Goal: Task Accomplishment & Management: Manage account settings

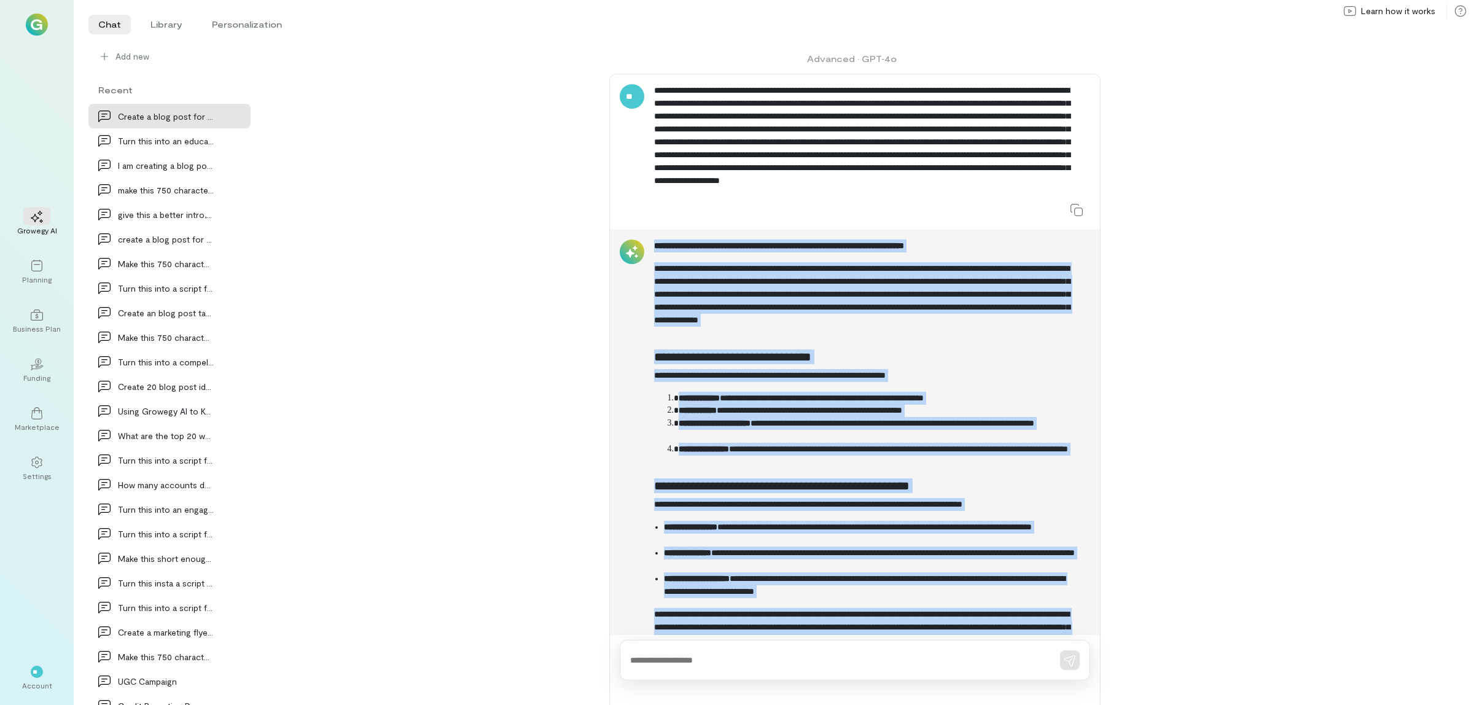
scroll to position [415, 0]
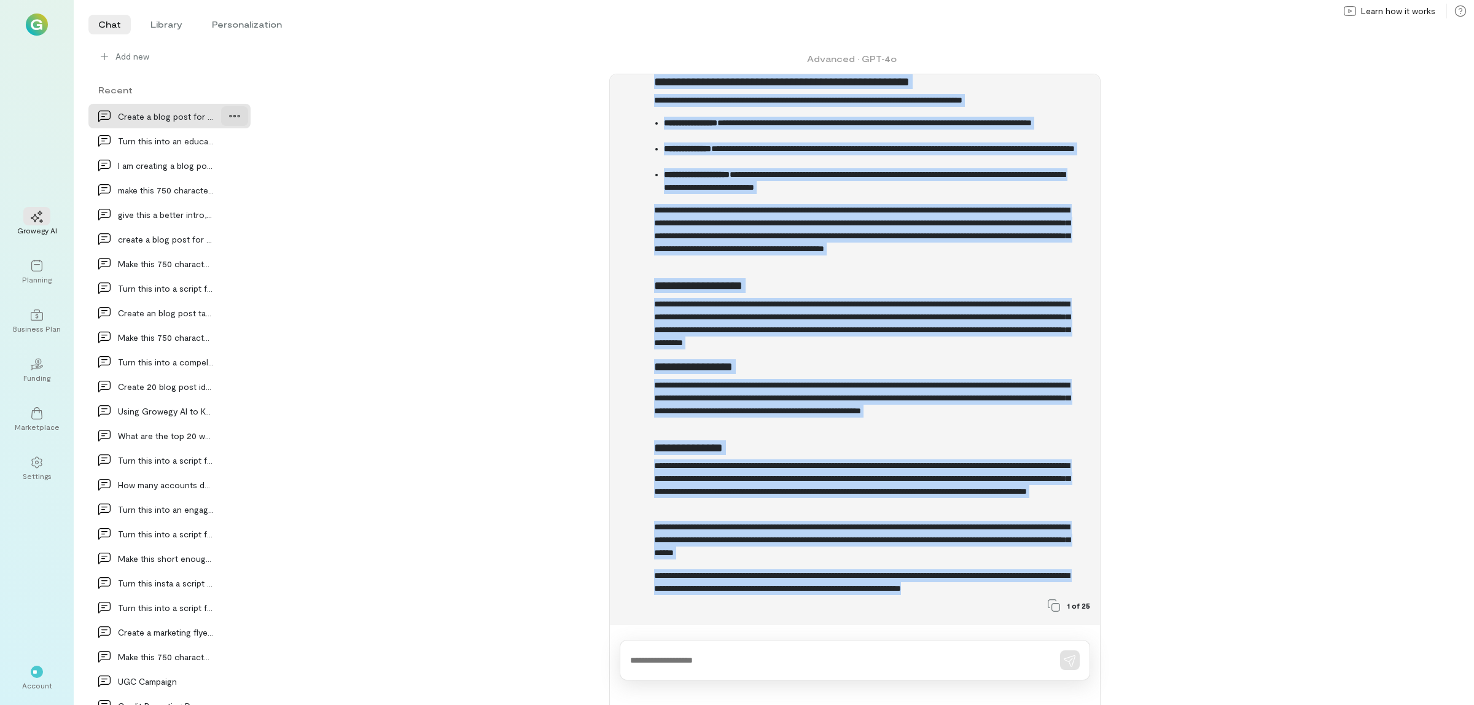
click at [229, 114] on icon at bounding box center [235, 116] width 12 height 12
click at [194, 172] on span "Delete" at bounding box center [208, 167] width 60 height 12
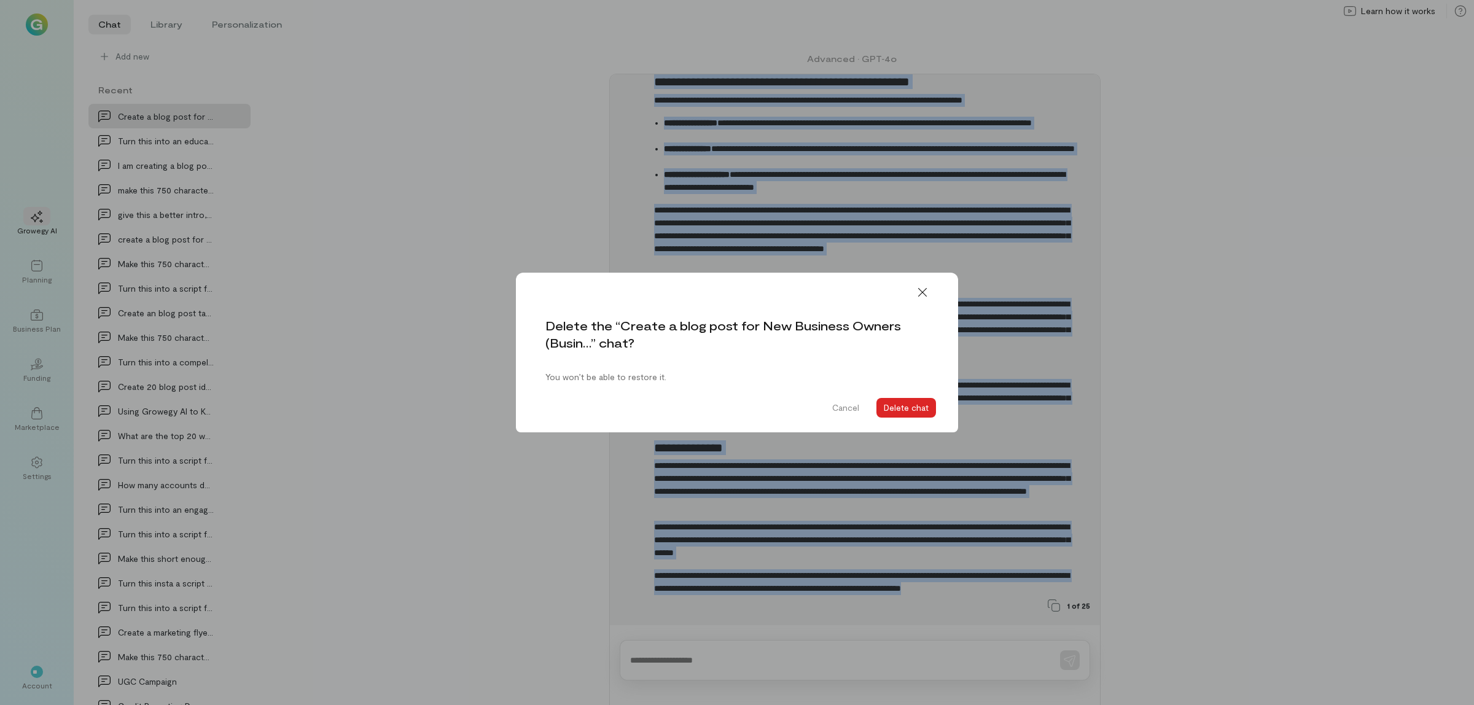
click at [923, 407] on button "Delete chat" at bounding box center [907, 408] width 60 height 20
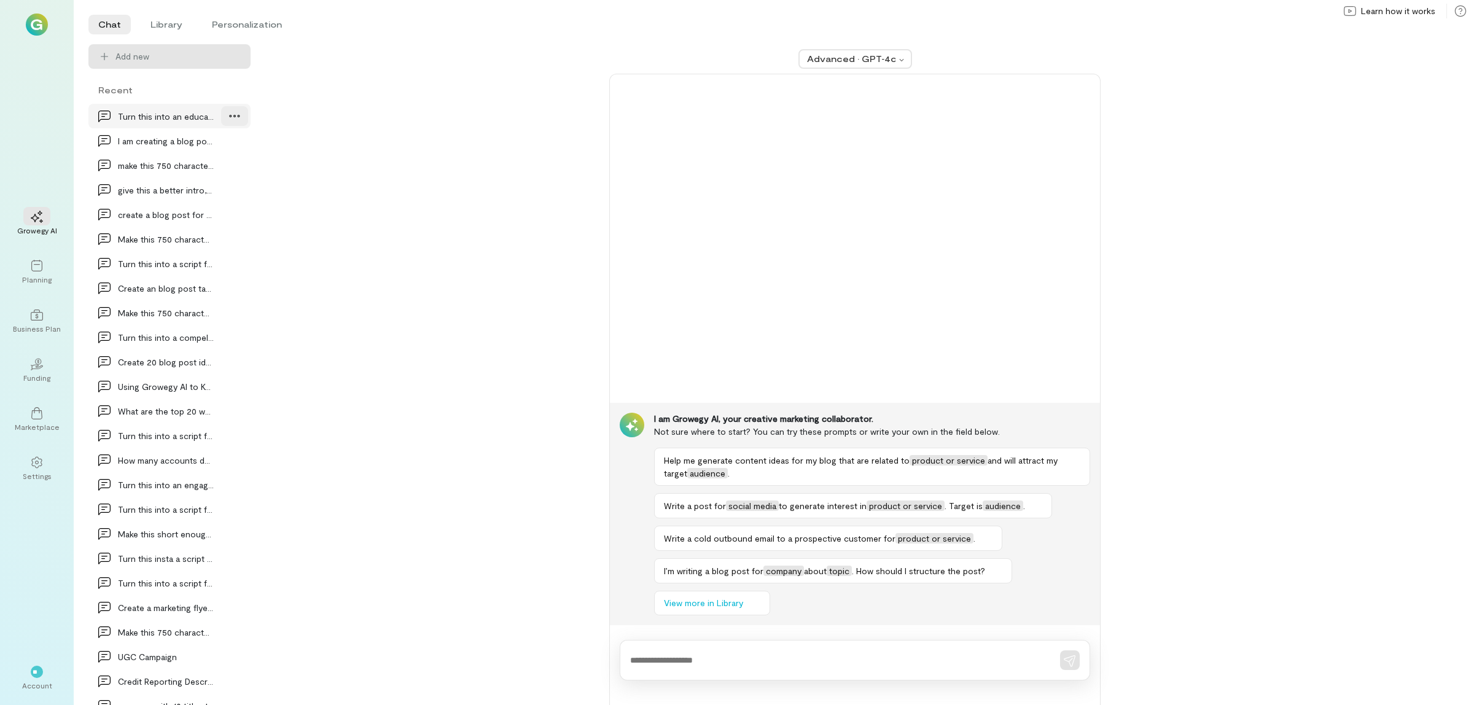
click at [229, 120] on icon at bounding box center [235, 116] width 12 height 12
click at [205, 174] on link "Delete" at bounding box center [199, 167] width 92 height 25
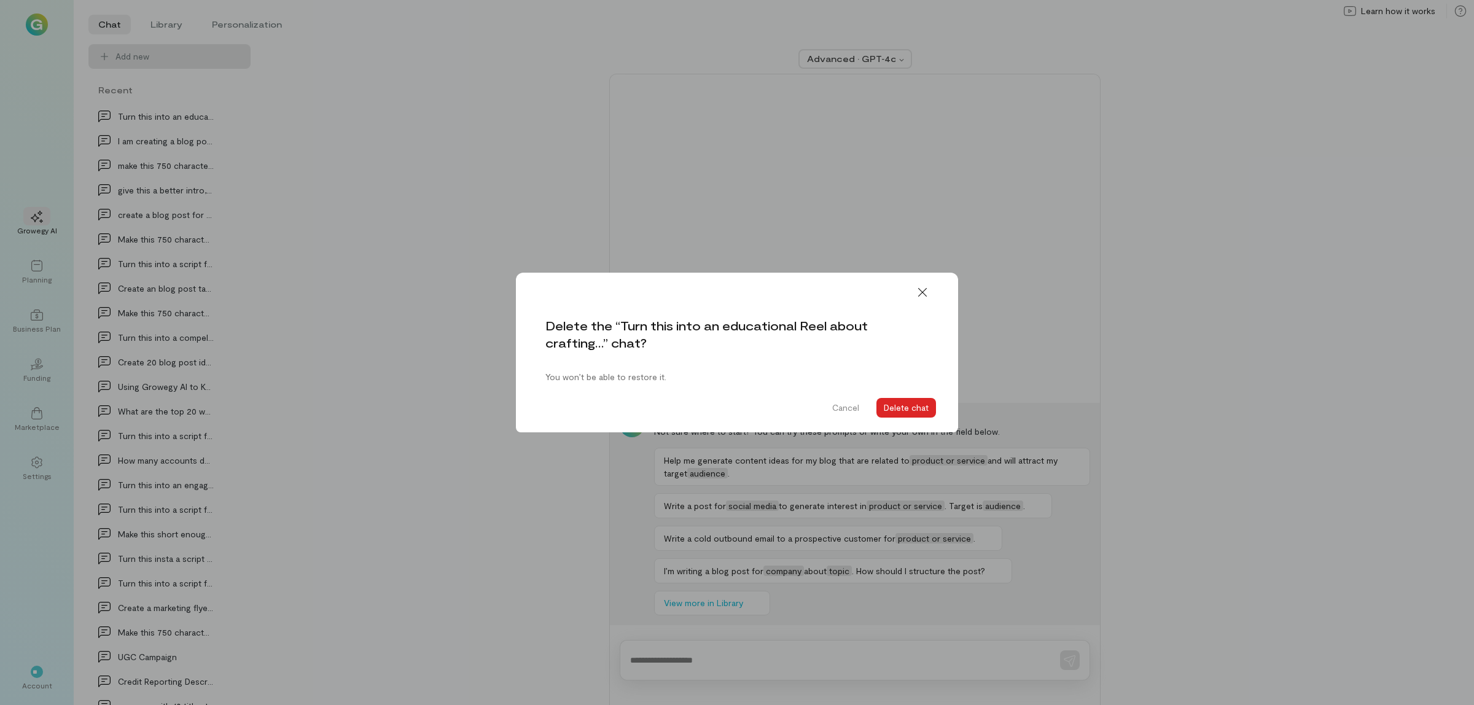
click at [906, 410] on button "Delete chat" at bounding box center [907, 408] width 60 height 20
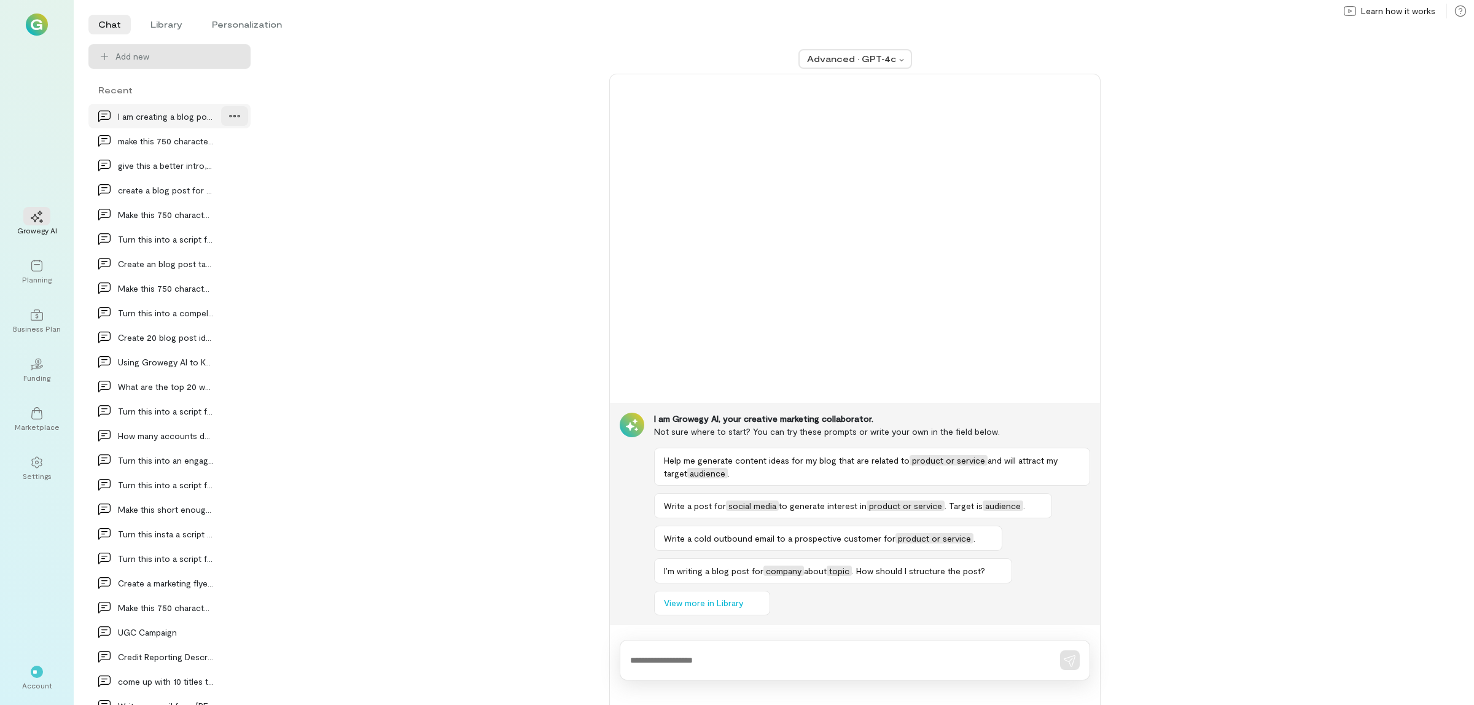
click at [221, 115] on div at bounding box center [234, 116] width 27 height 20
click at [213, 162] on span "Delete" at bounding box center [208, 167] width 60 height 12
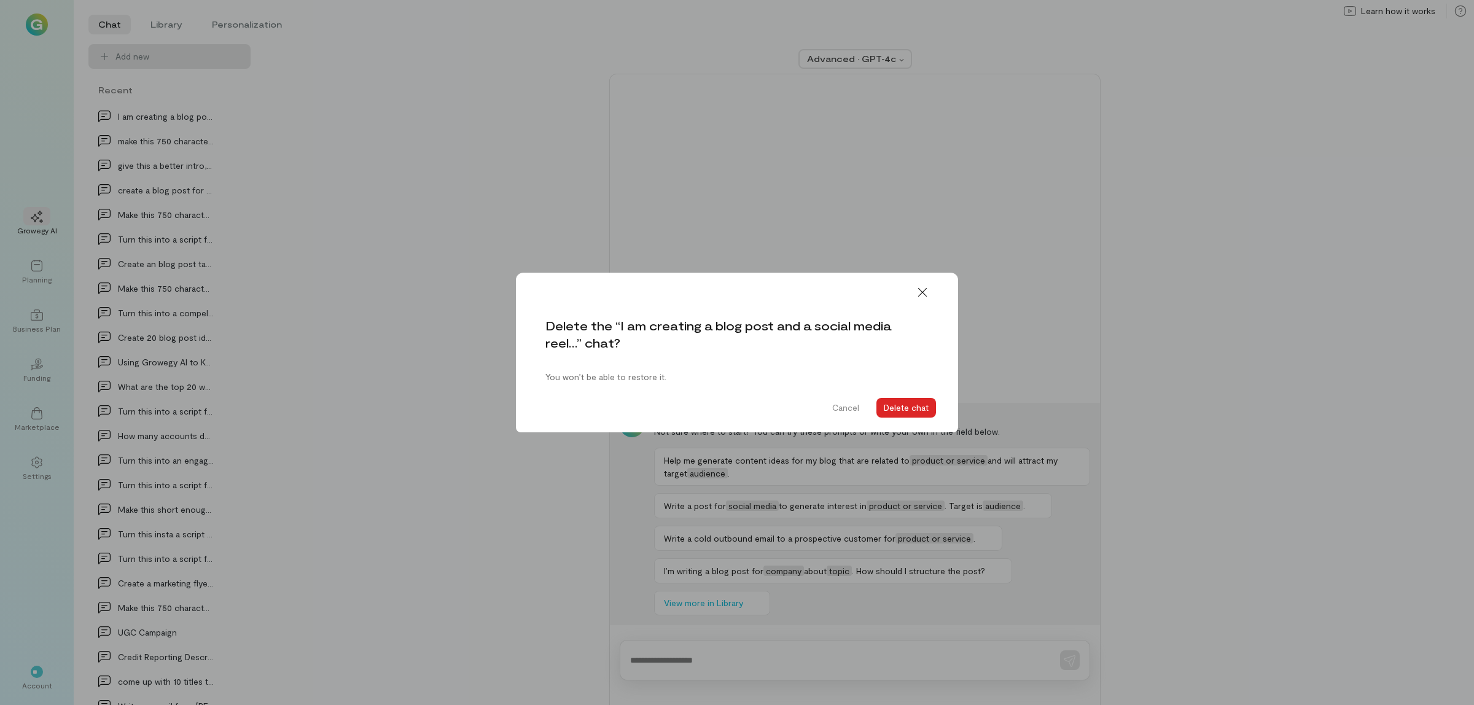
click at [892, 404] on button "Delete chat" at bounding box center [907, 408] width 60 height 20
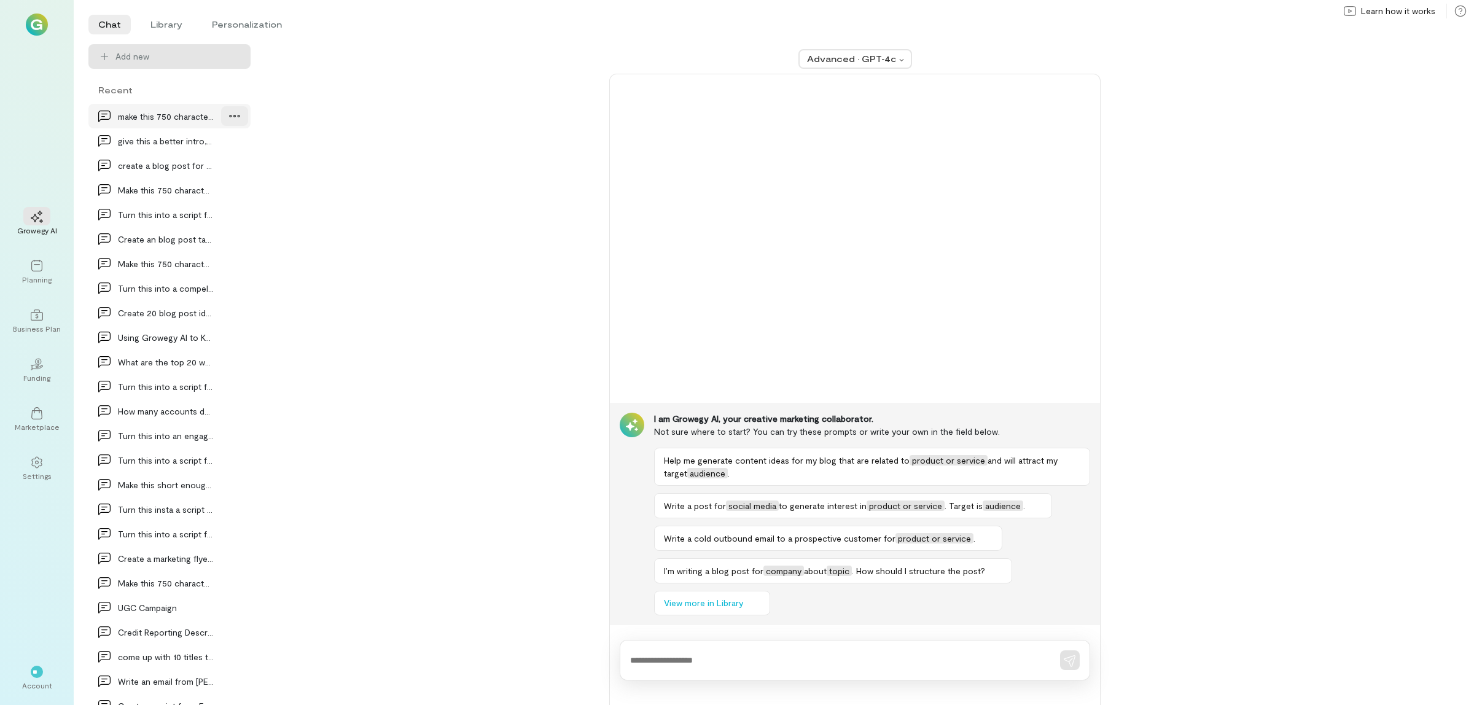
click at [229, 114] on icon at bounding box center [235, 116] width 12 height 12
click at [208, 173] on link "Delete" at bounding box center [199, 167] width 92 height 25
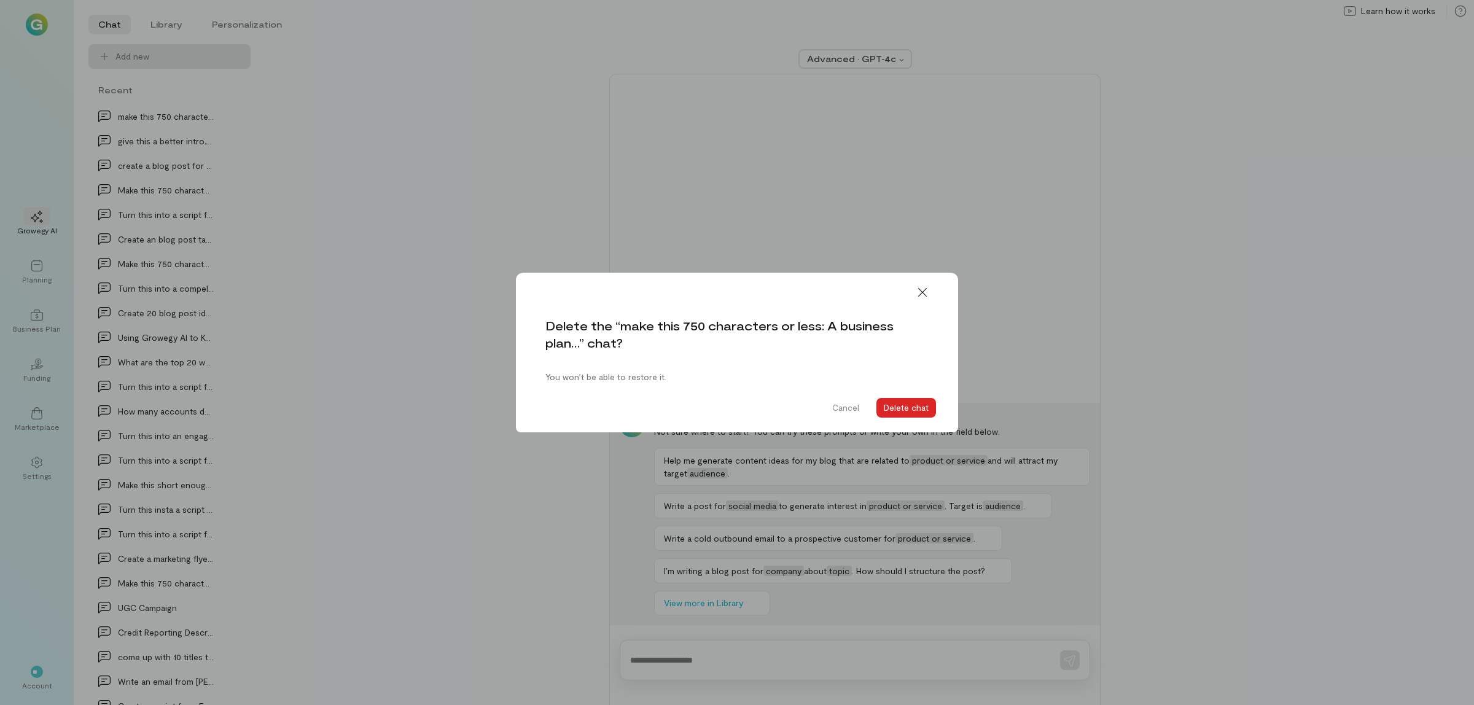
click at [900, 401] on button "Delete chat" at bounding box center [907, 408] width 60 height 20
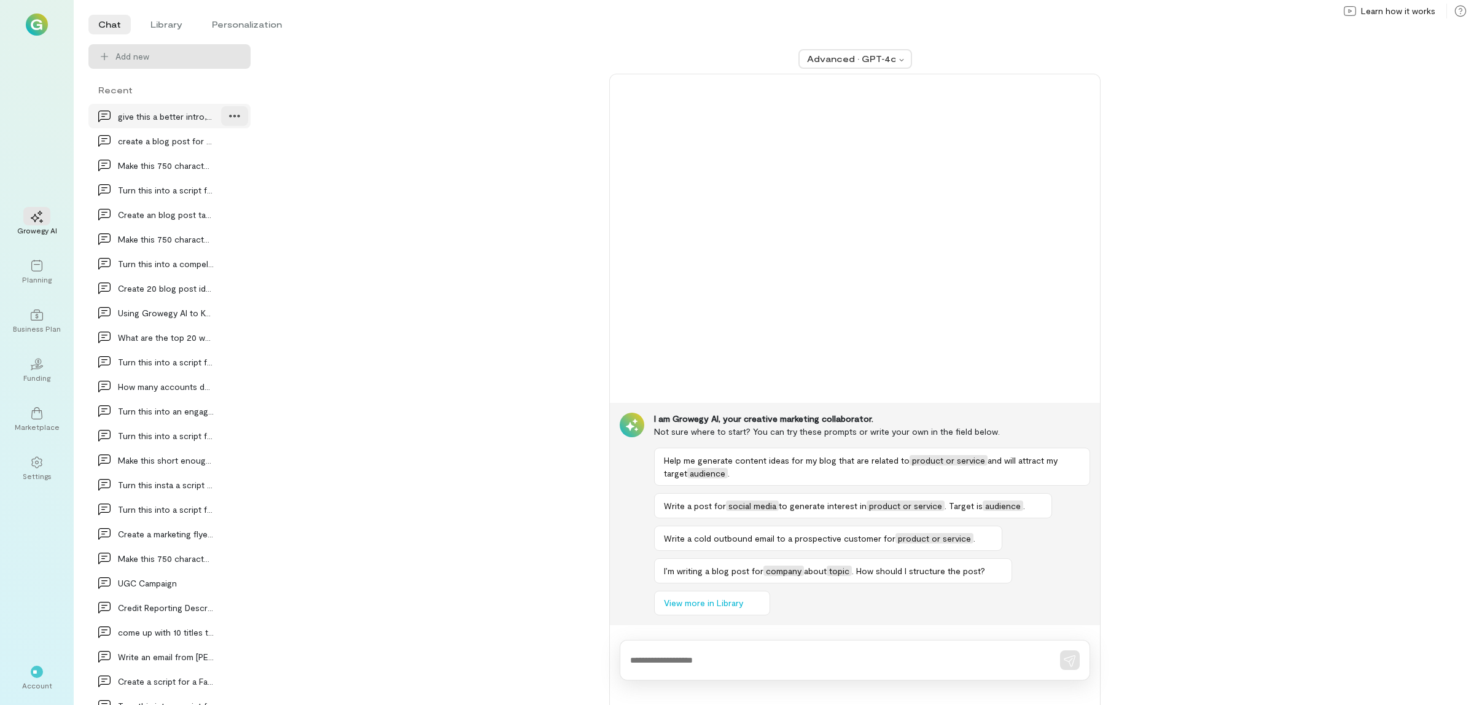
click at [229, 115] on icon at bounding box center [234, 116] width 10 height 2
click at [218, 167] on span "Delete" at bounding box center [208, 167] width 60 height 12
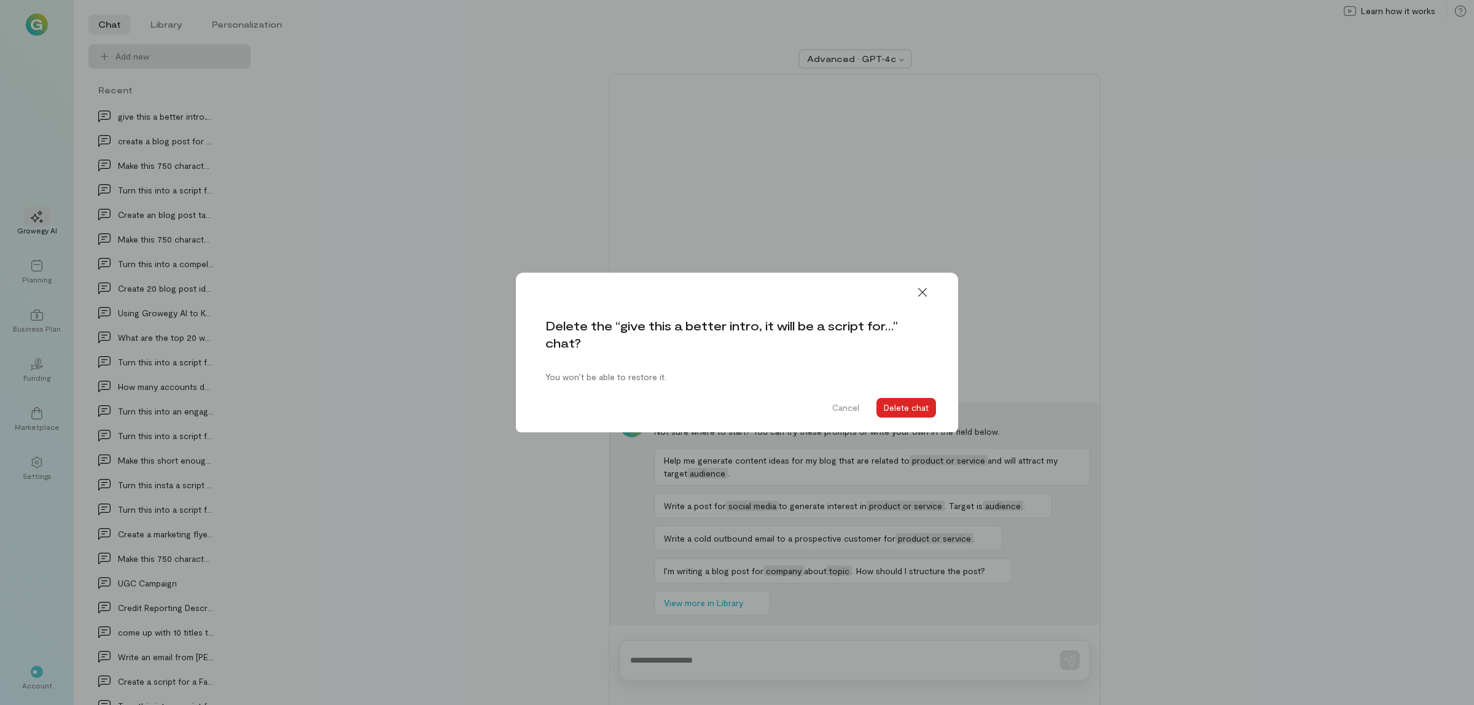
drag, startPoint x: 921, startPoint y: 406, endPoint x: 780, endPoint y: 351, distance: 151.5
click at [921, 405] on button "Delete chat" at bounding box center [907, 408] width 60 height 20
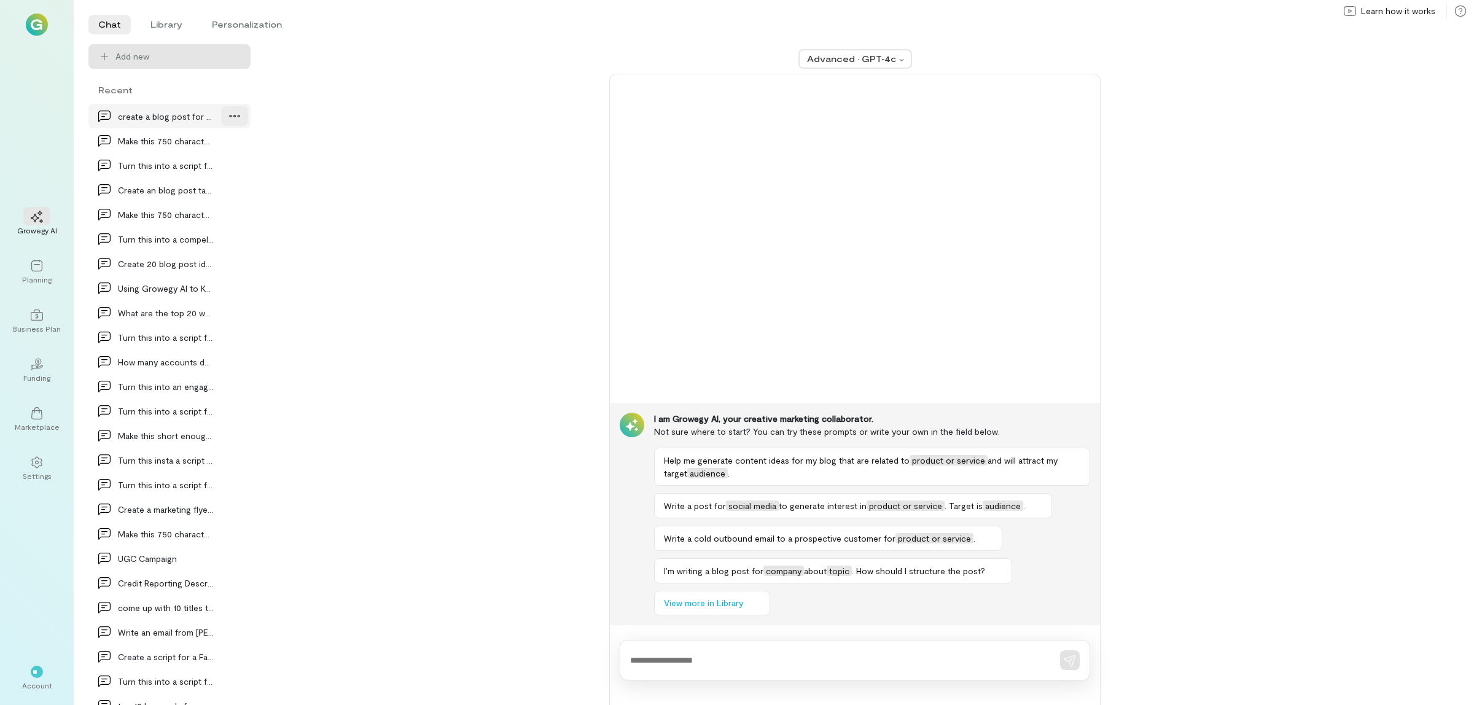
click at [229, 117] on icon at bounding box center [235, 116] width 12 height 12
click at [209, 171] on span "Delete" at bounding box center [208, 167] width 60 height 12
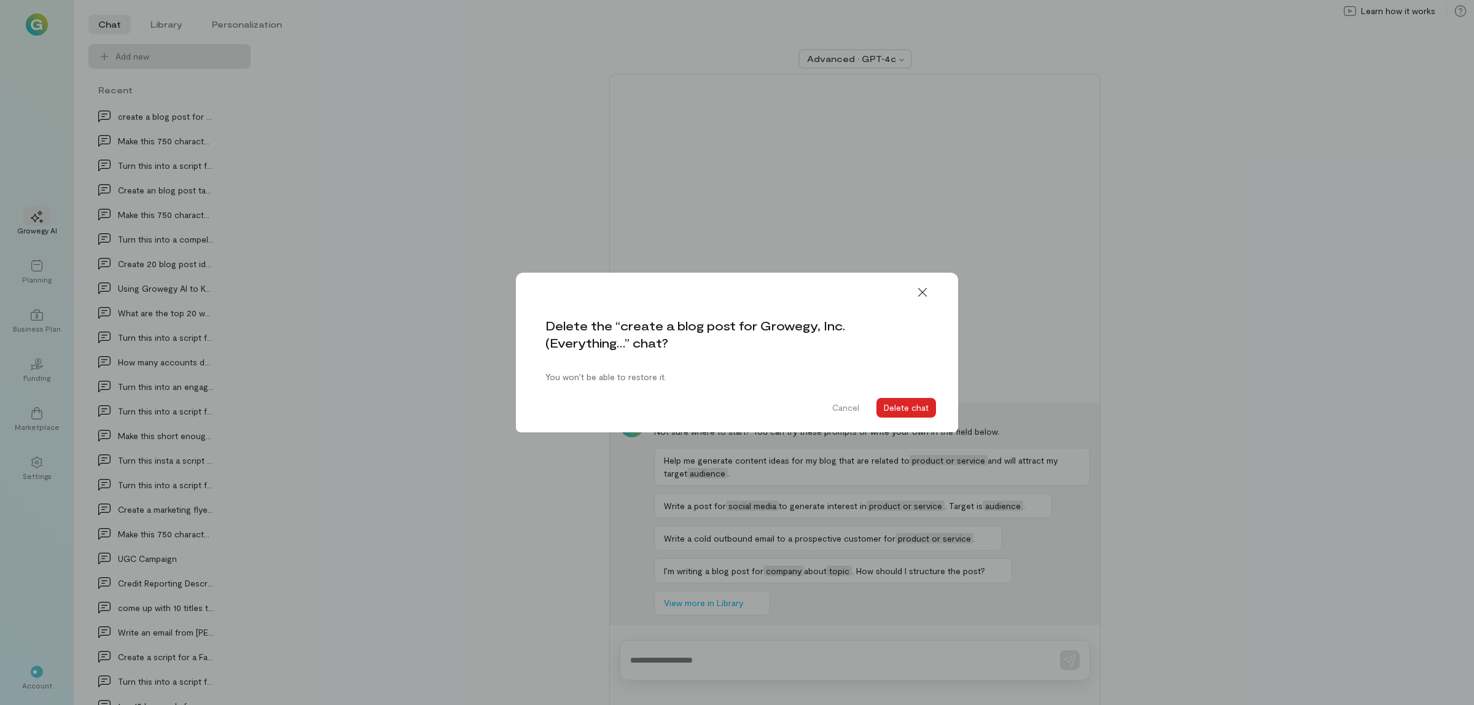
click at [890, 404] on button "Delete chat" at bounding box center [907, 408] width 60 height 20
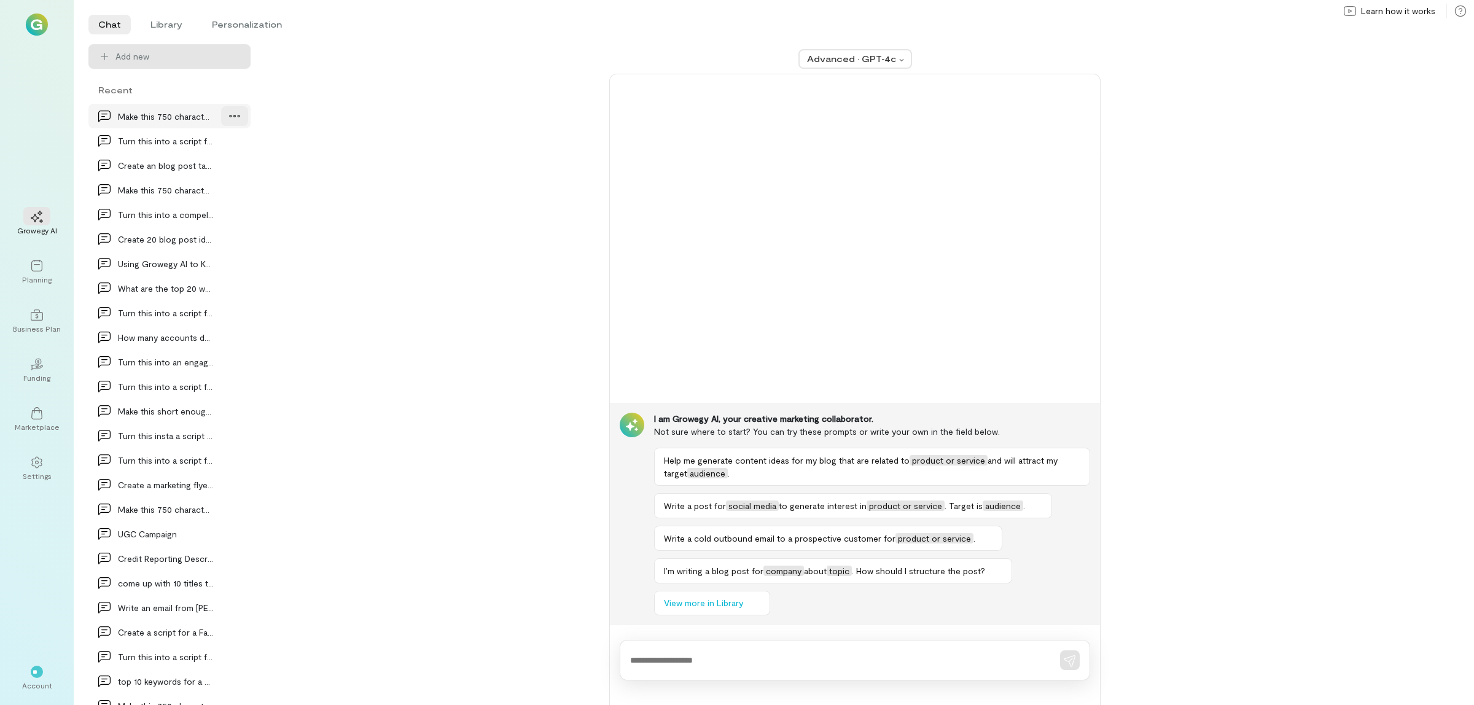
click at [229, 118] on icon at bounding box center [235, 116] width 12 height 12
click at [216, 170] on span "Delete" at bounding box center [208, 167] width 60 height 12
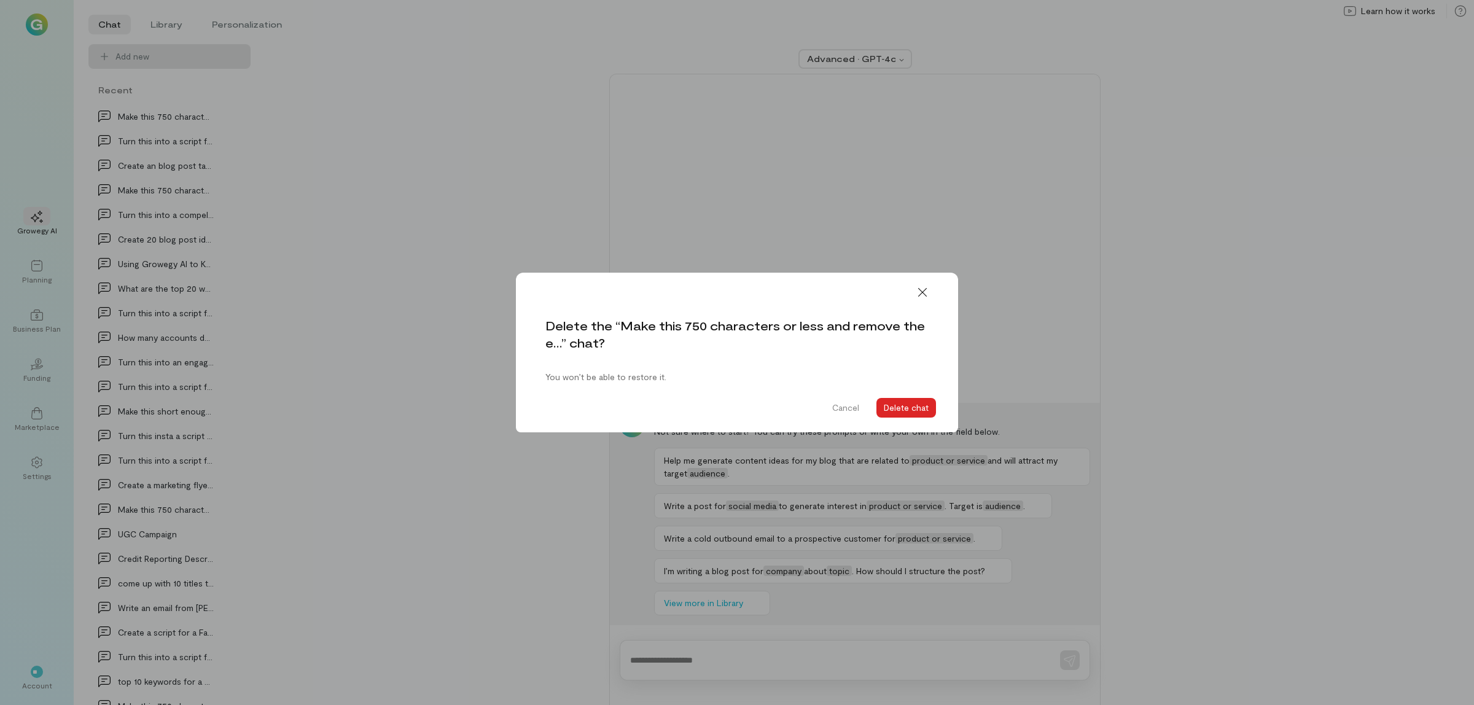
click at [928, 405] on button "Delete chat" at bounding box center [907, 408] width 60 height 20
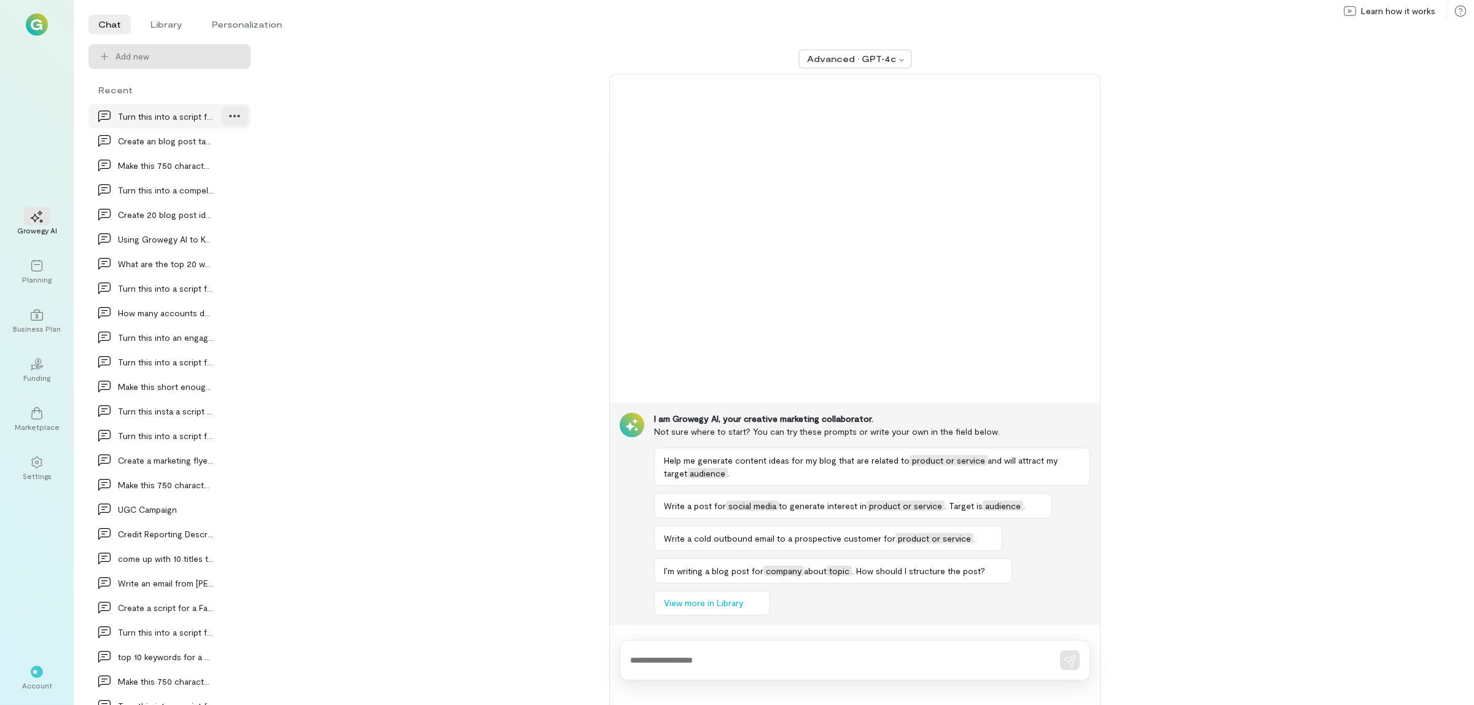
click at [229, 114] on icon at bounding box center [235, 116] width 12 height 12
click at [189, 169] on span "Delete" at bounding box center [208, 167] width 60 height 12
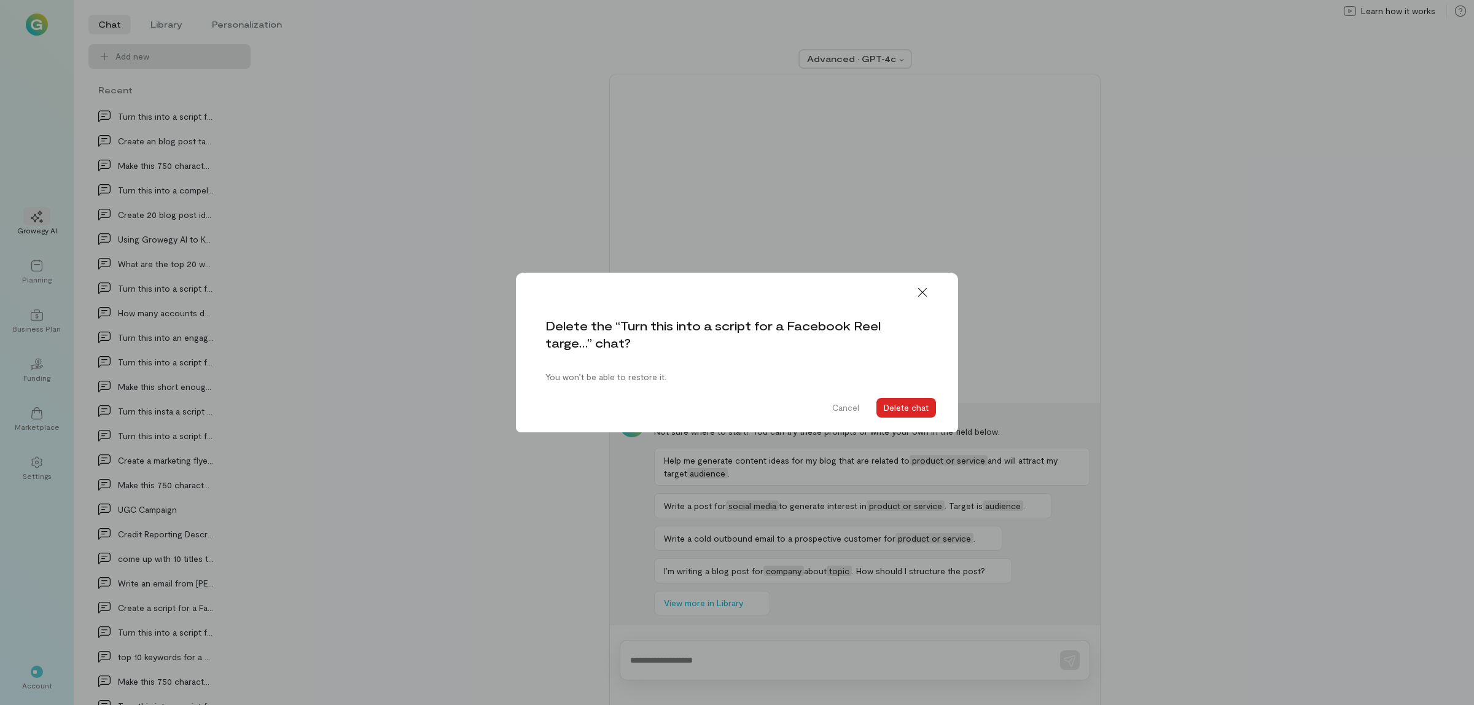
click at [895, 413] on button "Delete chat" at bounding box center [907, 408] width 60 height 20
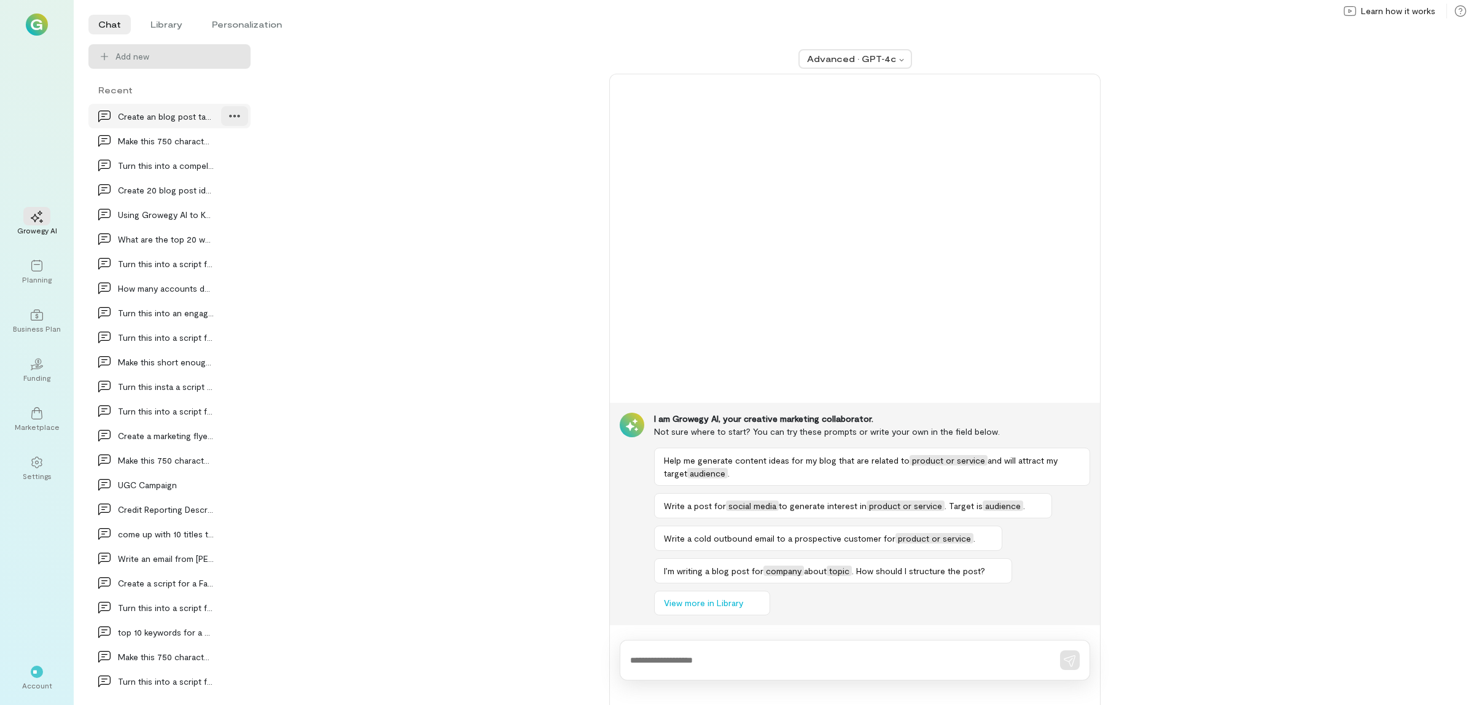
click at [229, 115] on icon at bounding box center [235, 116] width 12 height 12
click at [237, 167] on span "Delete" at bounding box center [208, 167] width 60 height 12
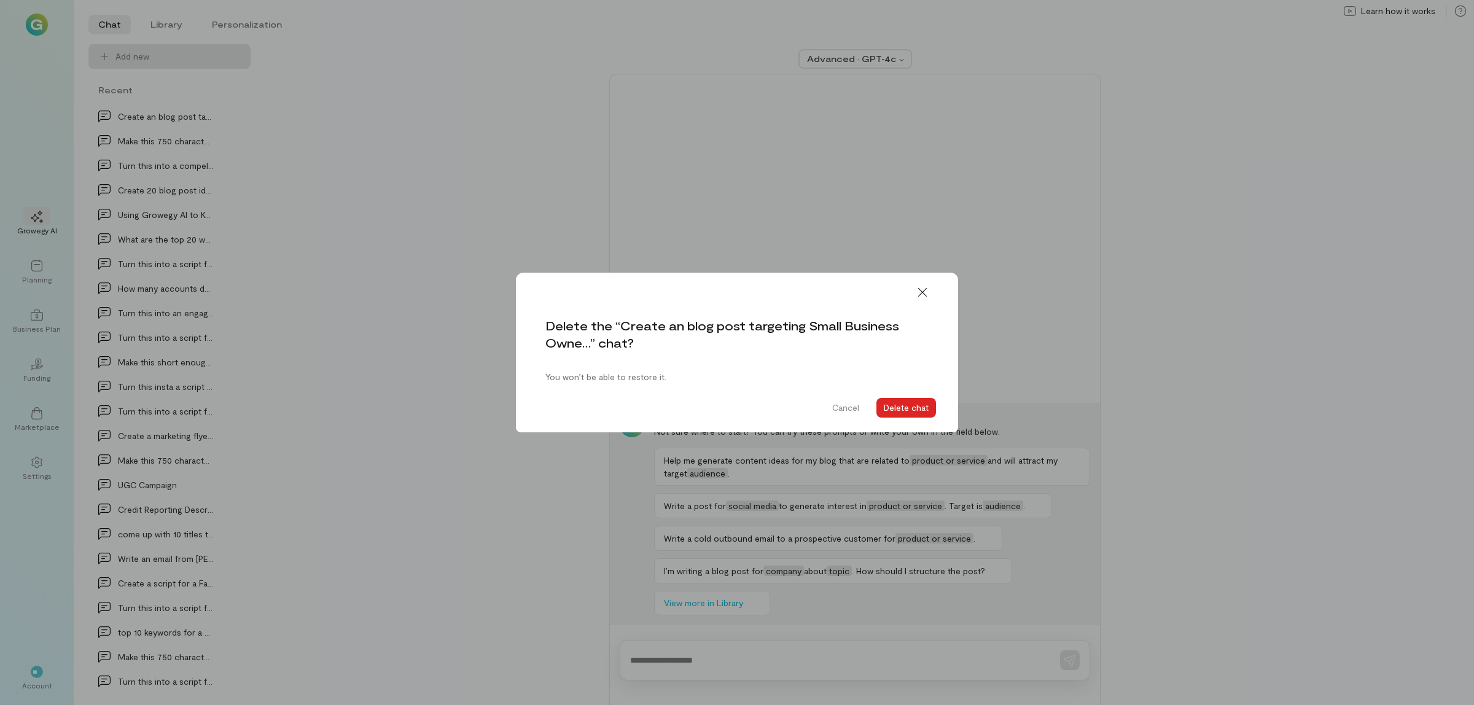
click at [917, 407] on button "Delete chat" at bounding box center [907, 408] width 60 height 20
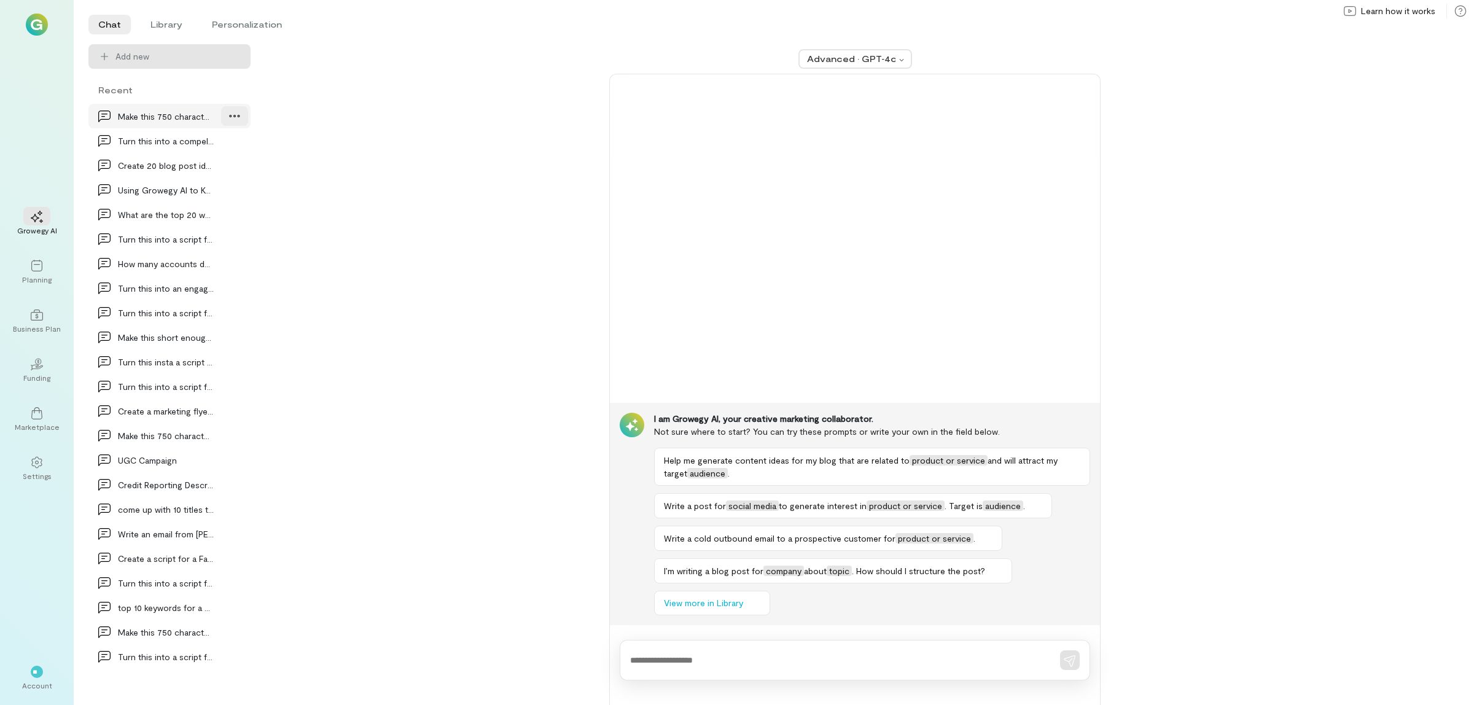
click at [237, 119] on icon at bounding box center [235, 116] width 12 height 12
click at [218, 161] on span "Delete" at bounding box center [208, 167] width 60 height 12
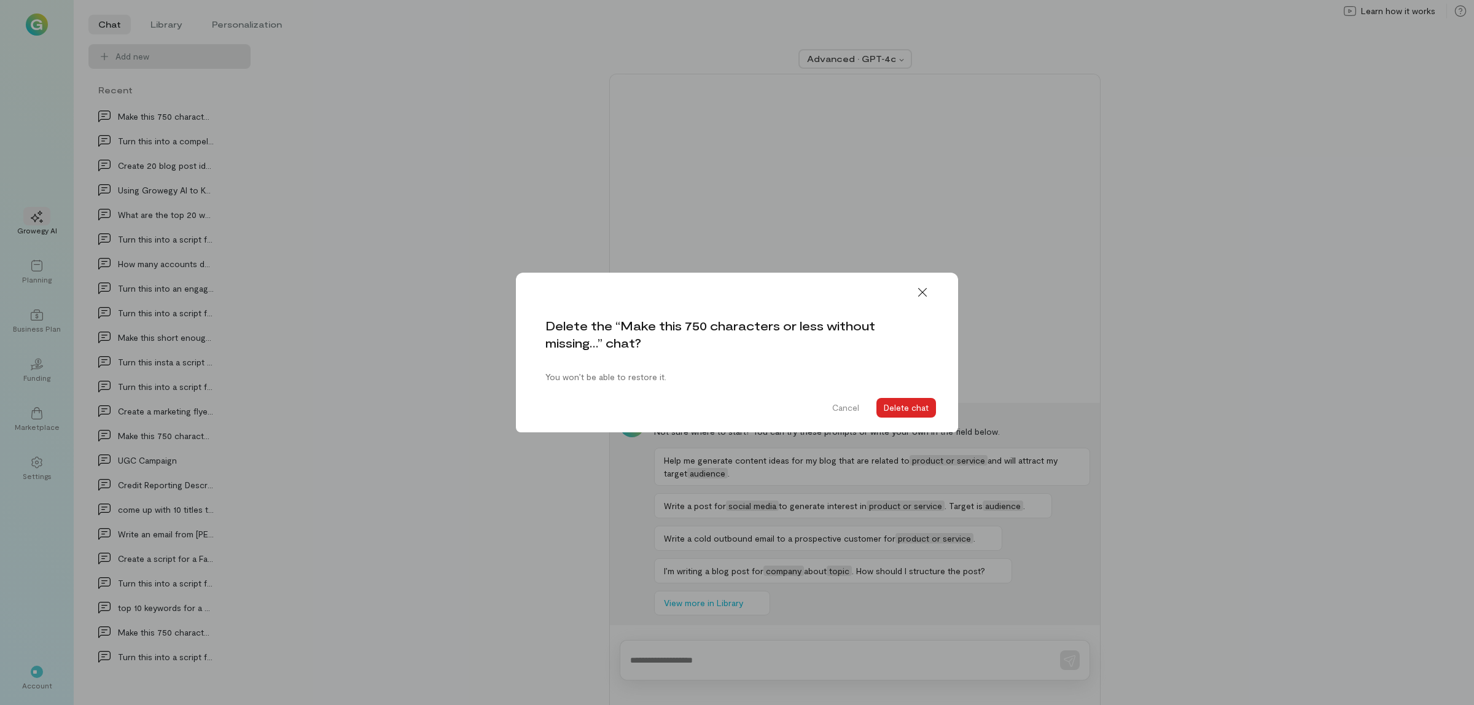
click at [926, 409] on button "Delete chat" at bounding box center [907, 408] width 60 height 20
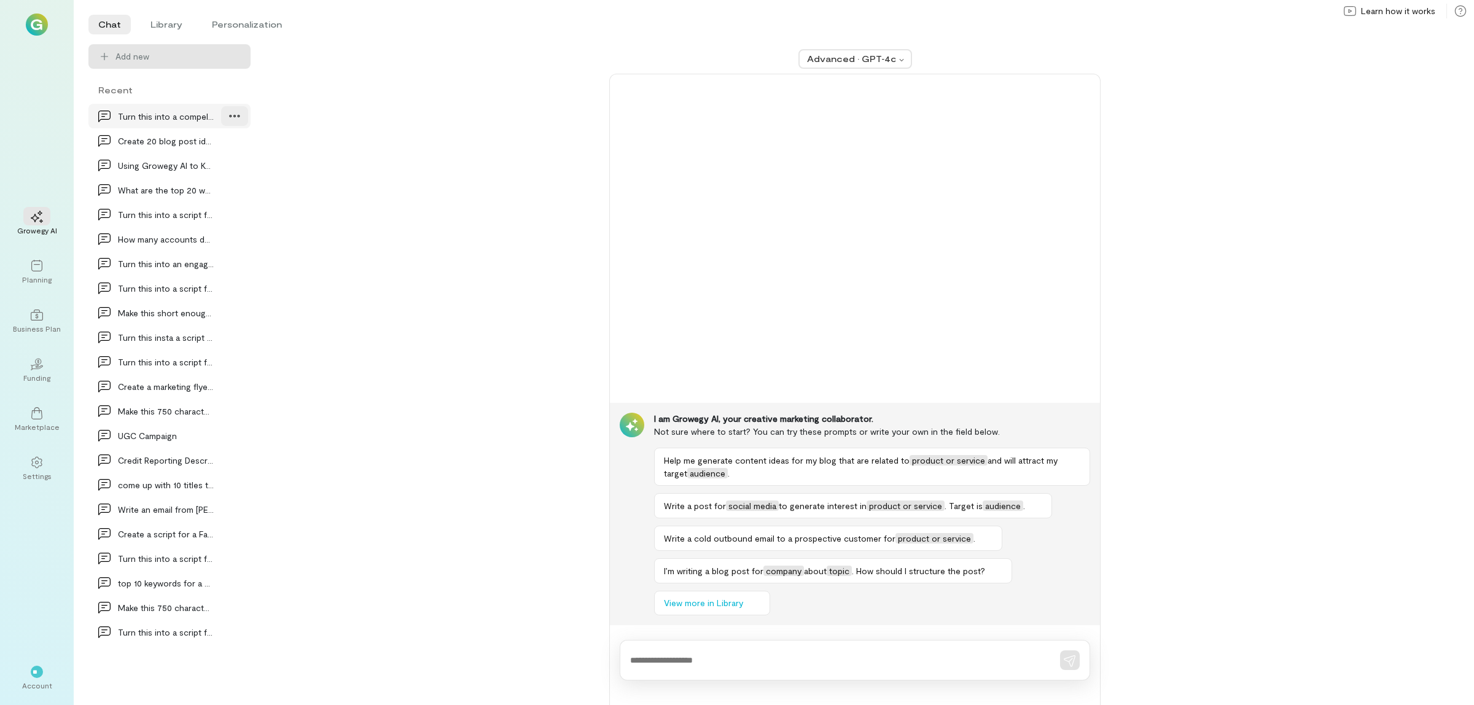
click at [237, 117] on icon at bounding box center [235, 116] width 12 height 12
click at [206, 170] on span "Delete" at bounding box center [208, 167] width 60 height 12
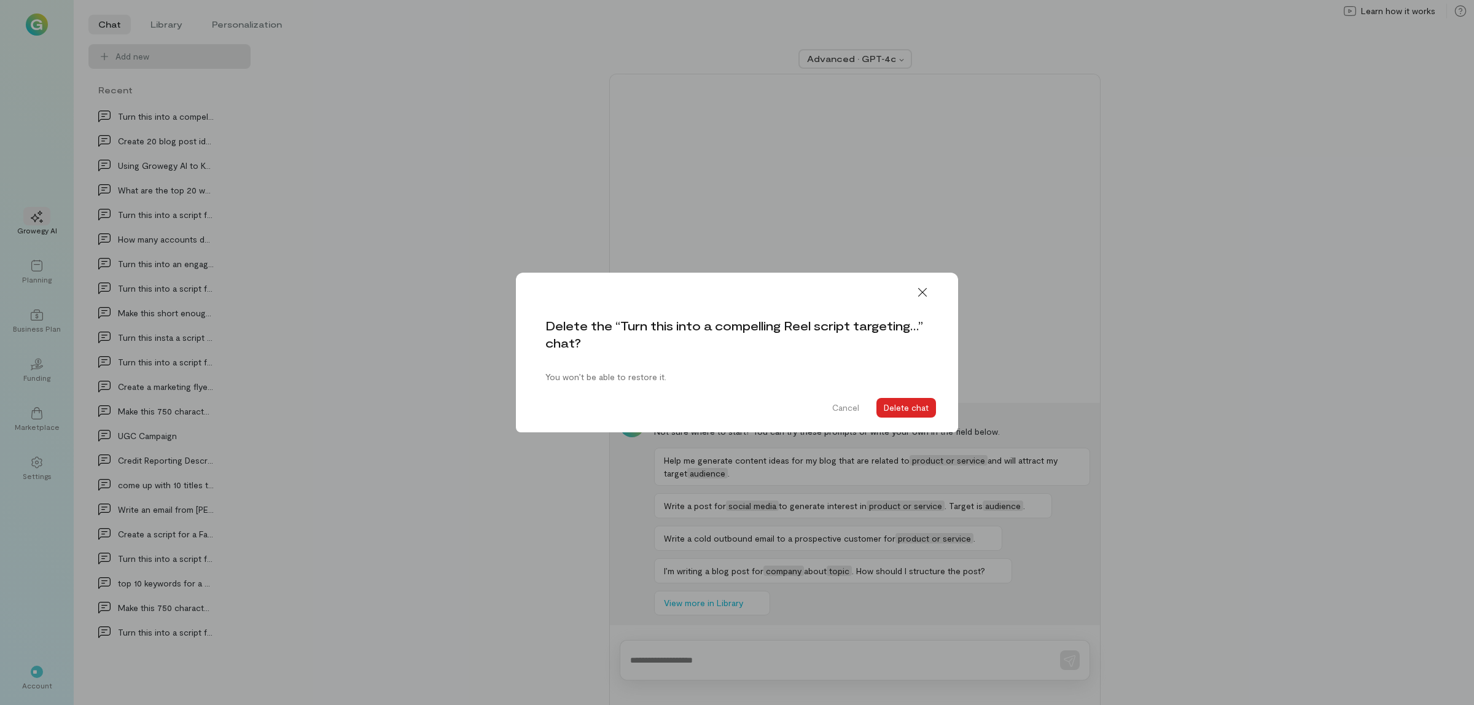
click at [917, 409] on button "Delete chat" at bounding box center [907, 408] width 60 height 20
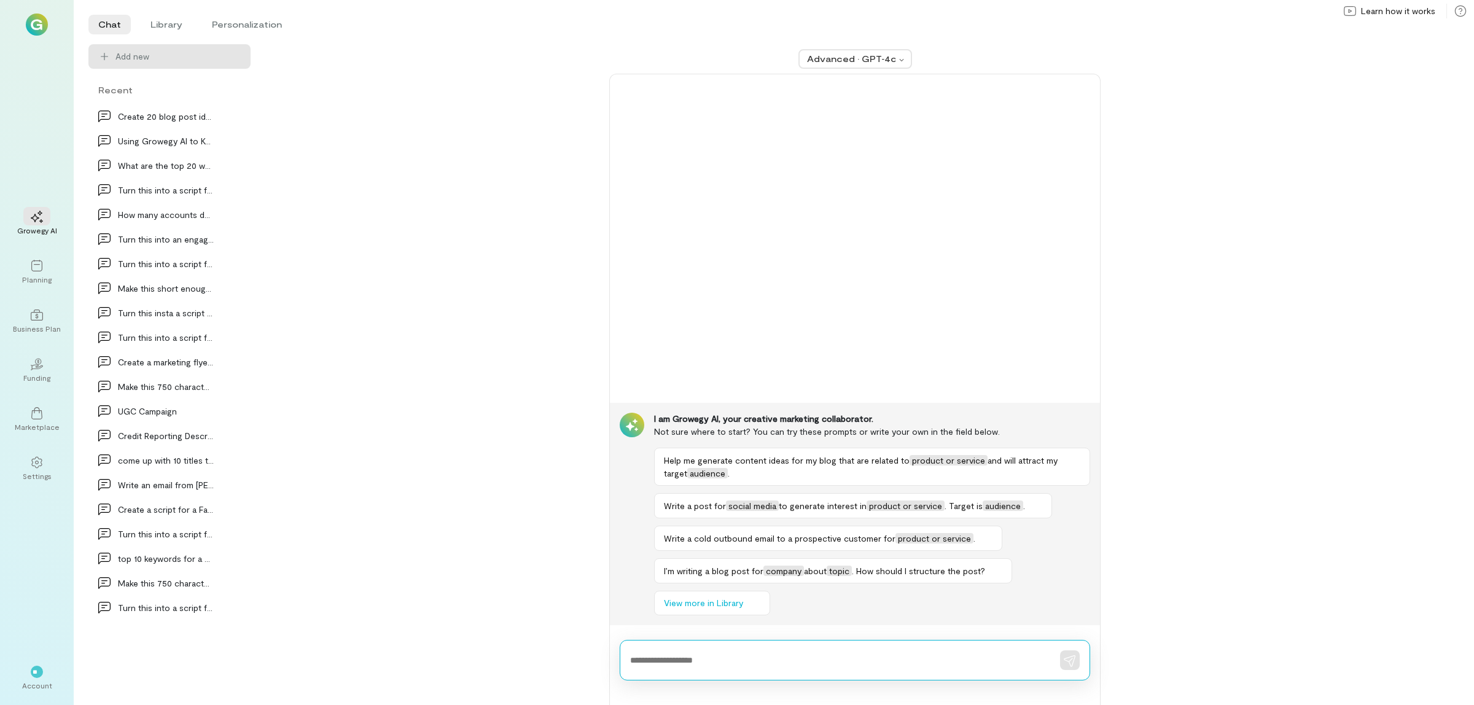
click at [802, 662] on textarea at bounding box center [837, 660] width 415 height 13
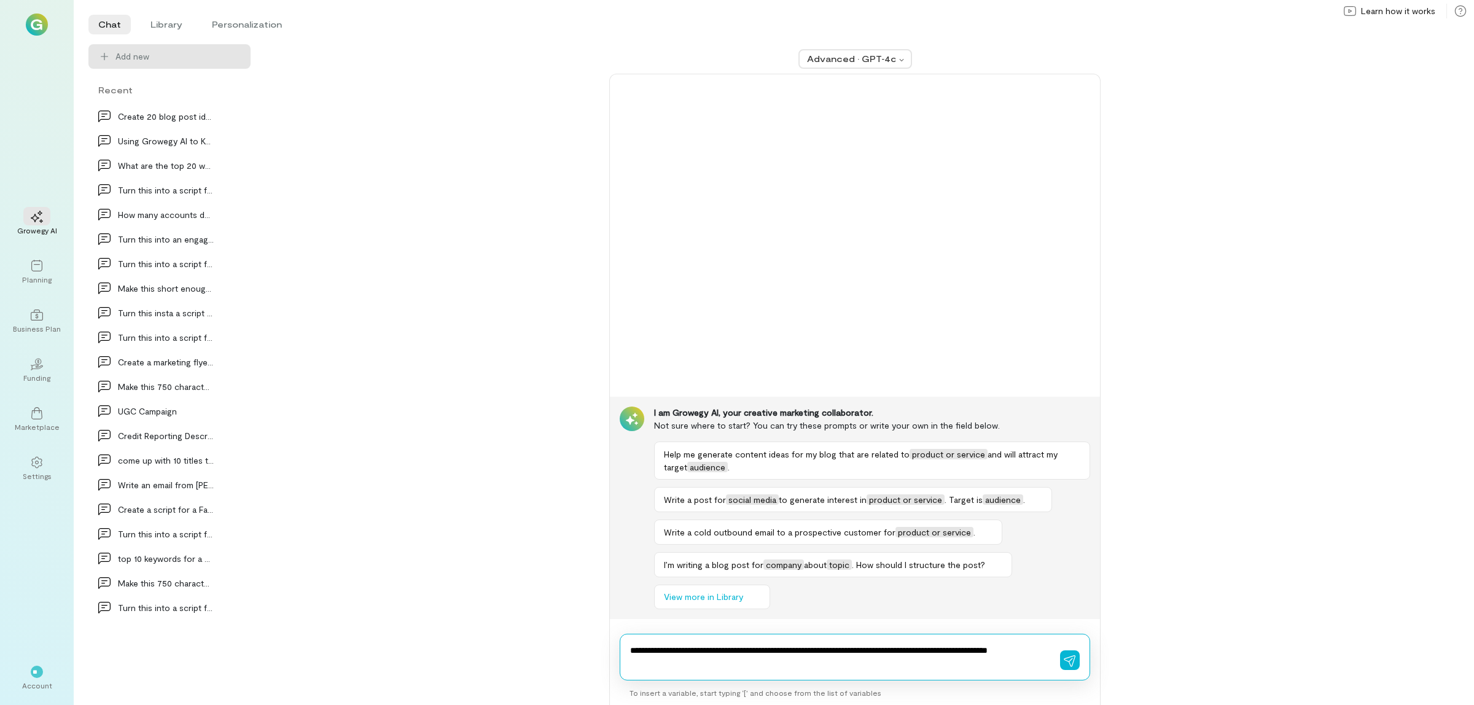
click at [703, 665] on textarea "**********" at bounding box center [837, 670] width 415 height 52
paste textarea "**********"
type textarea "**********"
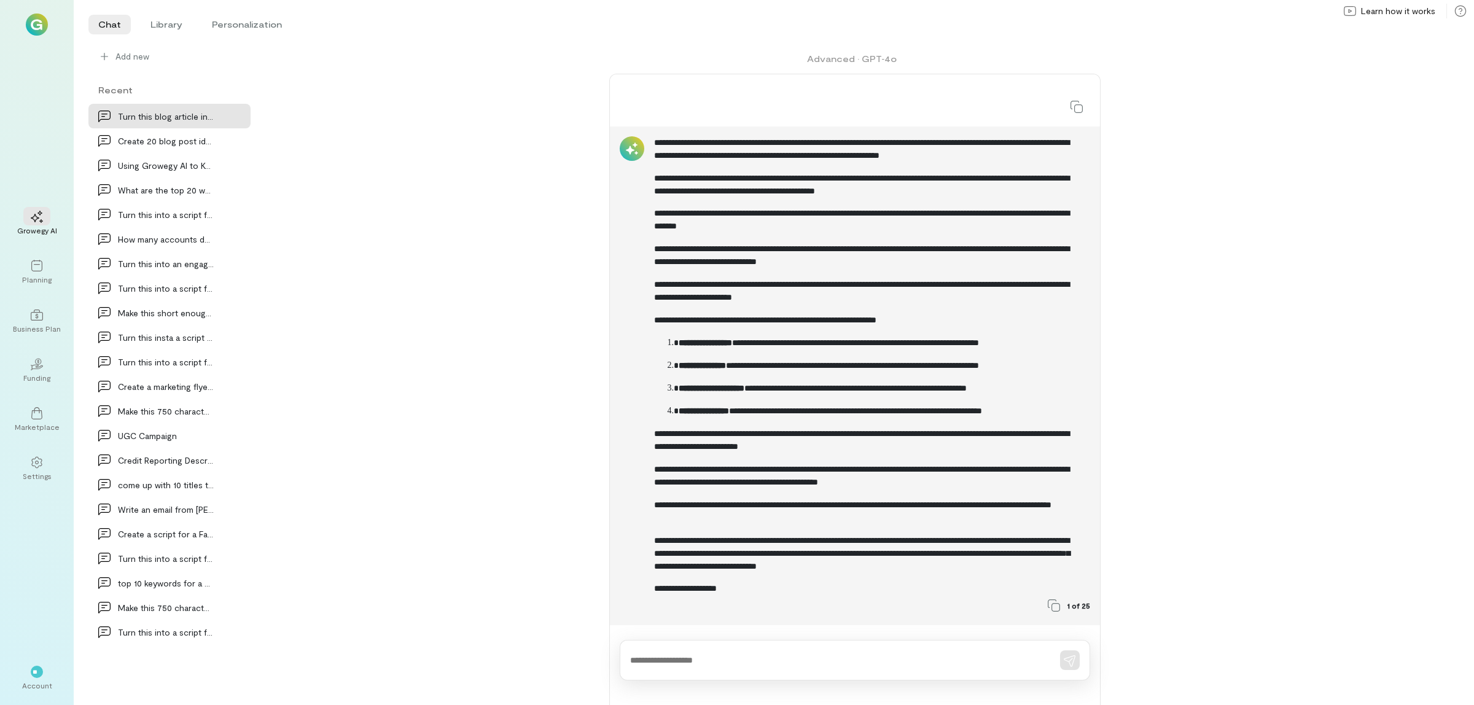
scroll to position [874, 0]
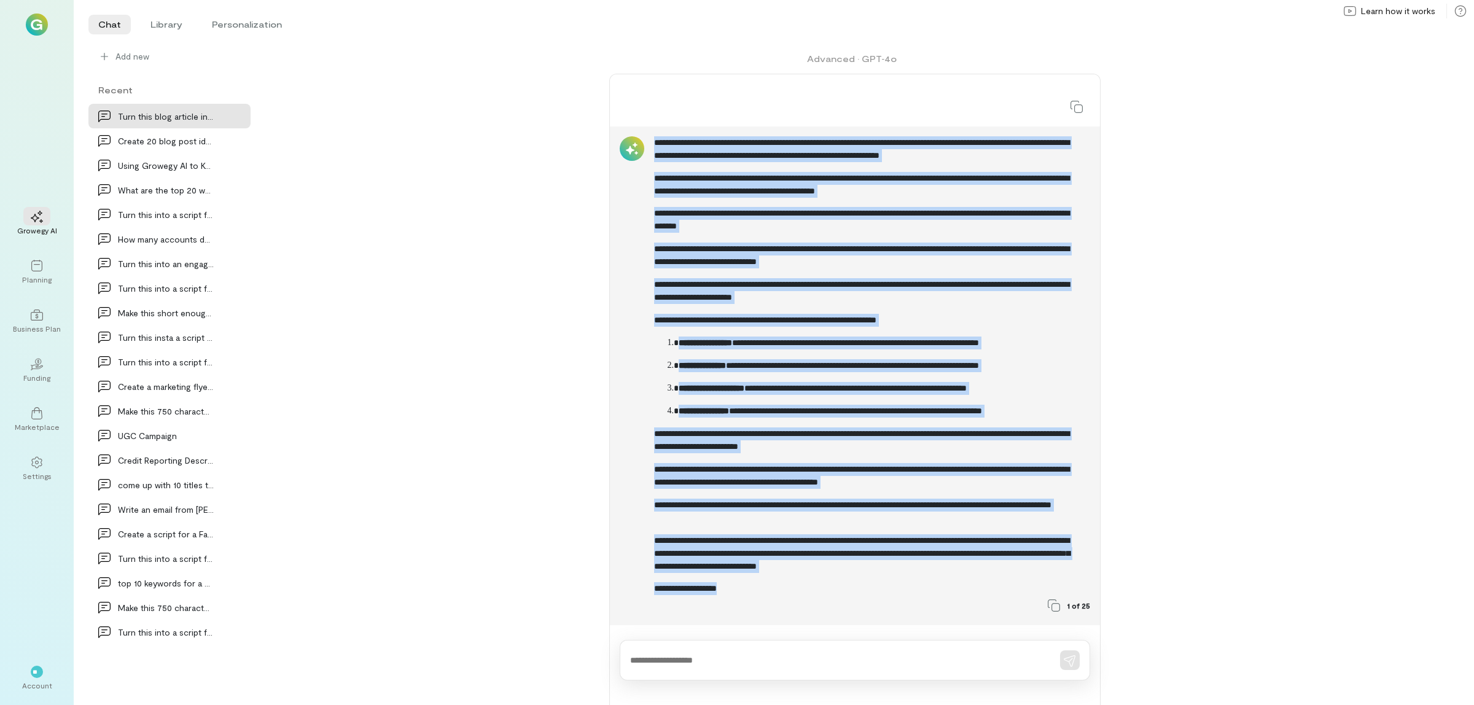
drag, startPoint x: 654, startPoint y: 133, endPoint x: 735, endPoint y: 582, distance: 456.8
click at [735, 582] on div "**********" at bounding box center [866, 366] width 424 height 460
copy div "**********"
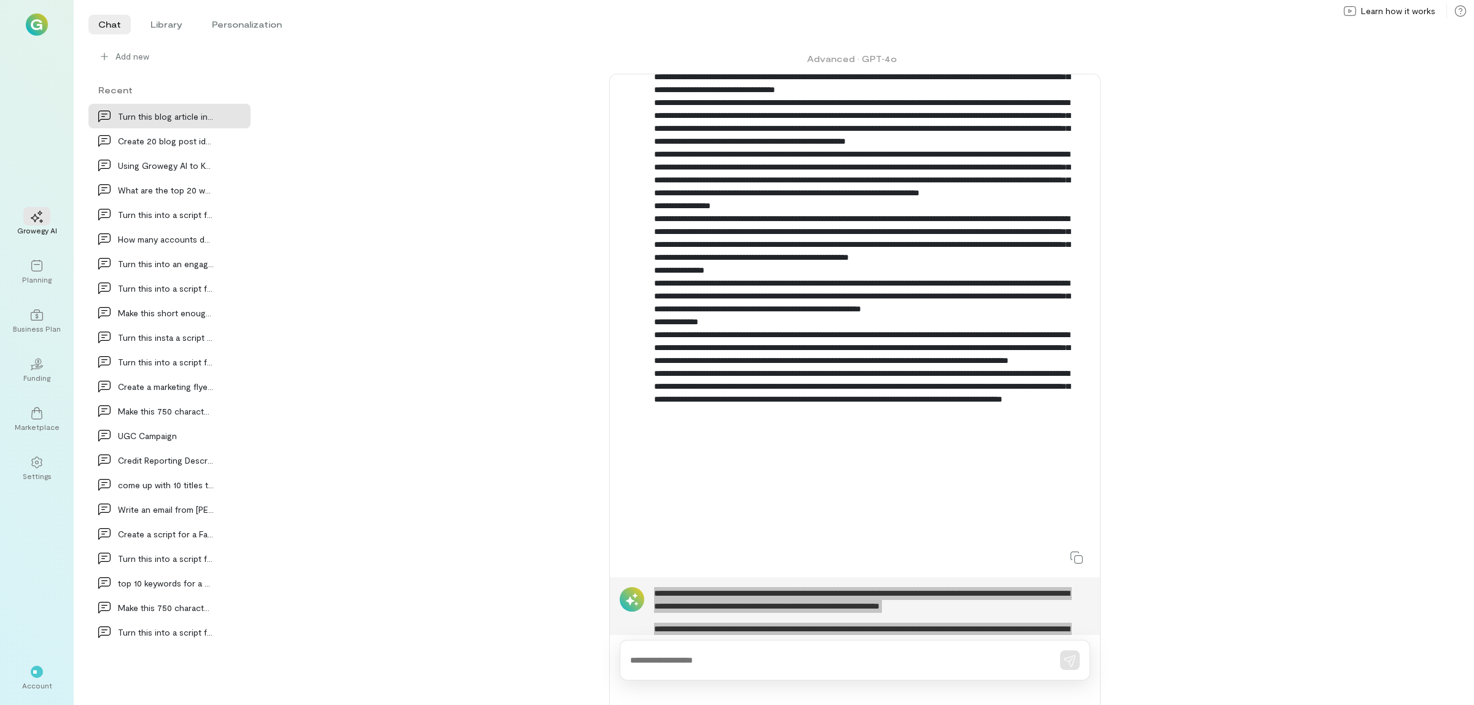
scroll to position [0, 0]
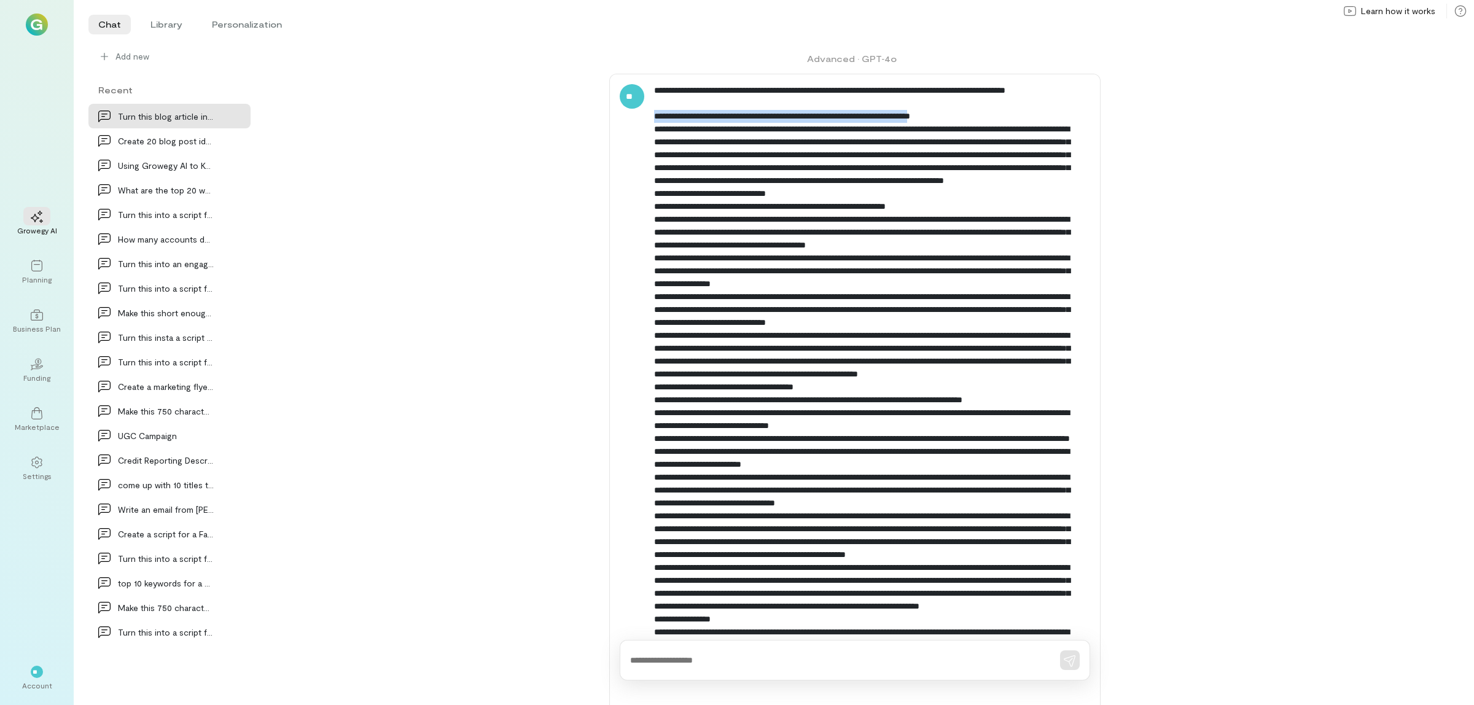
drag, startPoint x: 655, startPoint y: 127, endPoint x: 974, endPoint y: 127, distance: 318.8
click at [974, 127] on div at bounding box center [866, 522] width 424 height 877
copy div "**********"
click at [41, 272] on div at bounding box center [36, 265] width 27 height 18
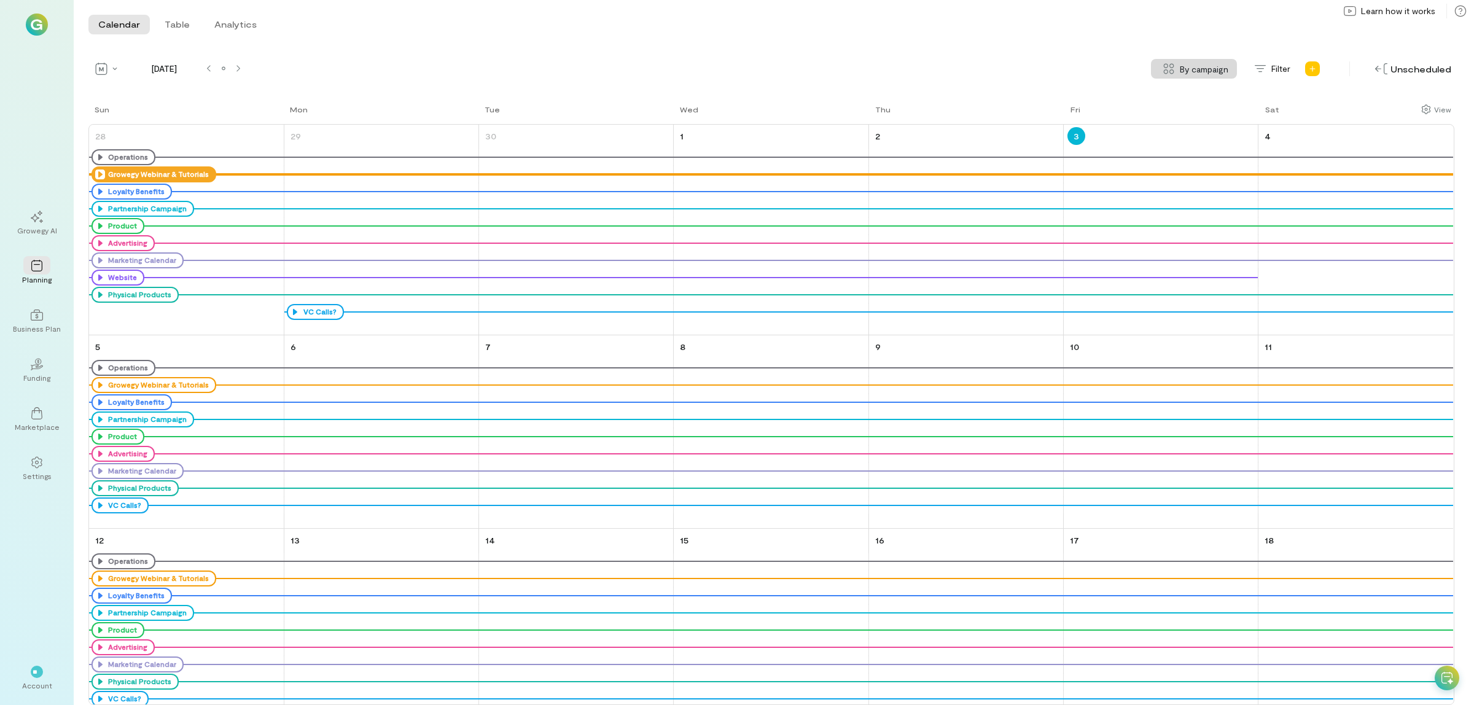
click at [100, 178] on icon at bounding box center [100, 175] width 10 height 10
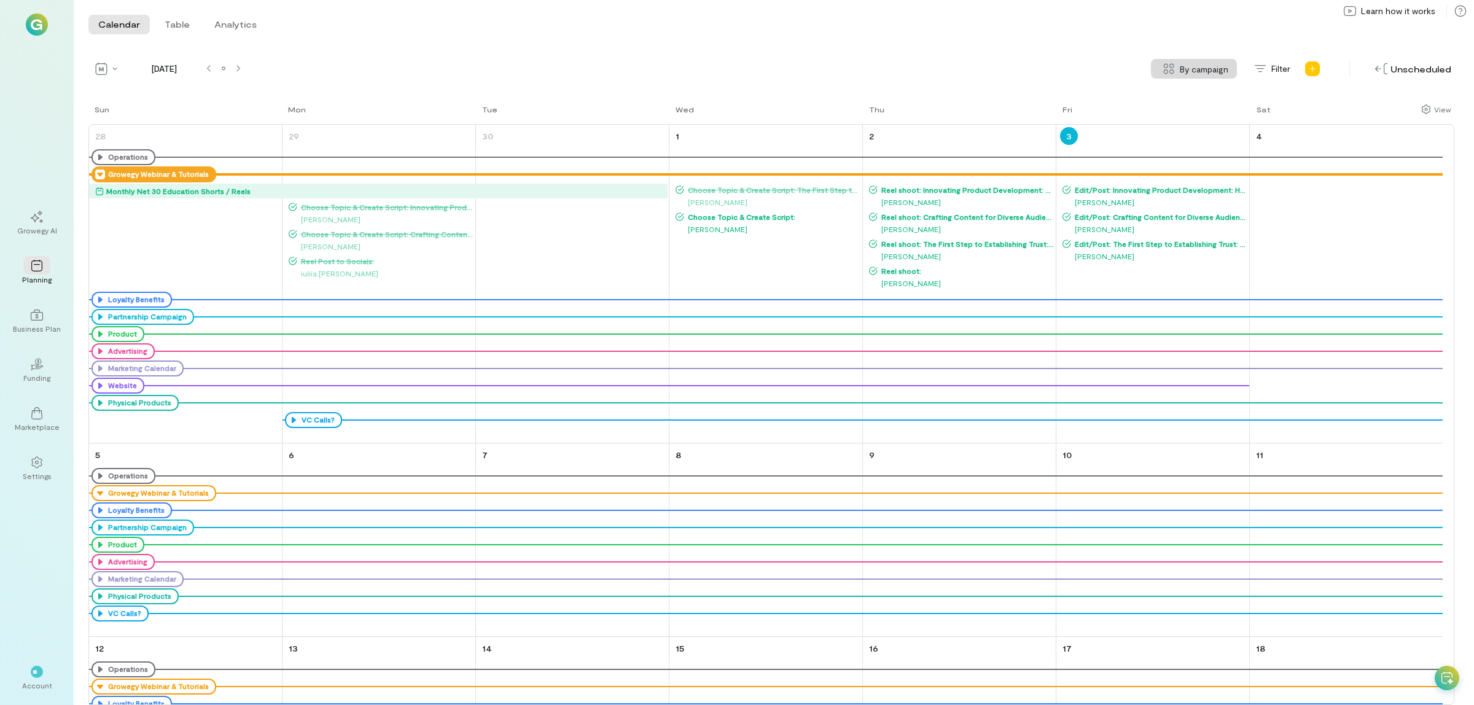
click at [751, 219] on span "Choose Topic & Create Script:" at bounding box center [772, 217] width 177 height 10
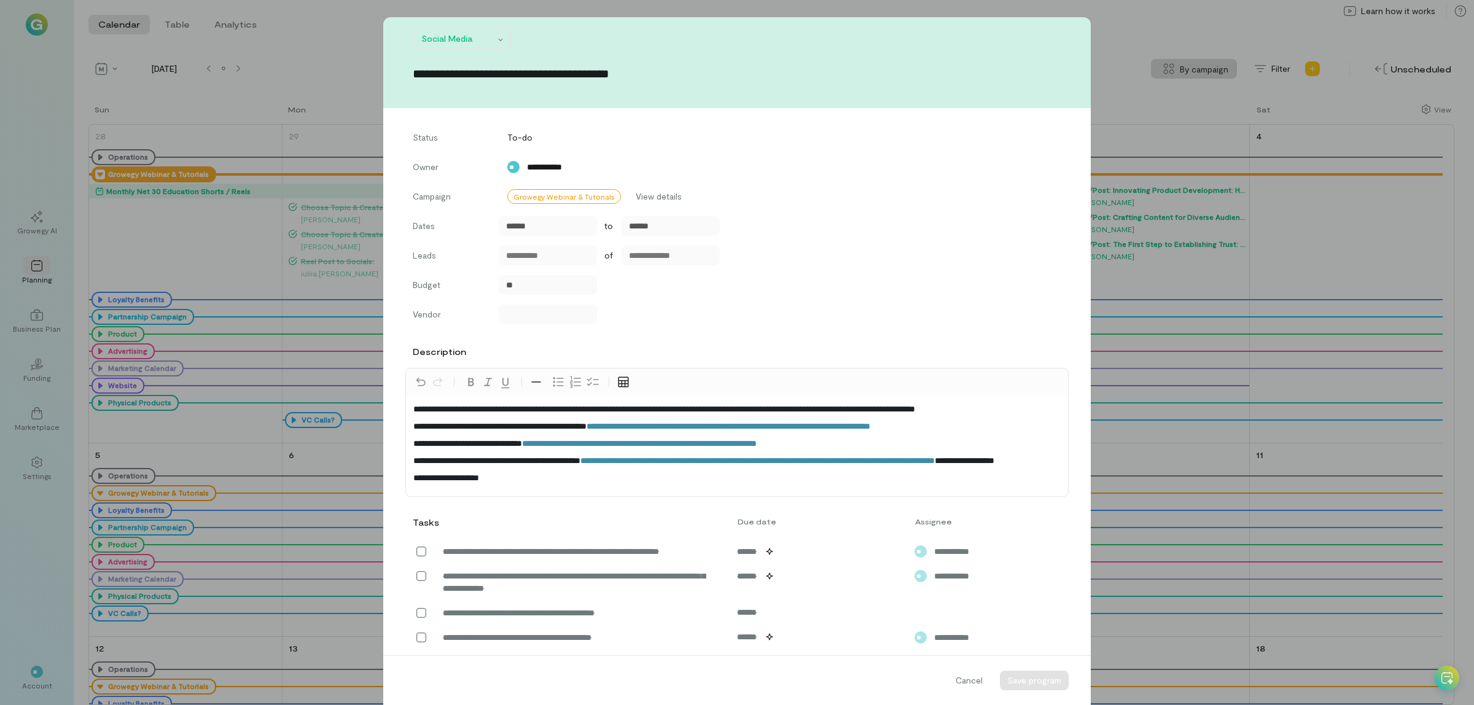
scroll to position [1206, 0]
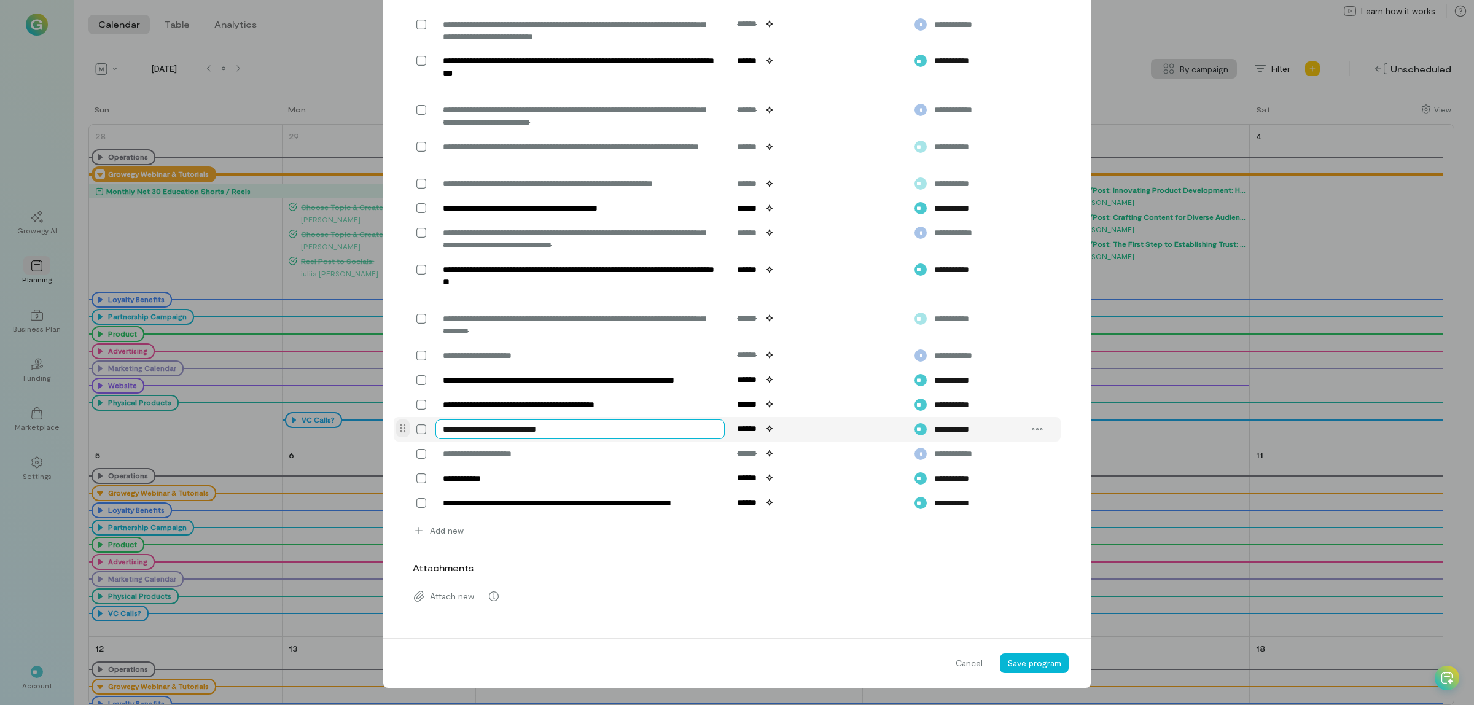
click at [608, 431] on textarea "**********" at bounding box center [580, 430] width 289 height 20
paste textarea "**********"
type textarea "**********"
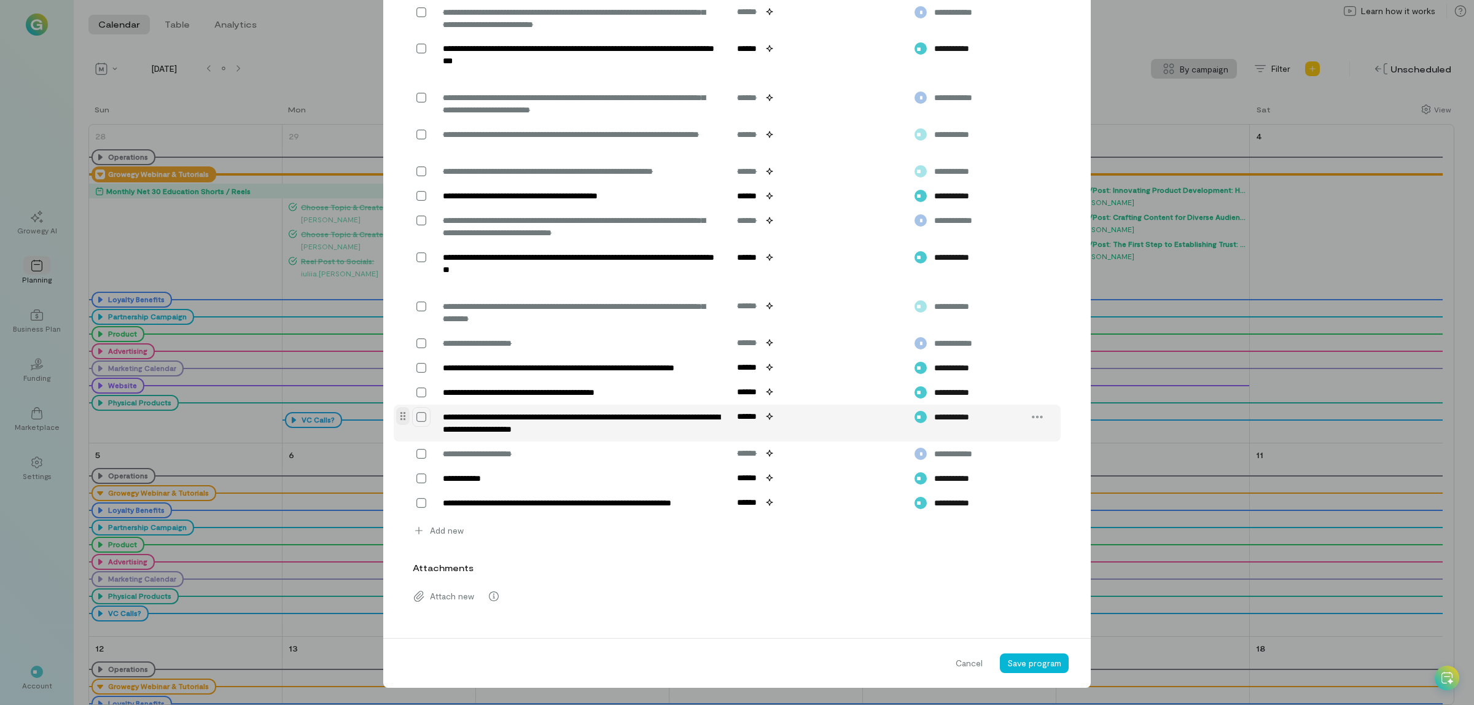
click at [417, 423] on icon at bounding box center [421, 417] width 12 height 12
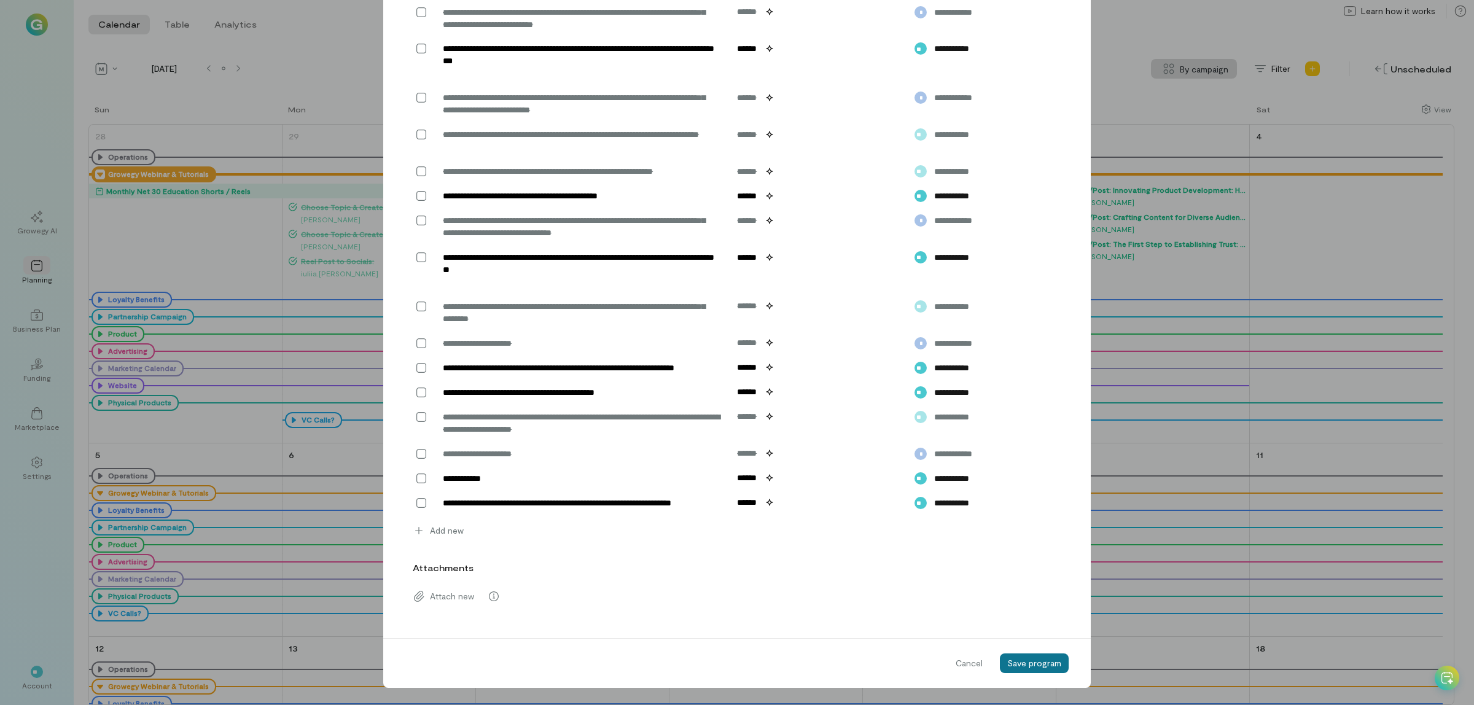
click at [1030, 668] on span "Save program" at bounding box center [1034, 663] width 54 height 10
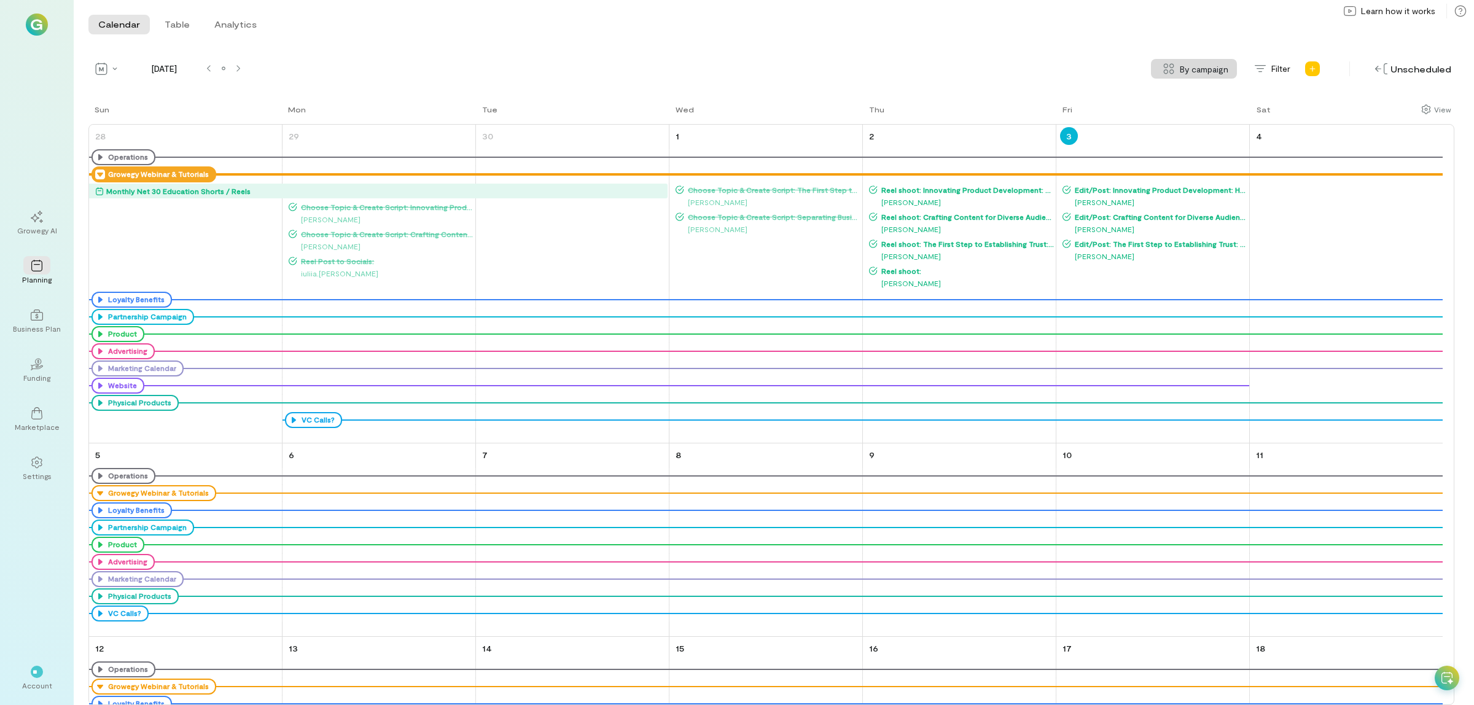
click at [901, 272] on span "Reel shoot:" at bounding box center [966, 271] width 177 height 10
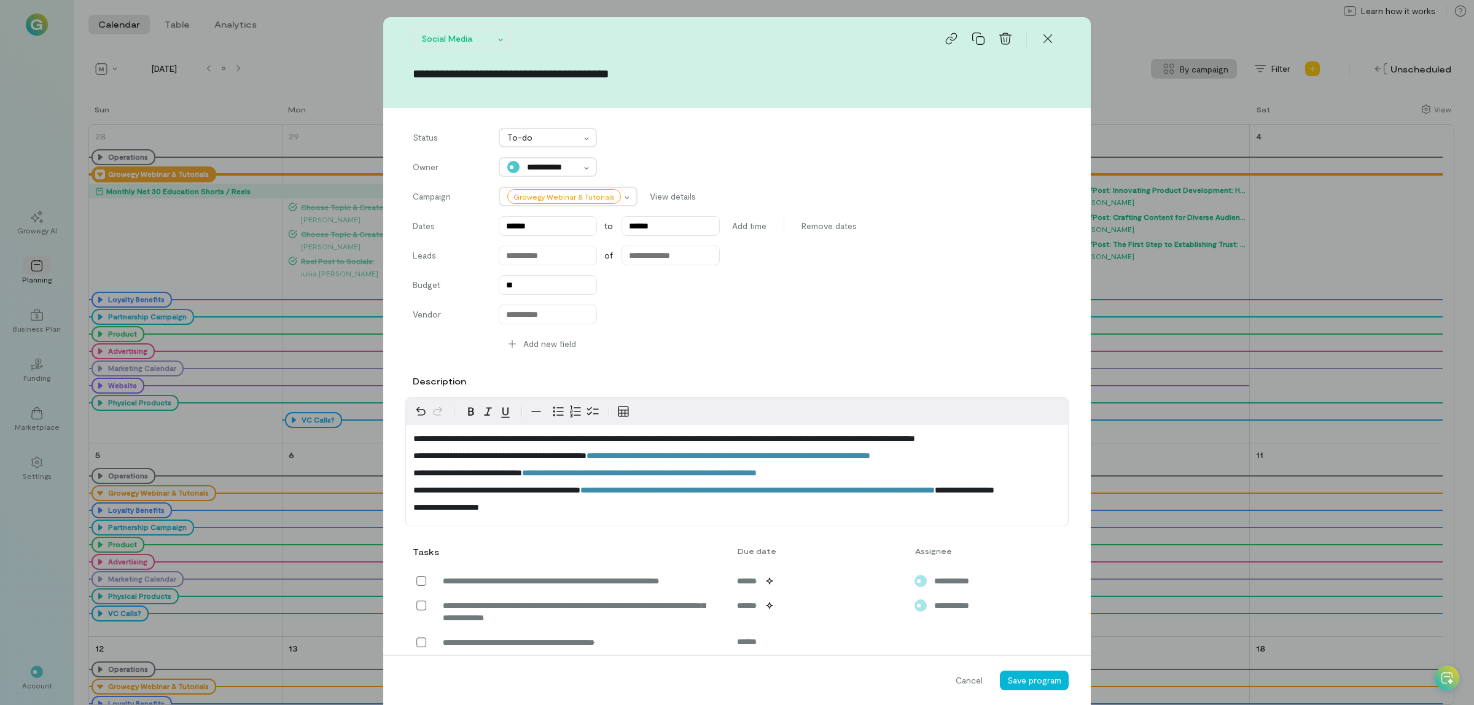
scroll to position [1219, 0]
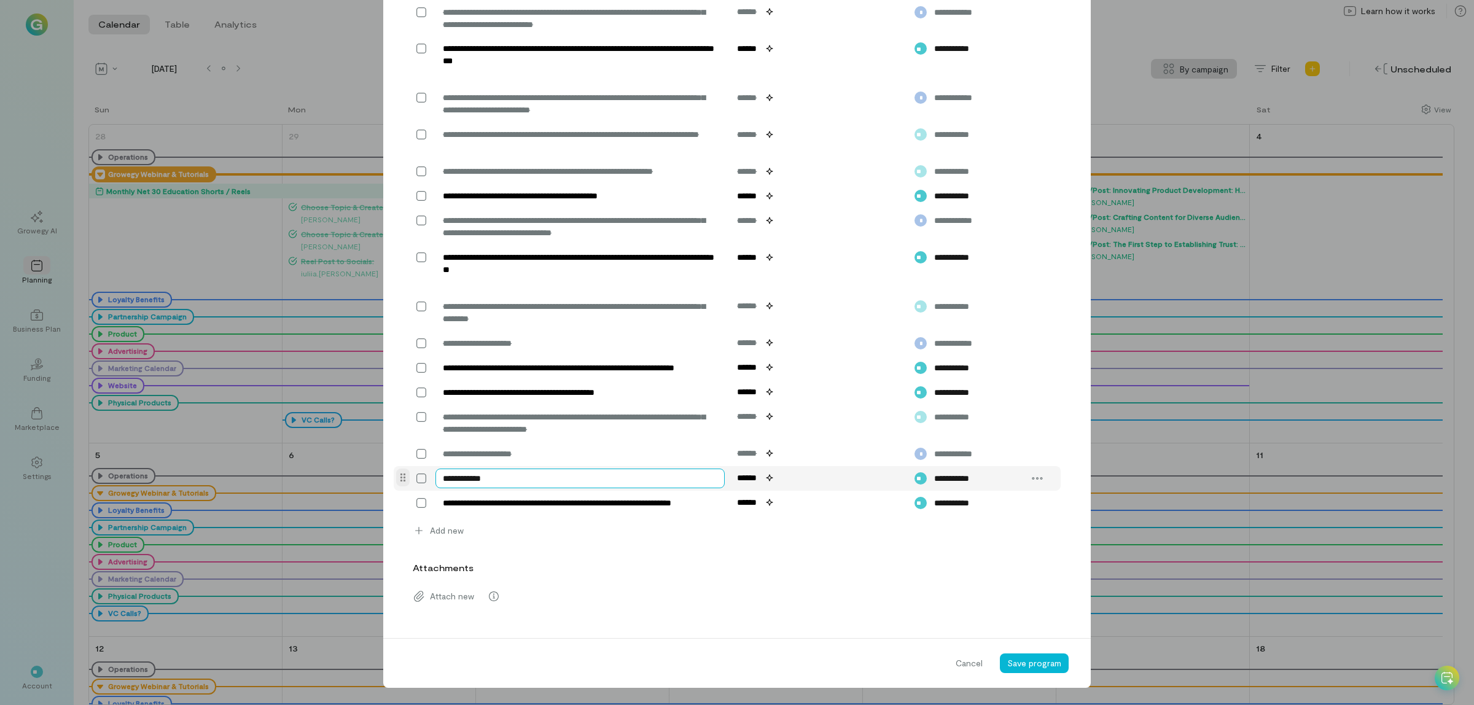
click at [560, 477] on textarea "**********" at bounding box center [580, 479] width 289 height 20
paste textarea "**********"
type textarea "**********"
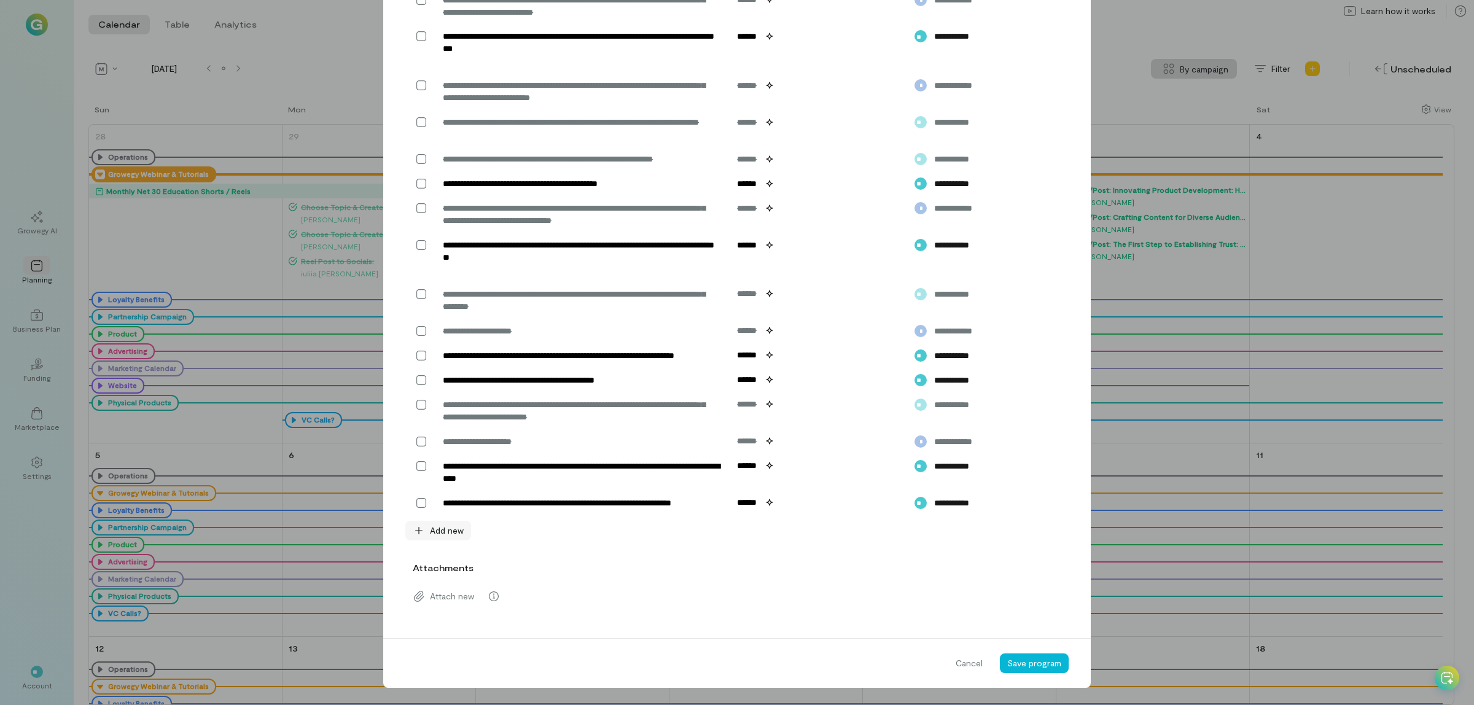
click at [440, 537] on span "Add new" at bounding box center [447, 531] width 34 height 12
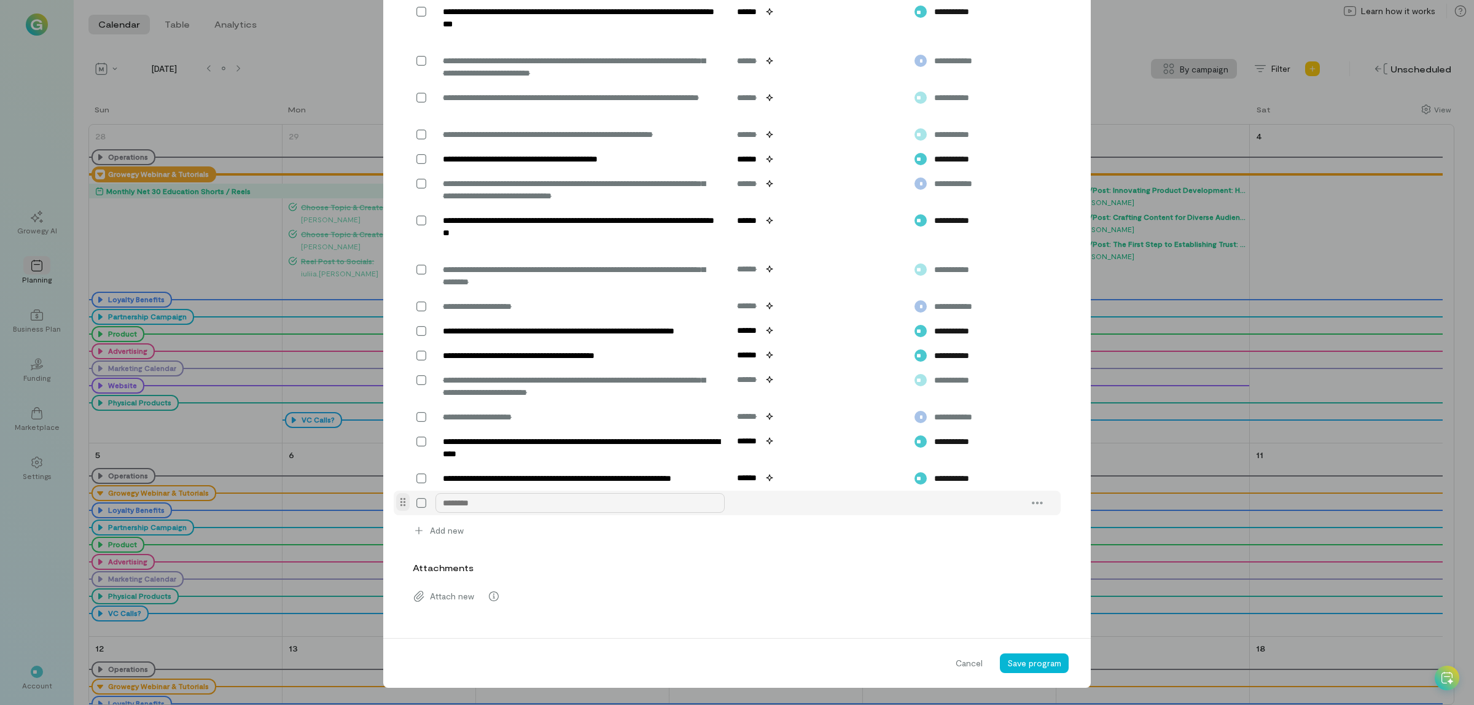
click at [460, 513] on textarea at bounding box center [580, 503] width 289 height 20
type textarea "**********"
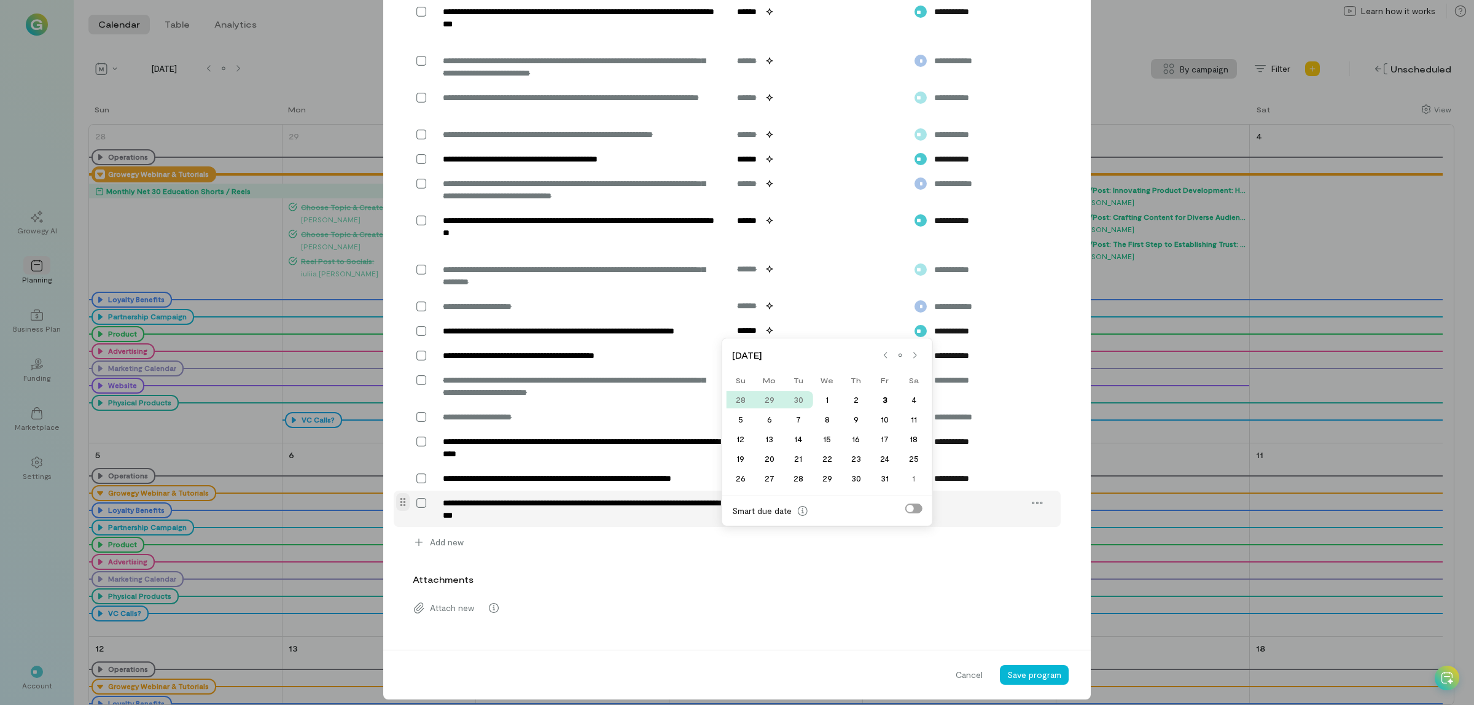
click at [756, 513] on input "text" at bounding box center [804, 503] width 149 height 20
click at [773, 424] on div "6" at bounding box center [769, 419] width 29 height 17
type input "******"
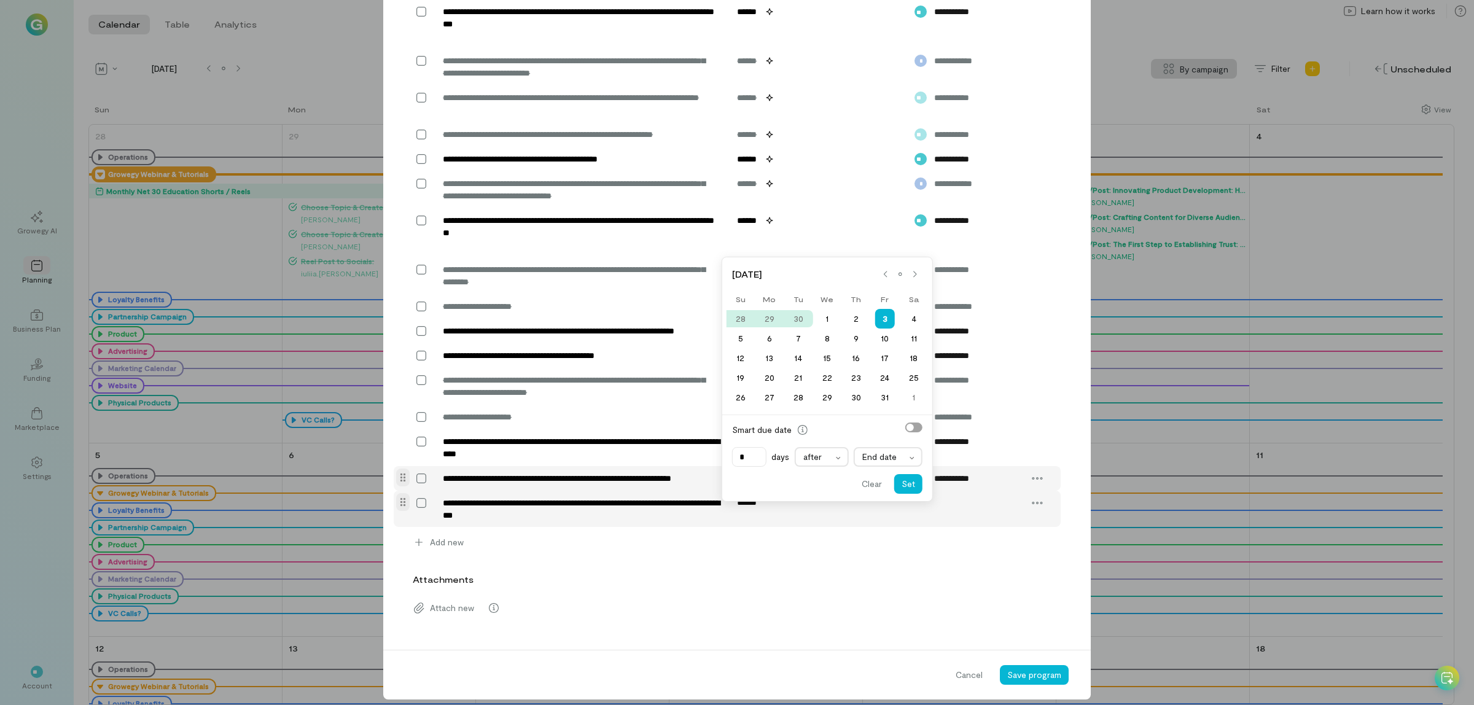
click at [797, 488] on input "******" at bounding box center [804, 479] width 149 height 20
click at [776, 336] on div "6" at bounding box center [769, 338] width 29 height 17
type input "******"
type input "*"
click at [910, 487] on button "Set" at bounding box center [908, 484] width 28 height 20
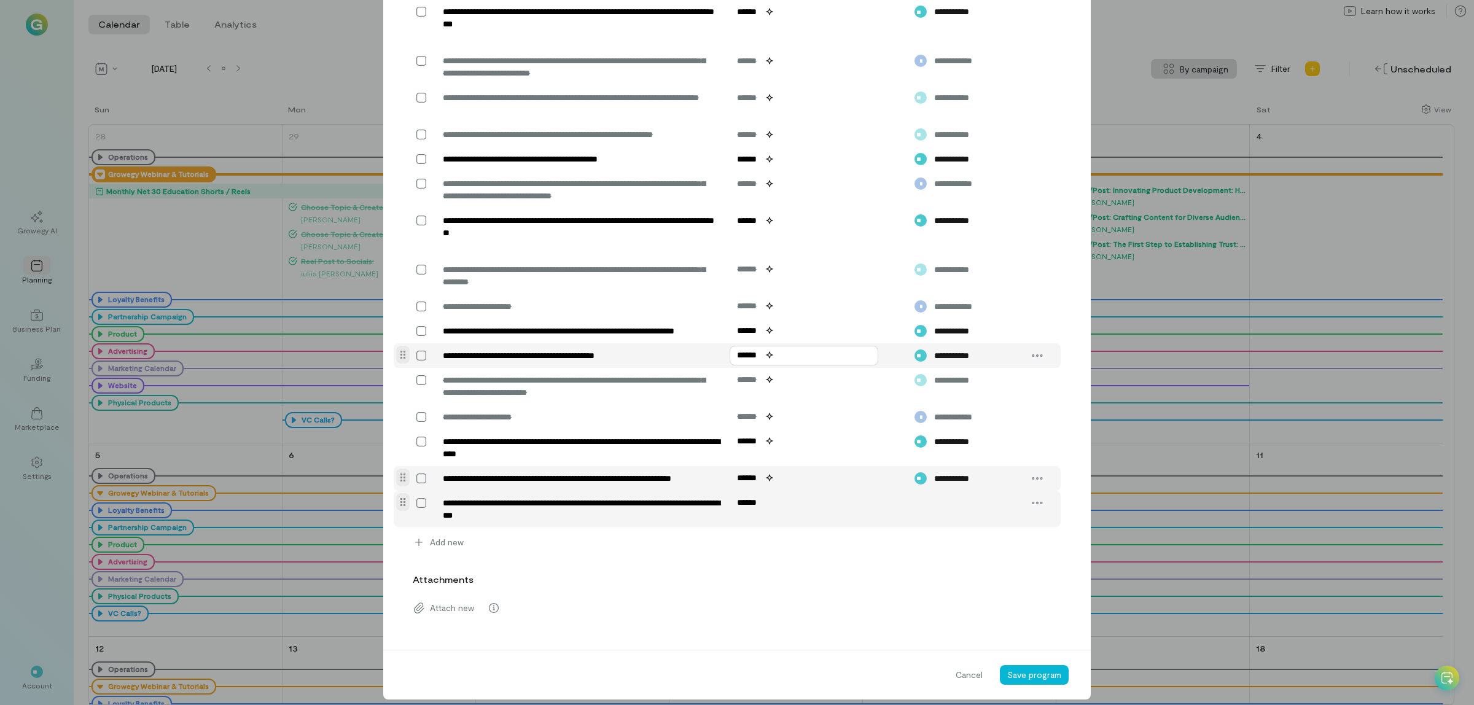
click at [772, 366] on input "******" at bounding box center [804, 356] width 149 height 20
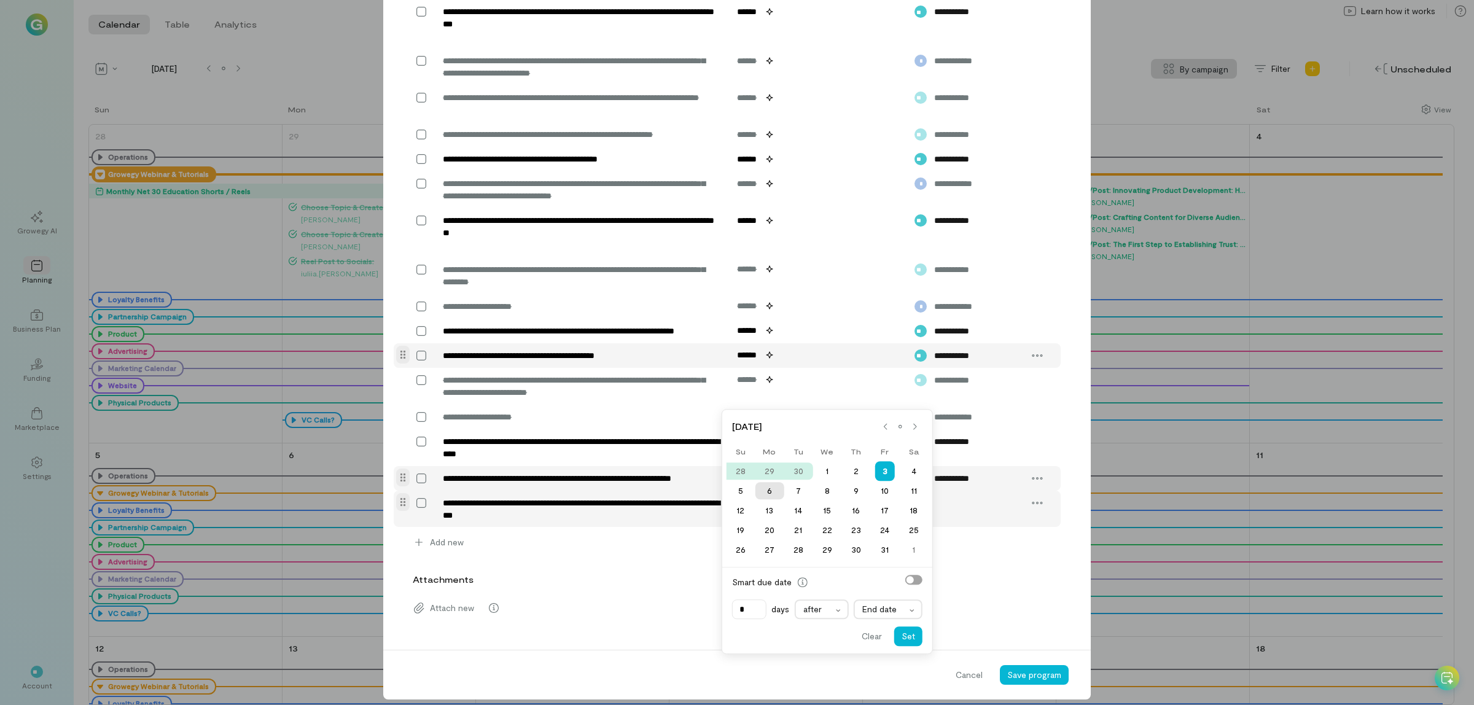
click at [769, 491] on div "6" at bounding box center [769, 490] width 29 height 17
type input "******"
type input "*"
click at [917, 638] on button "Set" at bounding box center [908, 637] width 28 height 20
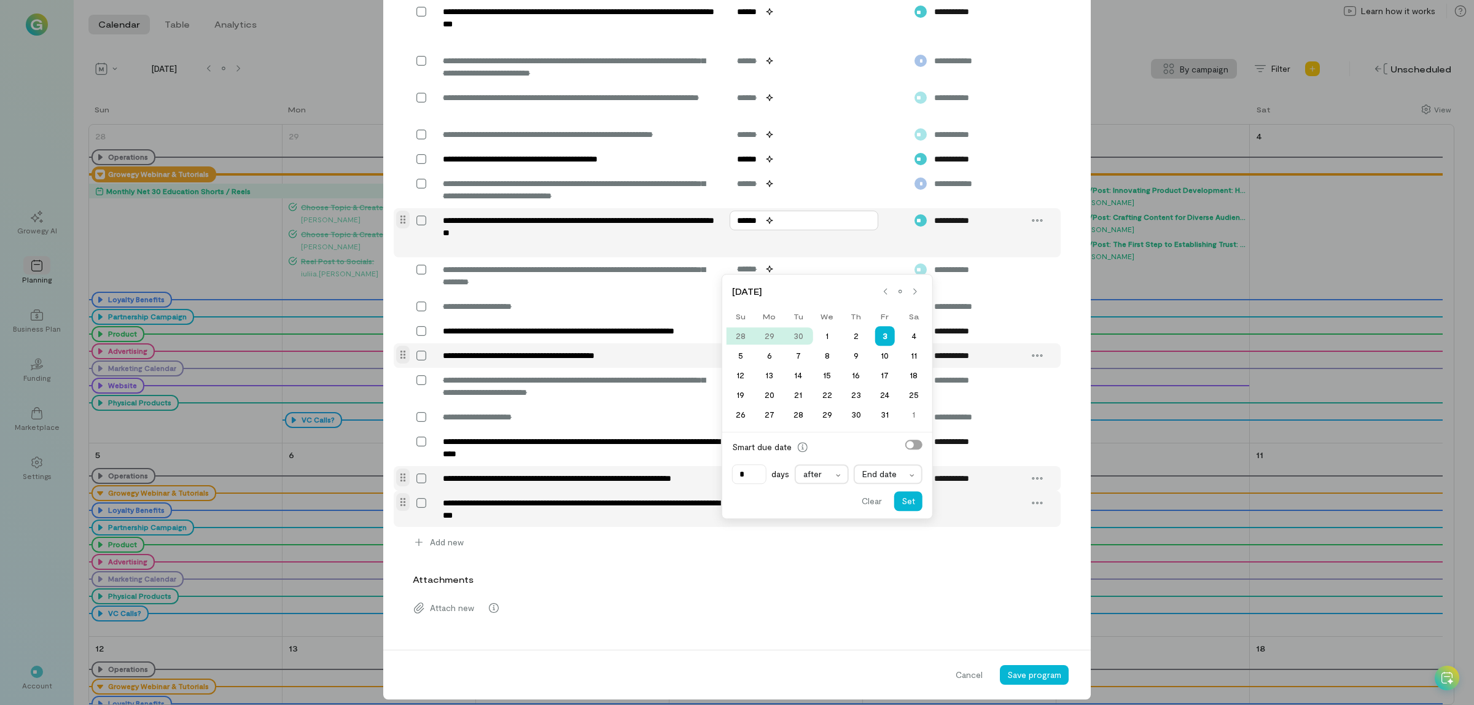
click at [772, 230] on input "******" at bounding box center [804, 221] width 149 height 20
click at [762, 361] on div "6" at bounding box center [769, 355] width 29 height 17
type input "******"
type input "*"
click at [913, 504] on button "Set" at bounding box center [908, 501] width 28 height 20
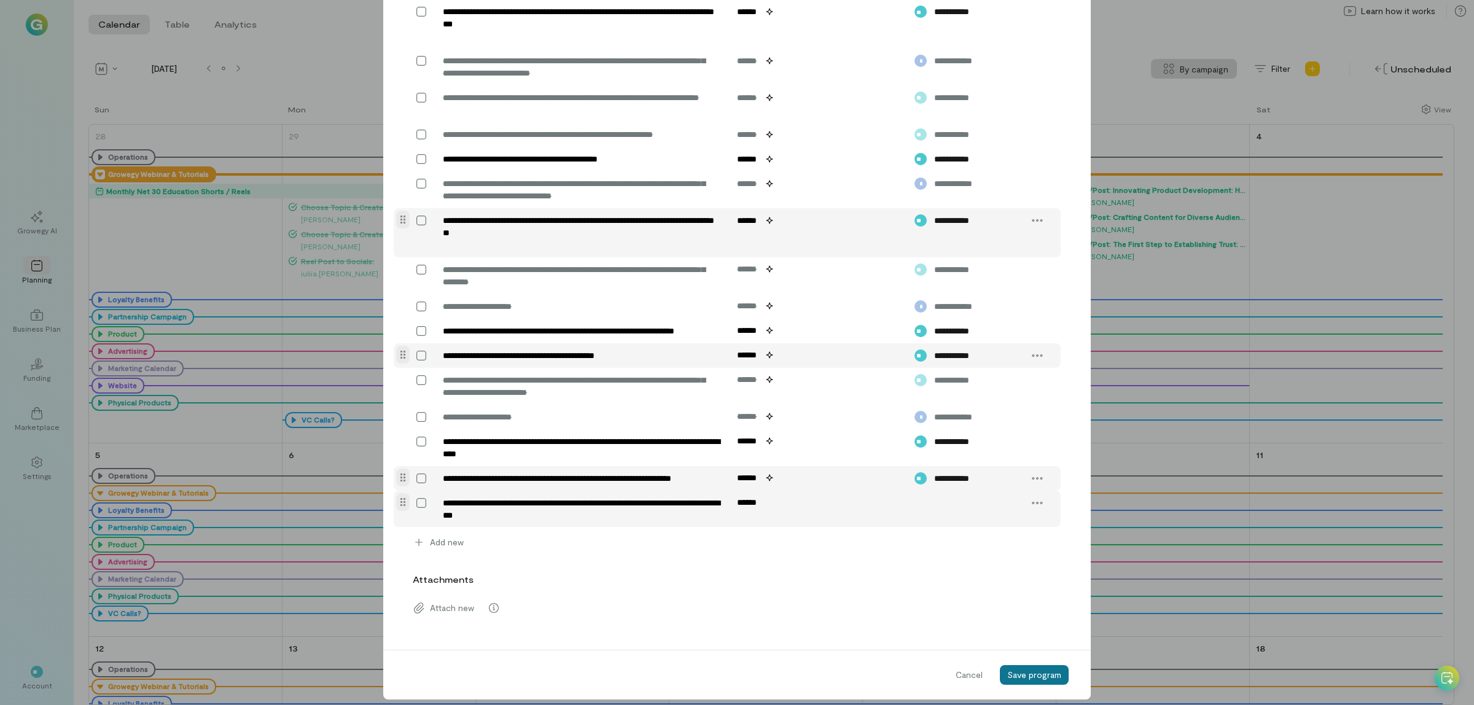
click at [1015, 685] on button "Save program" at bounding box center [1034, 675] width 69 height 20
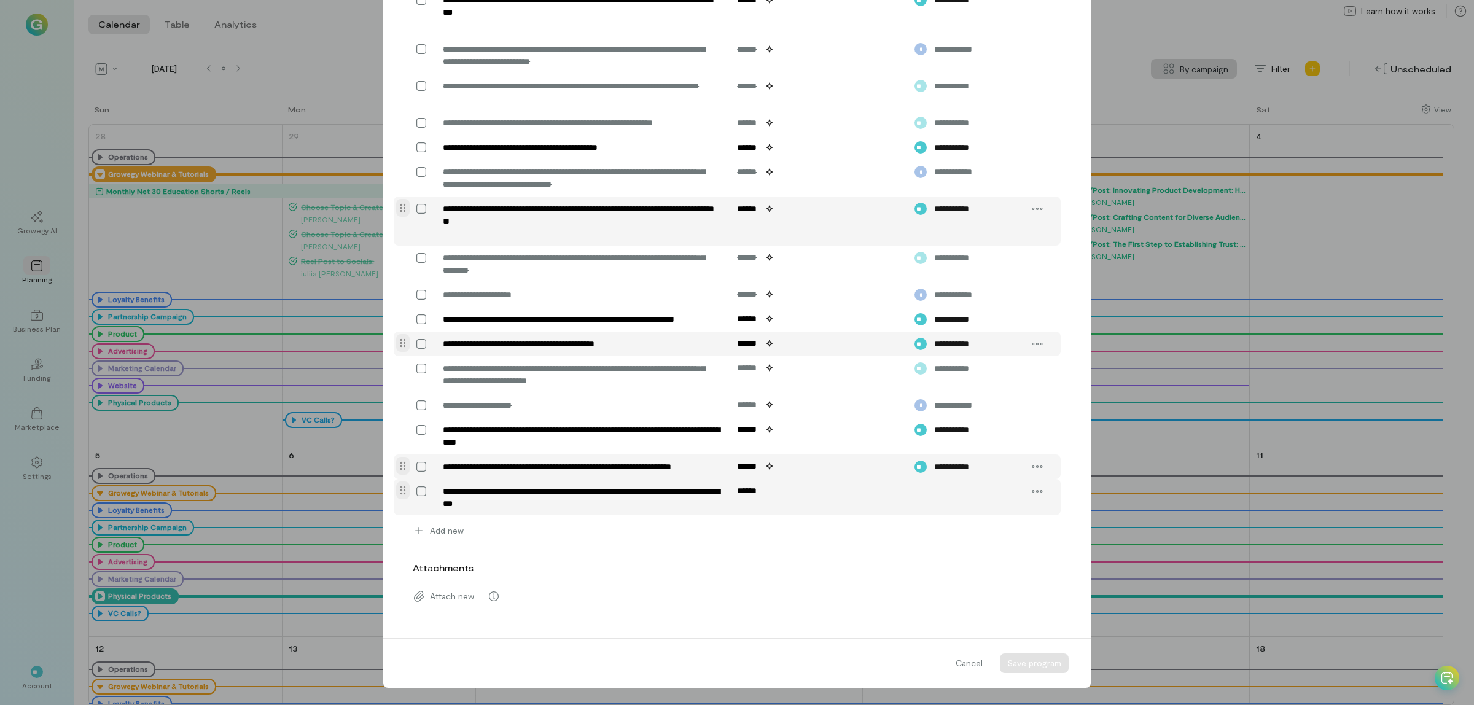
scroll to position [1190, 0]
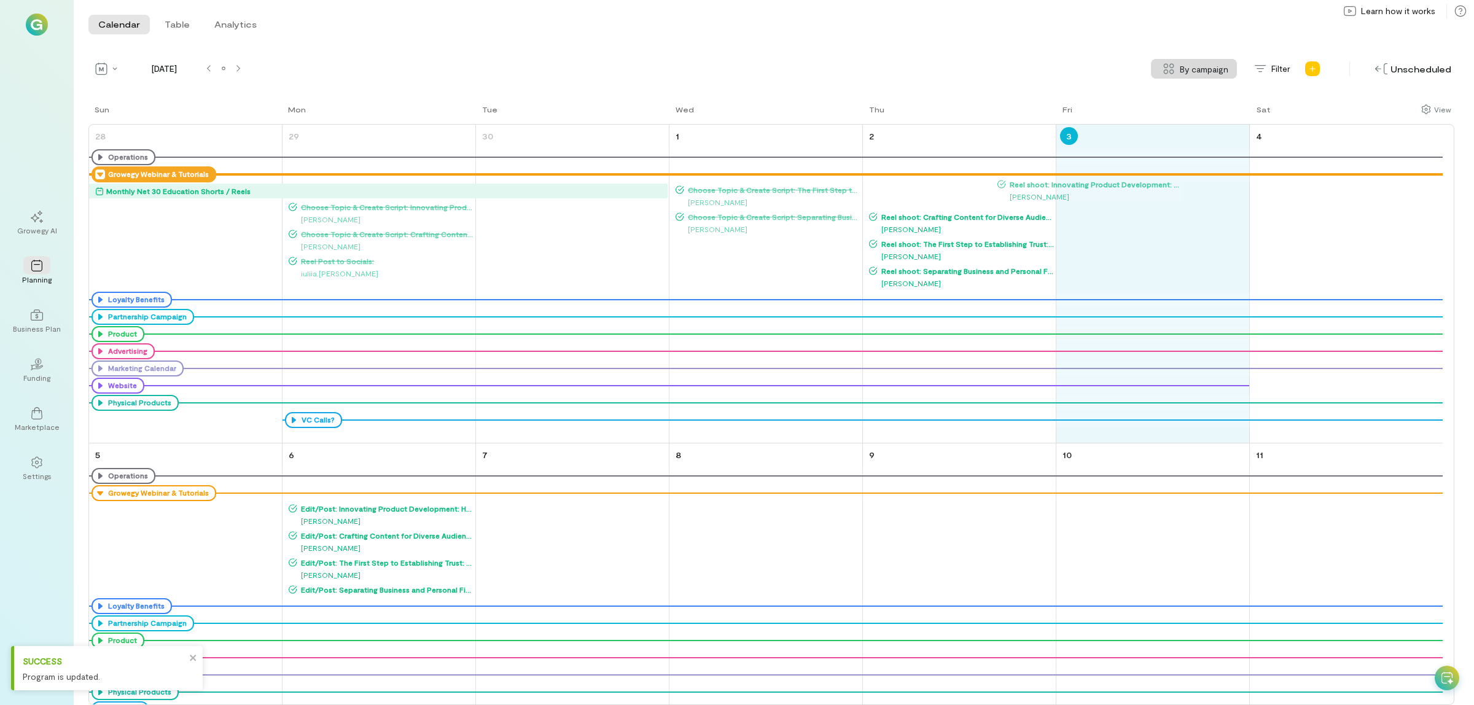
drag, startPoint x: 968, startPoint y: 191, endPoint x: 1097, endPoint y: 184, distance: 128.6
click at [1097, 184] on div "Sun Mon Tue Wed Thu Fri Sat 28 Operations Growegy Webinar & Tutorials Monthly N…" at bounding box center [771, 404] width 1366 height 602
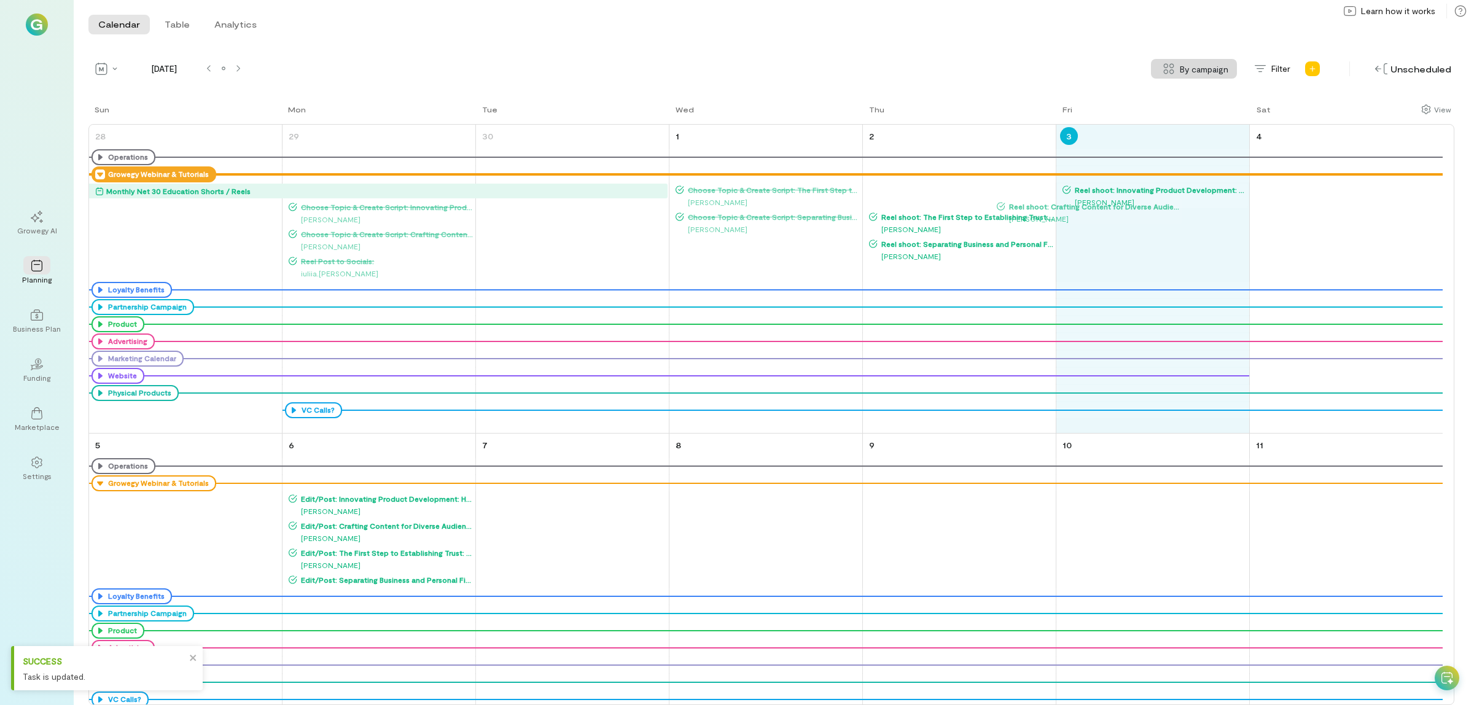
click at [1098, 206] on div "Sun Mon Tue Wed Thu Fri Sat 28 Operations Growegy Webinar & Tutorials Monthly N…" at bounding box center [771, 404] width 1366 height 602
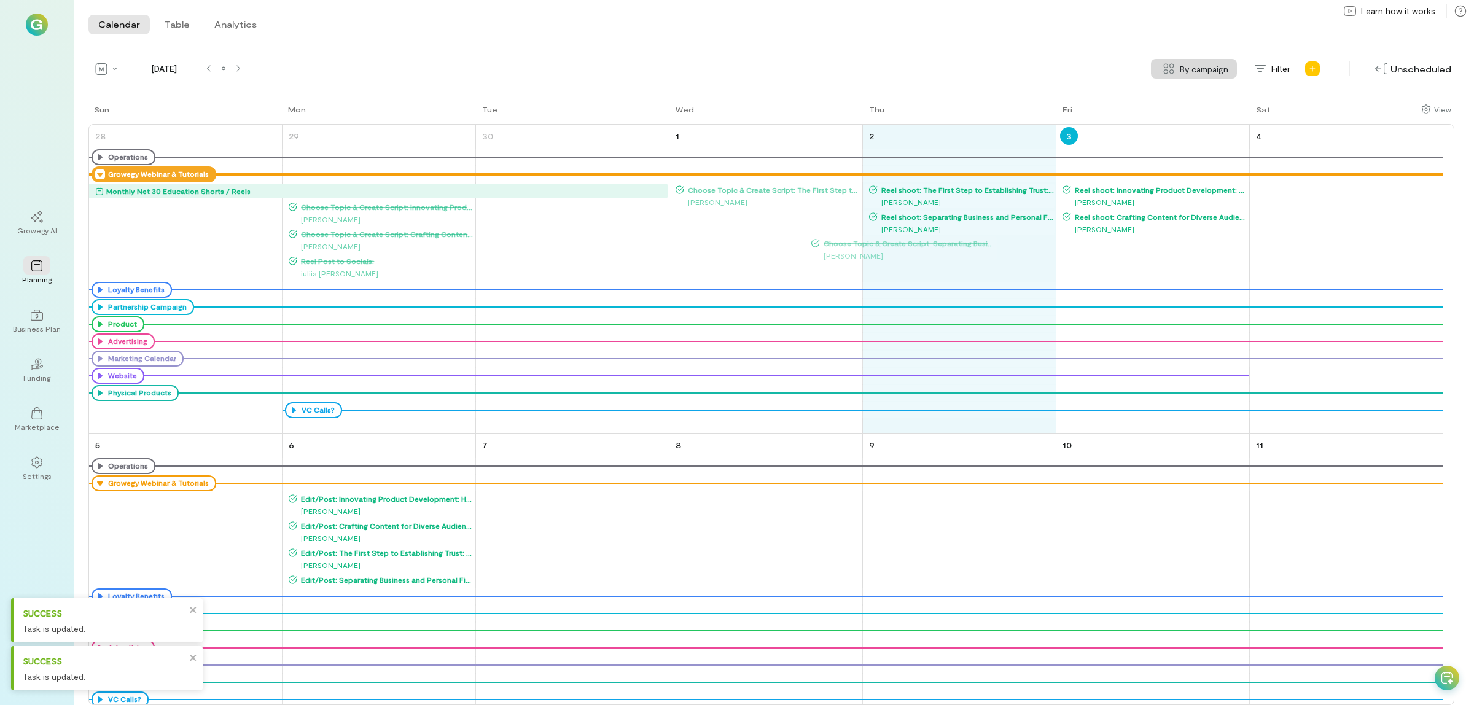
drag, startPoint x: 766, startPoint y: 216, endPoint x: 902, endPoint y: 241, distance: 138.1
click at [902, 241] on div "Sun Mon Tue Wed Thu Fri Sat 28 Operations Growegy Webinar & Tutorials Monthly N…" at bounding box center [771, 404] width 1366 height 602
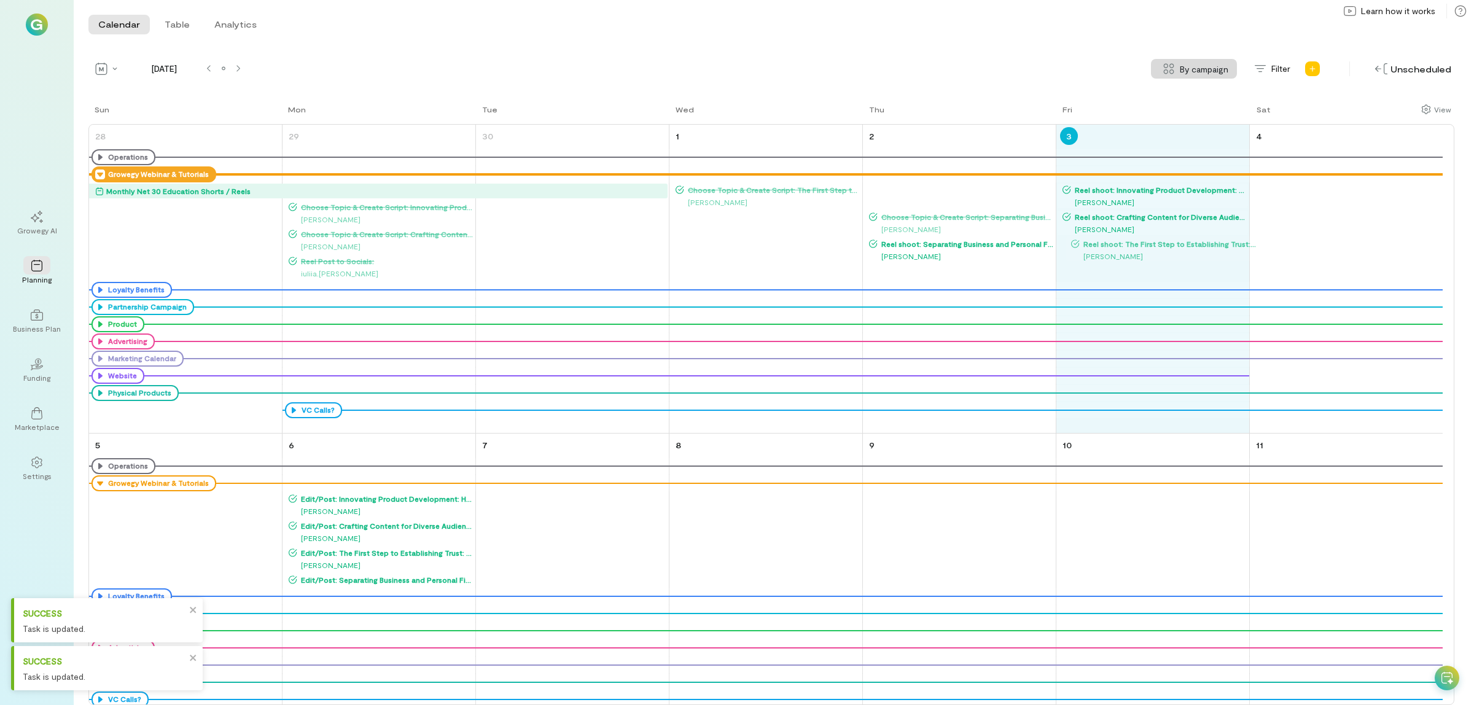
click at [1130, 240] on div "Sun Mon Tue Wed Thu Fri Sat 28 Operations Growegy Webinar & Tutorials Monthly N…" at bounding box center [771, 404] width 1366 height 602
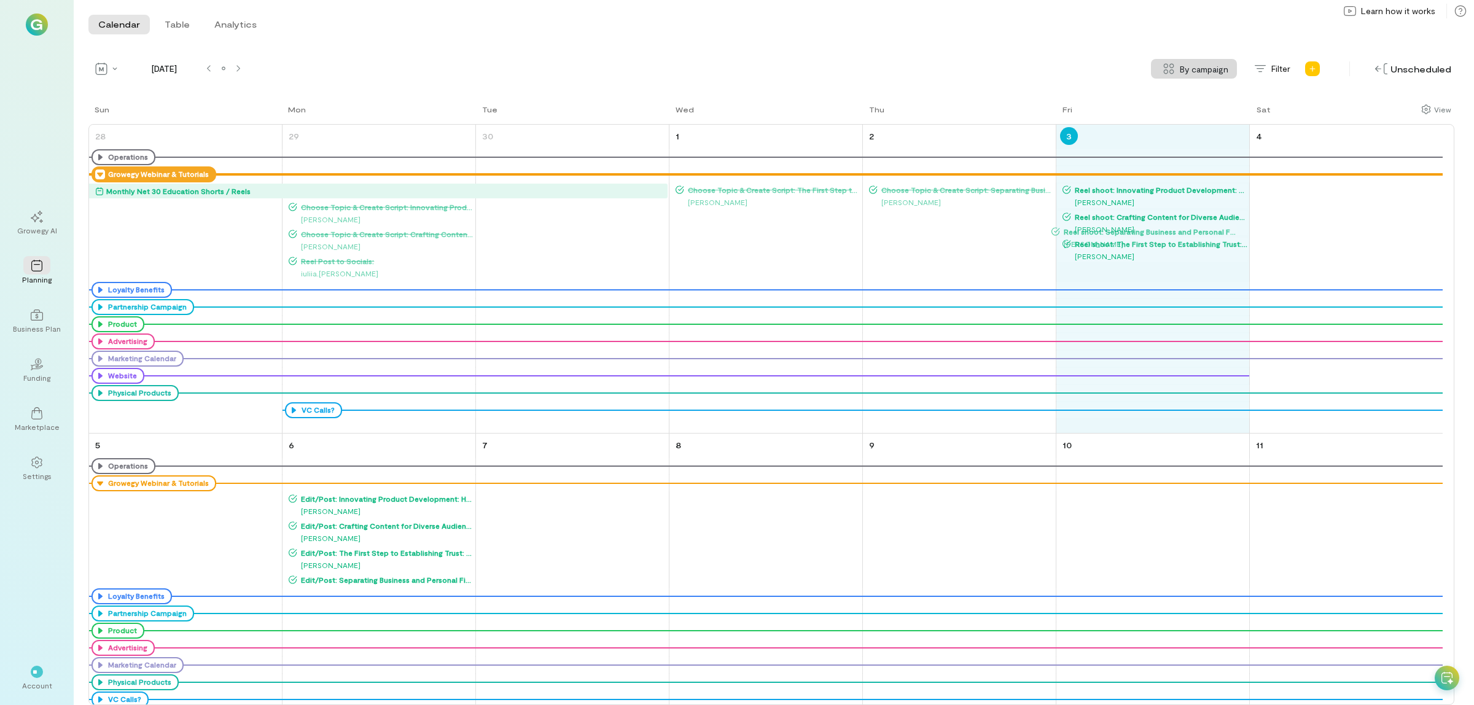
drag, startPoint x: 957, startPoint y: 218, endPoint x: 1135, endPoint y: 232, distance: 178.7
click at [1135, 232] on div "Sun Mon Tue Wed Thu Fri Sat 28 Operations Growegy Webinar & Tutorials Monthly N…" at bounding box center [771, 404] width 1366 height 602
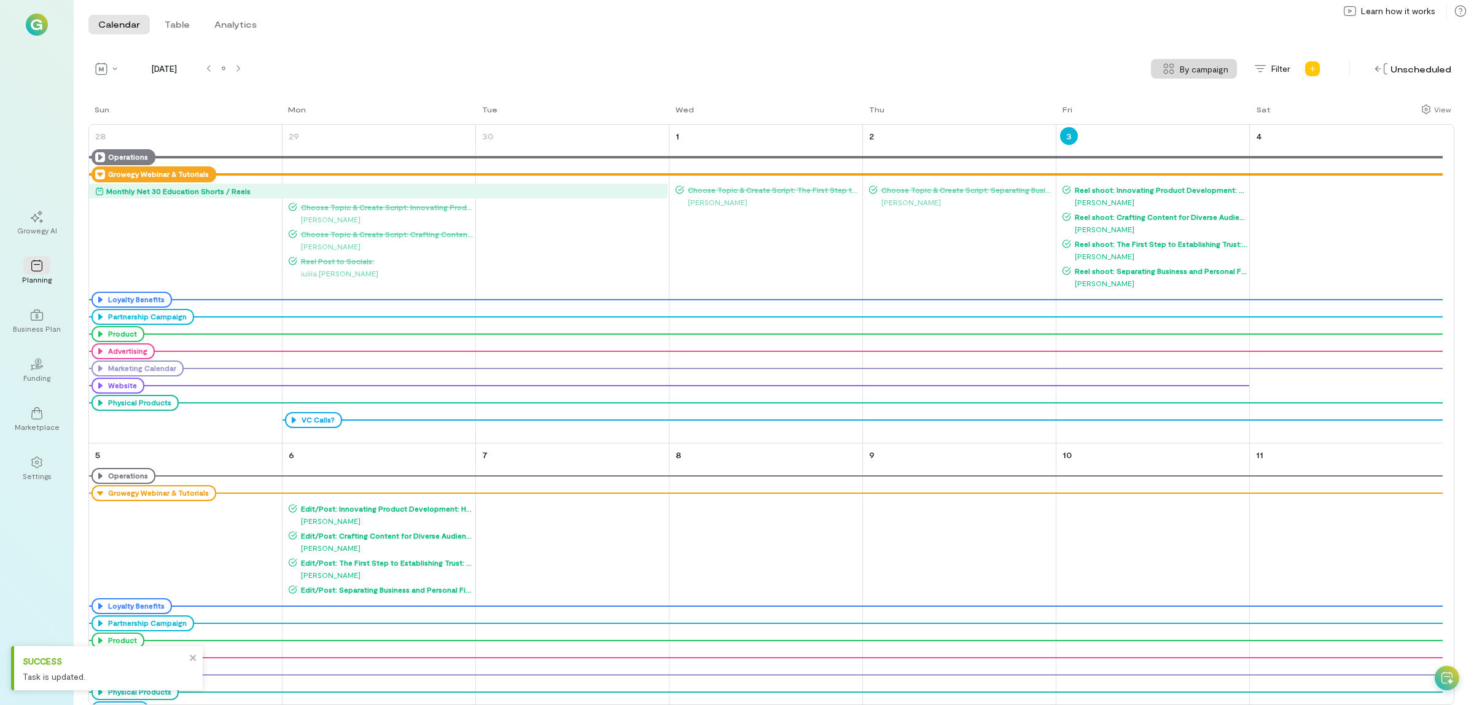
click at [95, 152] on icon at bounding box center [100, 157] width 10 height 10
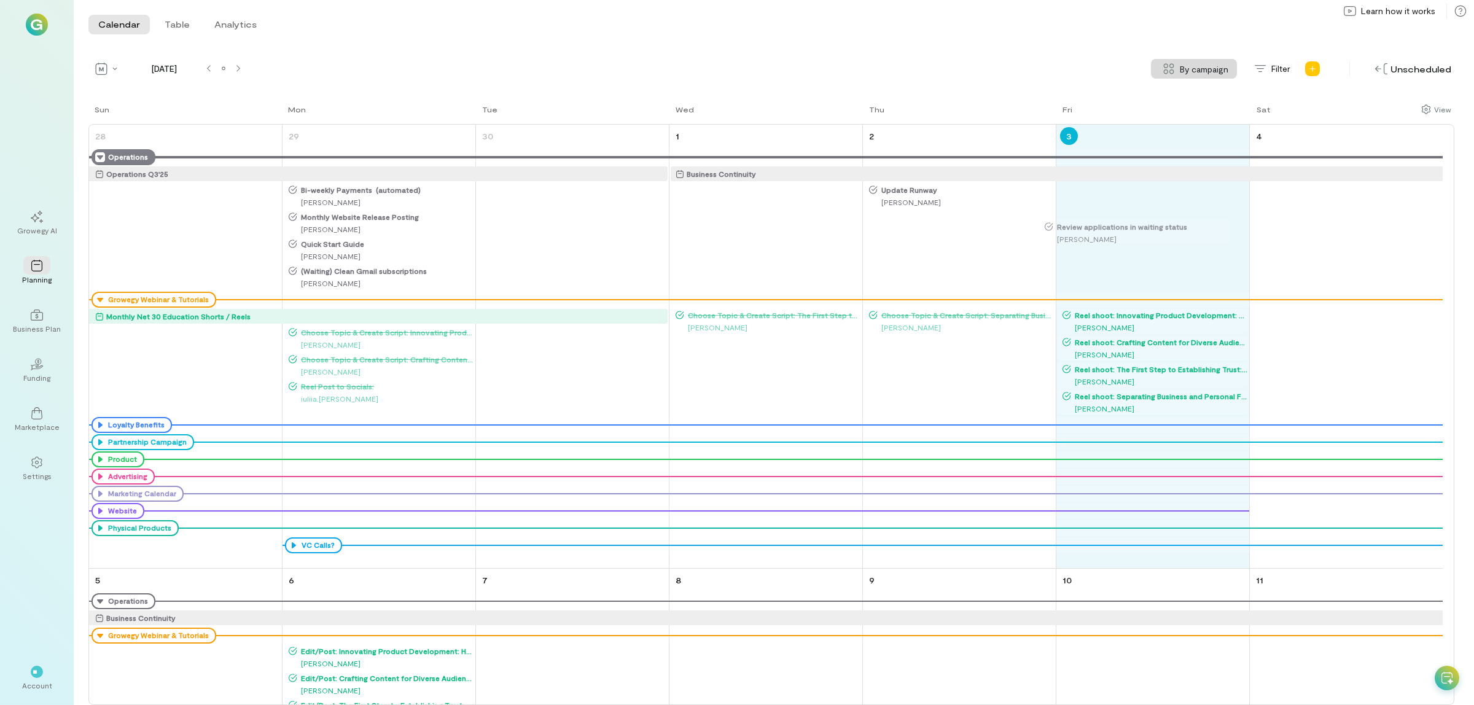
drag, startPoint x: 597, startPoint y: 194, endPoint x: 1154, endPoint y: 229, distance: 558.3
click at [1154, 229] on div "Sun Mon Tue Wed Thu Fri Sat 28 Operations Operations Q3'25 Growegy Webinar & Tu…" at bounding box center [771, 404] width 1366 height 602
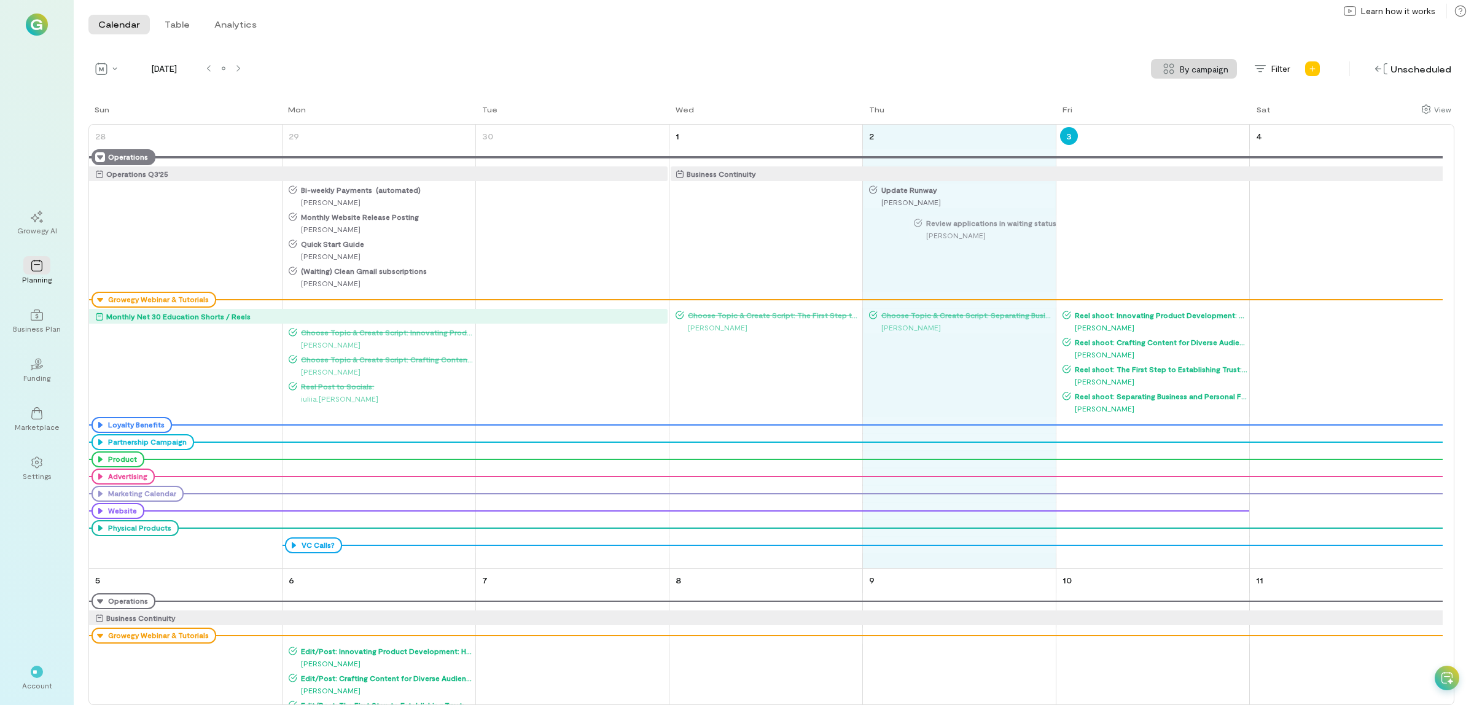
drag, startPoint x: 1121, startPoint y: 190, endPoint x: 961, endPoint y: 224, distance: 163.3
click at [961, 224] on div "Sun Mon Tue Wed Thu Fri Sat 28 Operations Operations Q3'25 Growegy Webinar & Tu…" at bounding box center [771, 404] width 1366 height 602
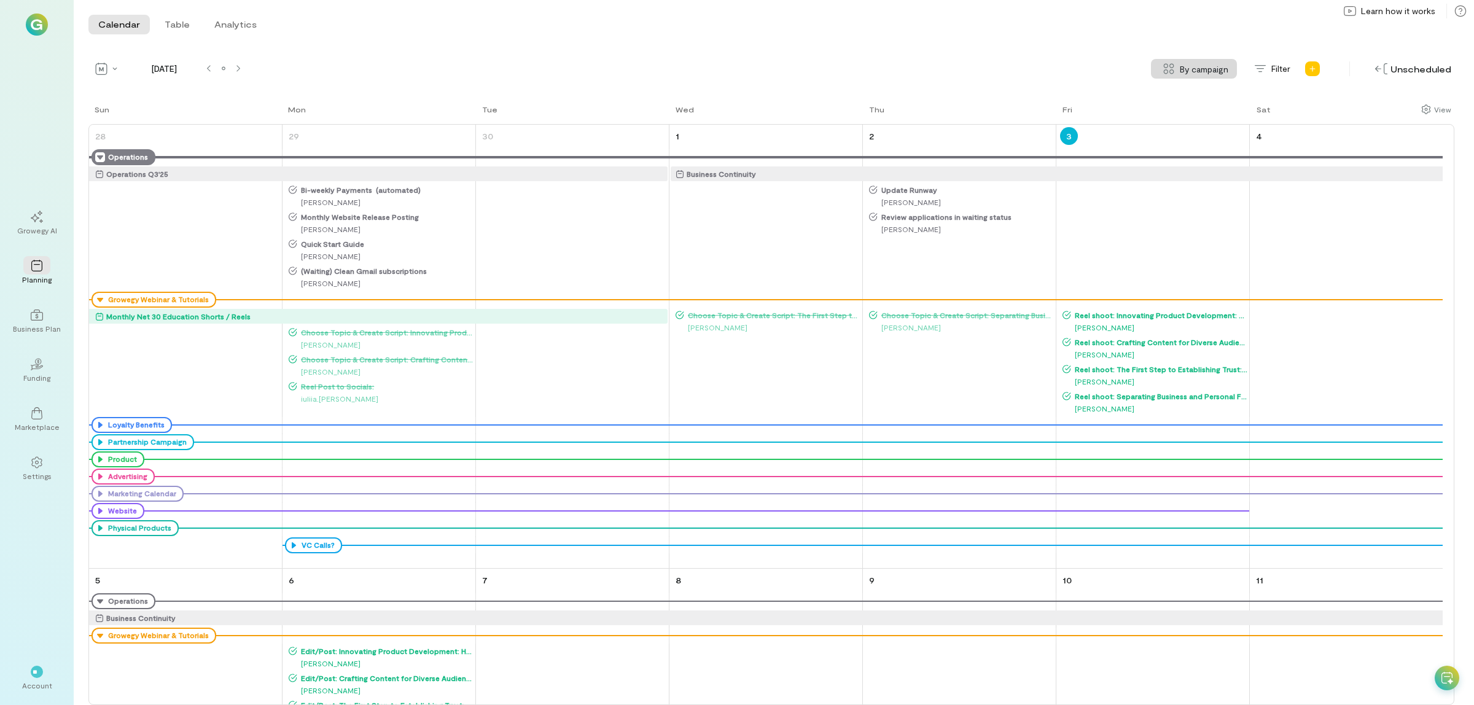
click at [925, 220] on span "Review applications in waiting status" at bounding box center [966, 217] width 177 height 10
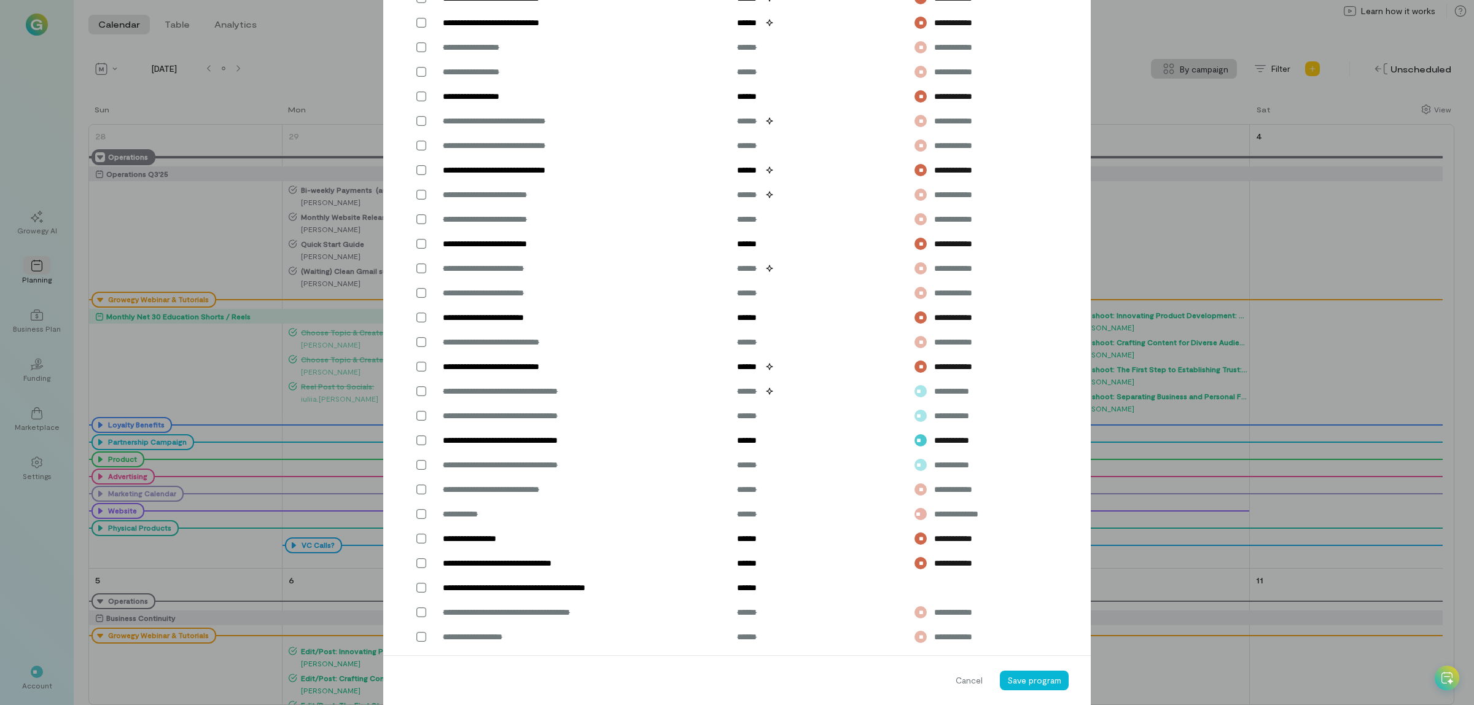
scroll to position [603, 0]
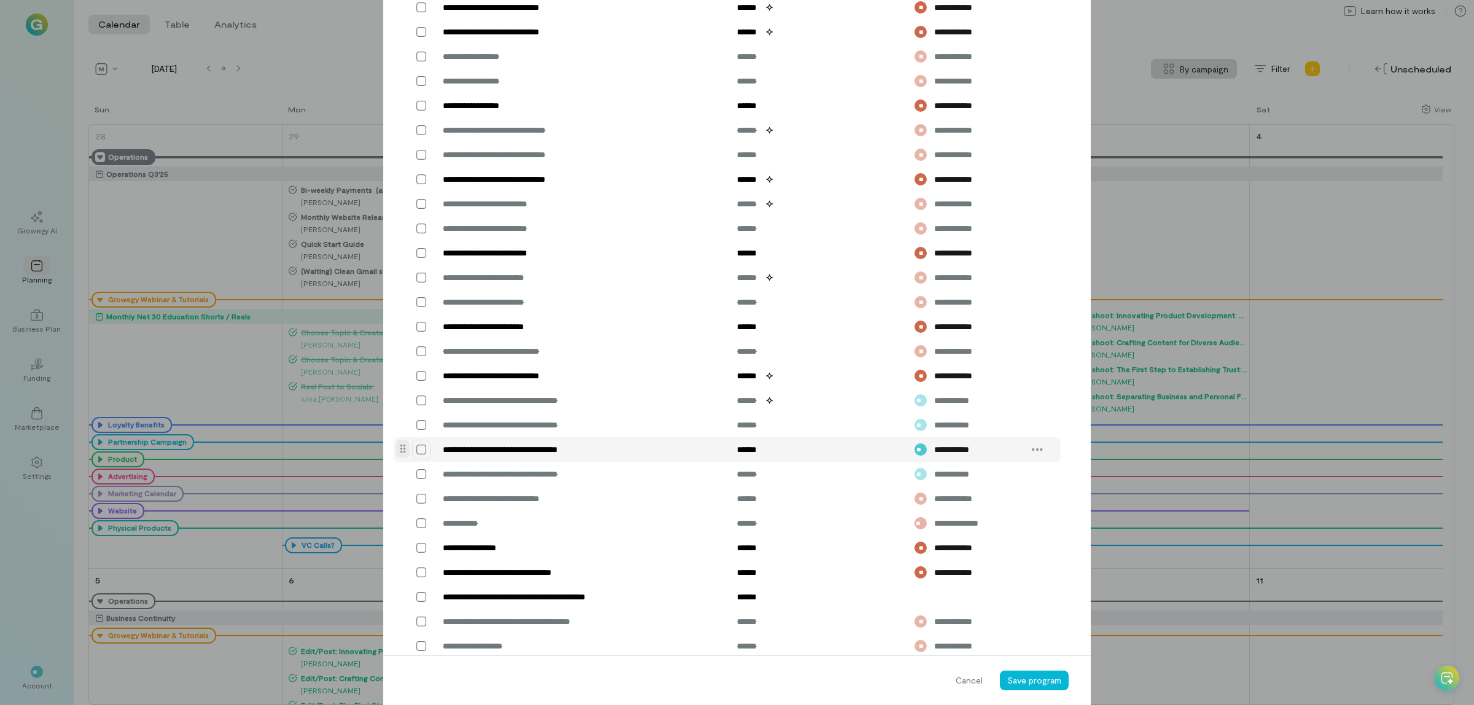
click at [415, 450] on icon at bounding box center [421, 450] width 12 height 12
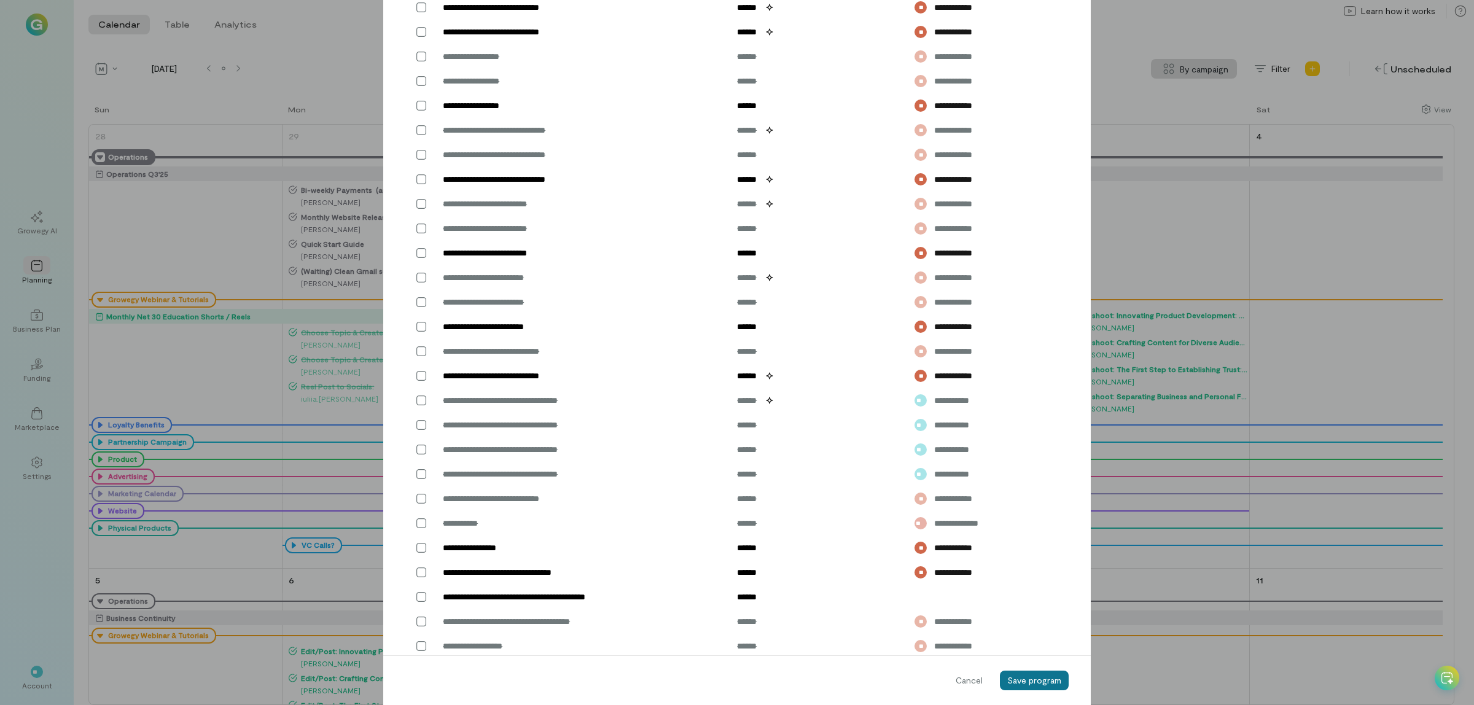
click at [1021, 679] on span "Save program" at bounding box center [1034, 680] width 54 height 10
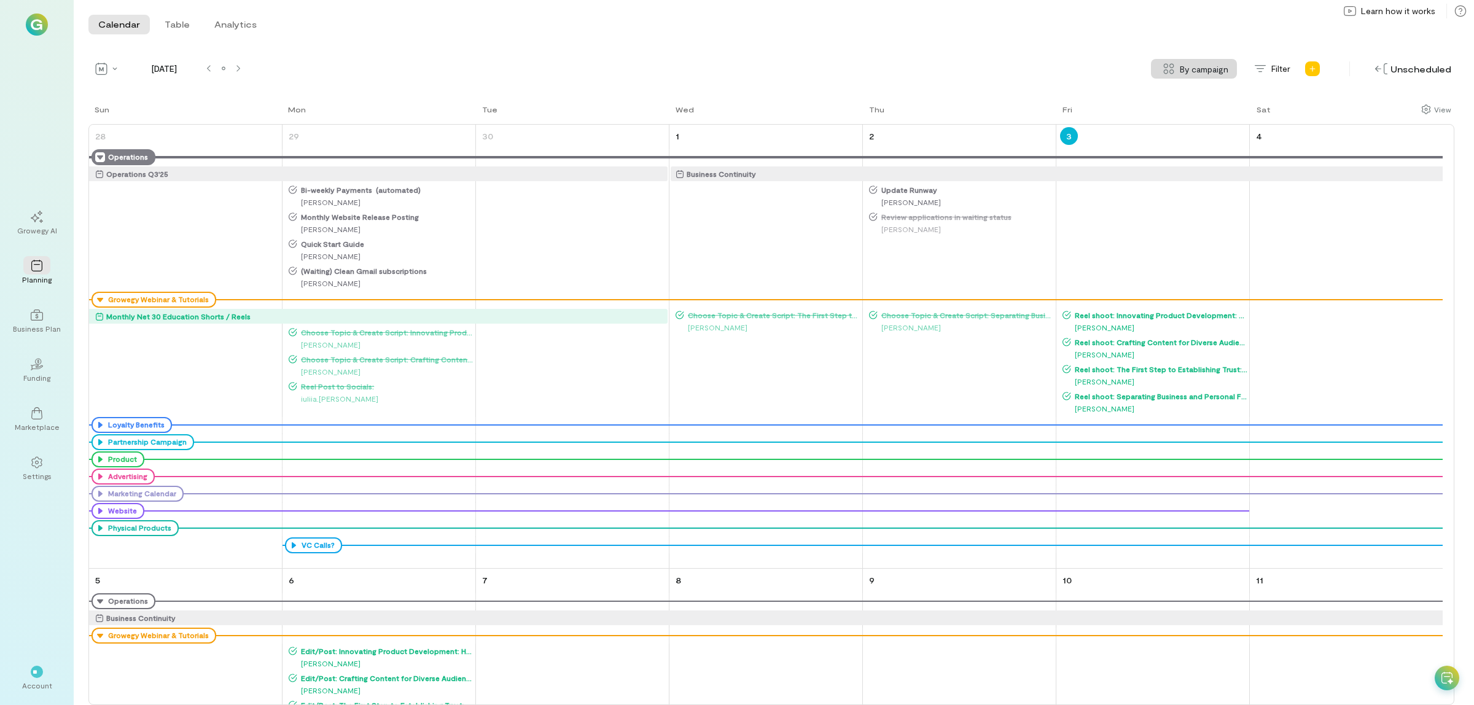
click at [98, 160] on icon at bounding box center [100, 157] width 10 height 10
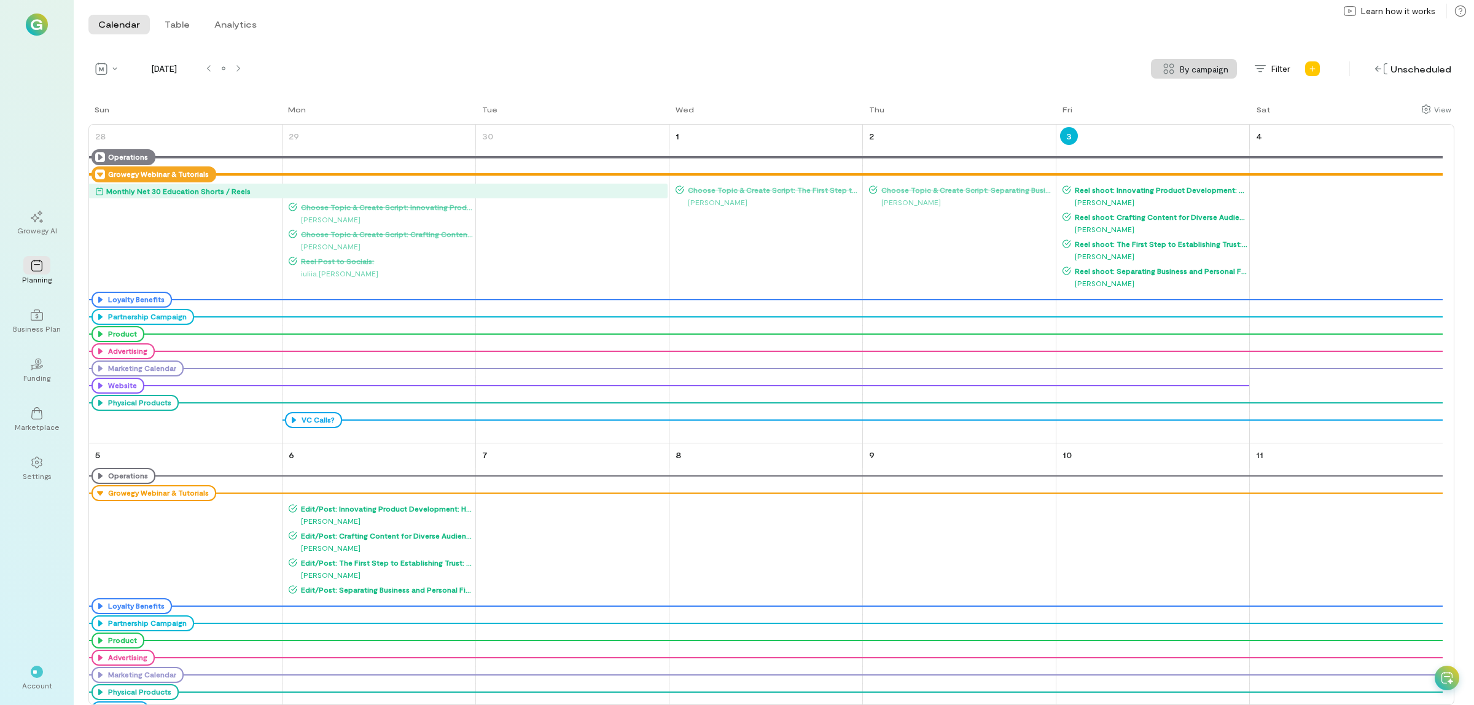
click at [96, 174] on icon at bounding box center [100, 175] width 10 height 10
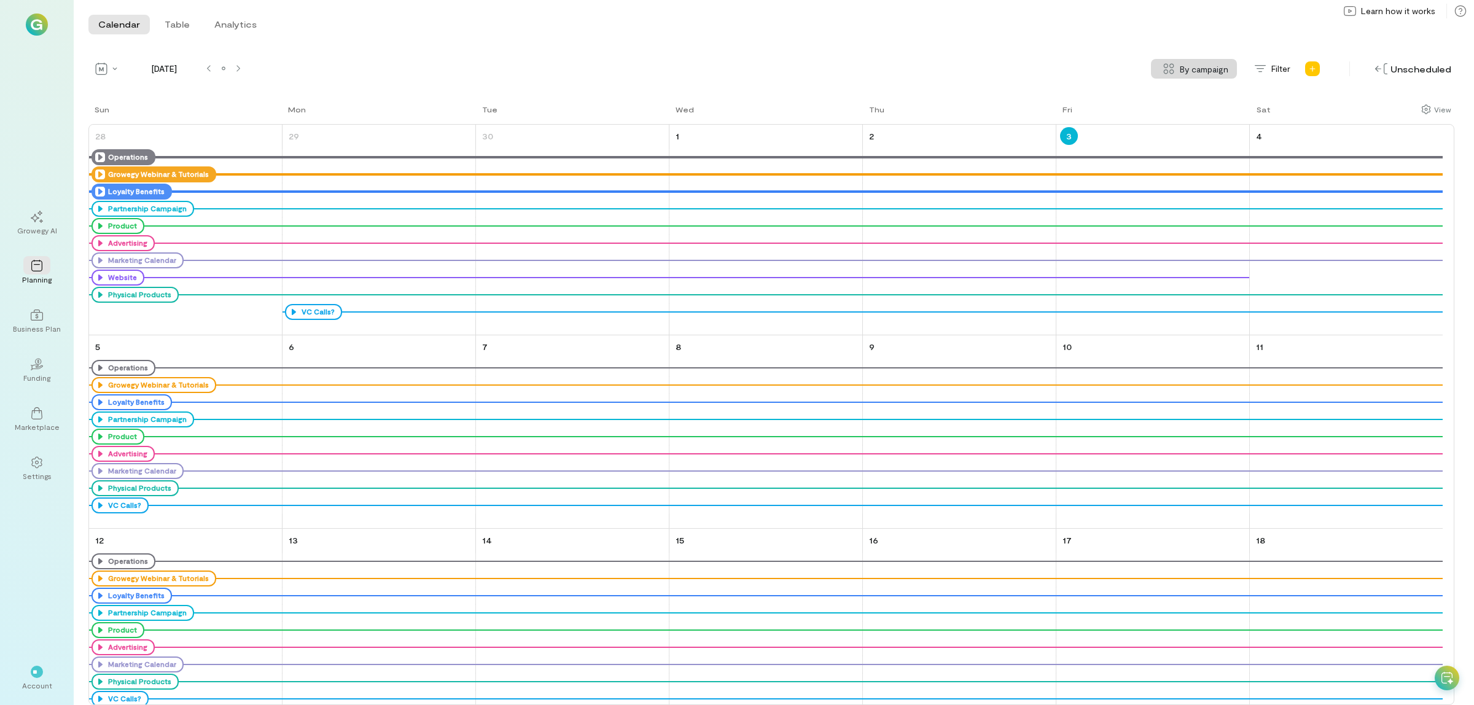
click at [96, 190] on icon at bounding box center [100, 192] width 10 height 10
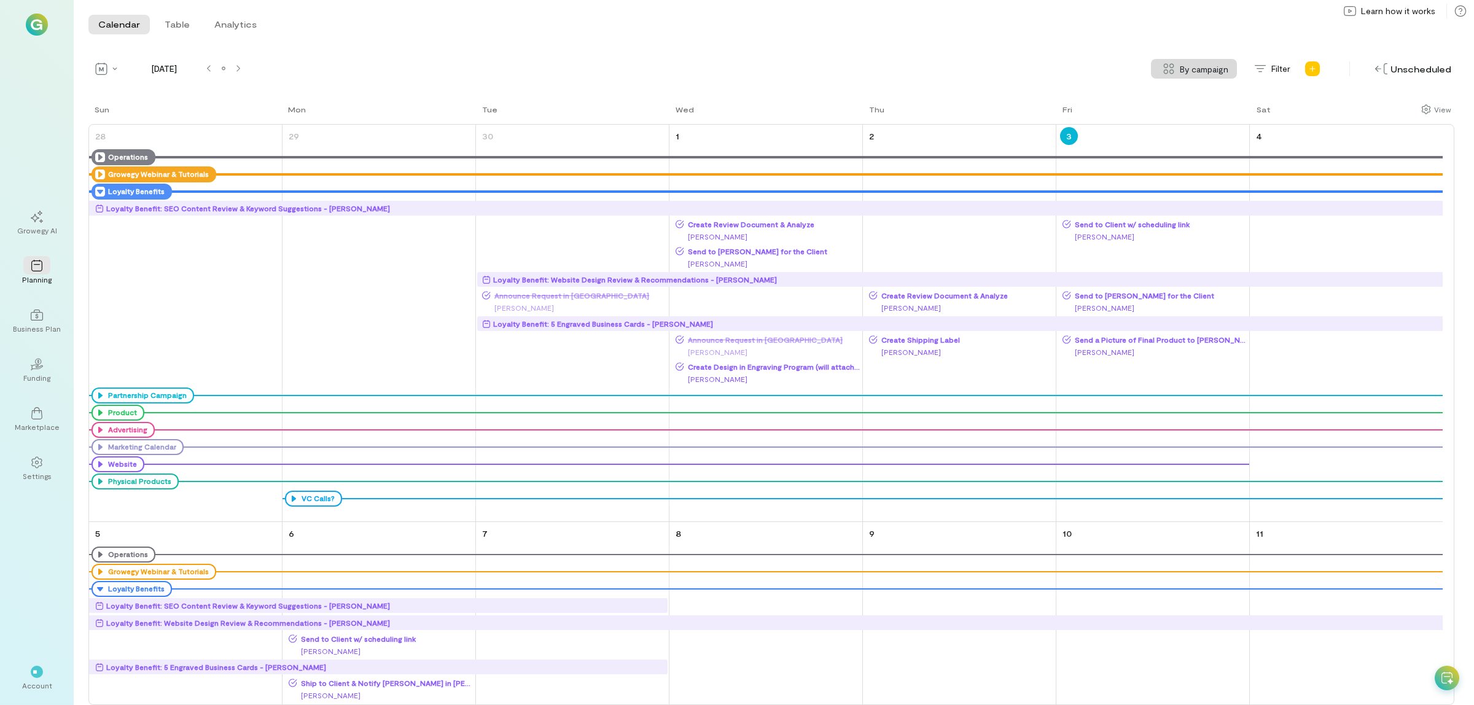
click at [96, 190] on icon at bounding box center [100, 192] width 10 height 10
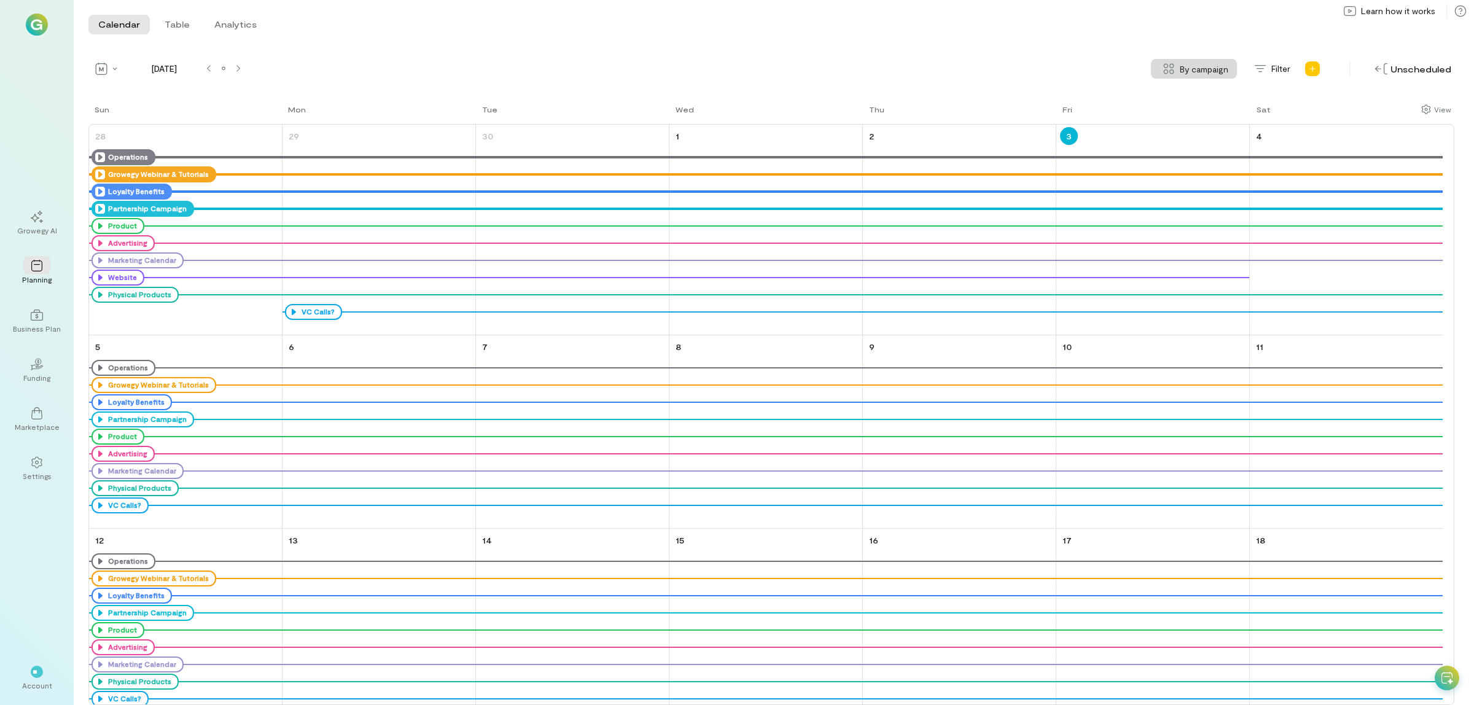
click at [99, 210] on icon at bounding box center [100, 209] width 10 height 10
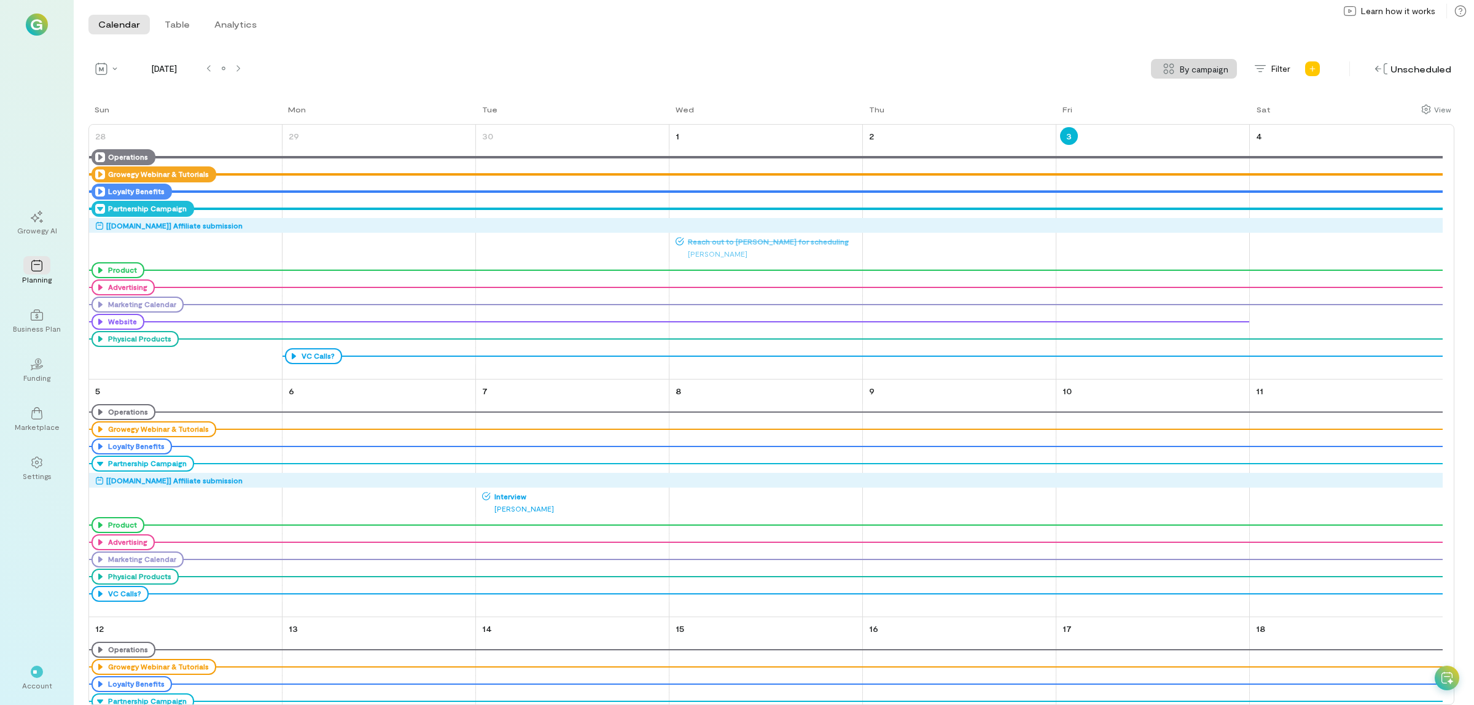
click at [99, 210] on icon at bounding box center [100, 209] width 10 height 10
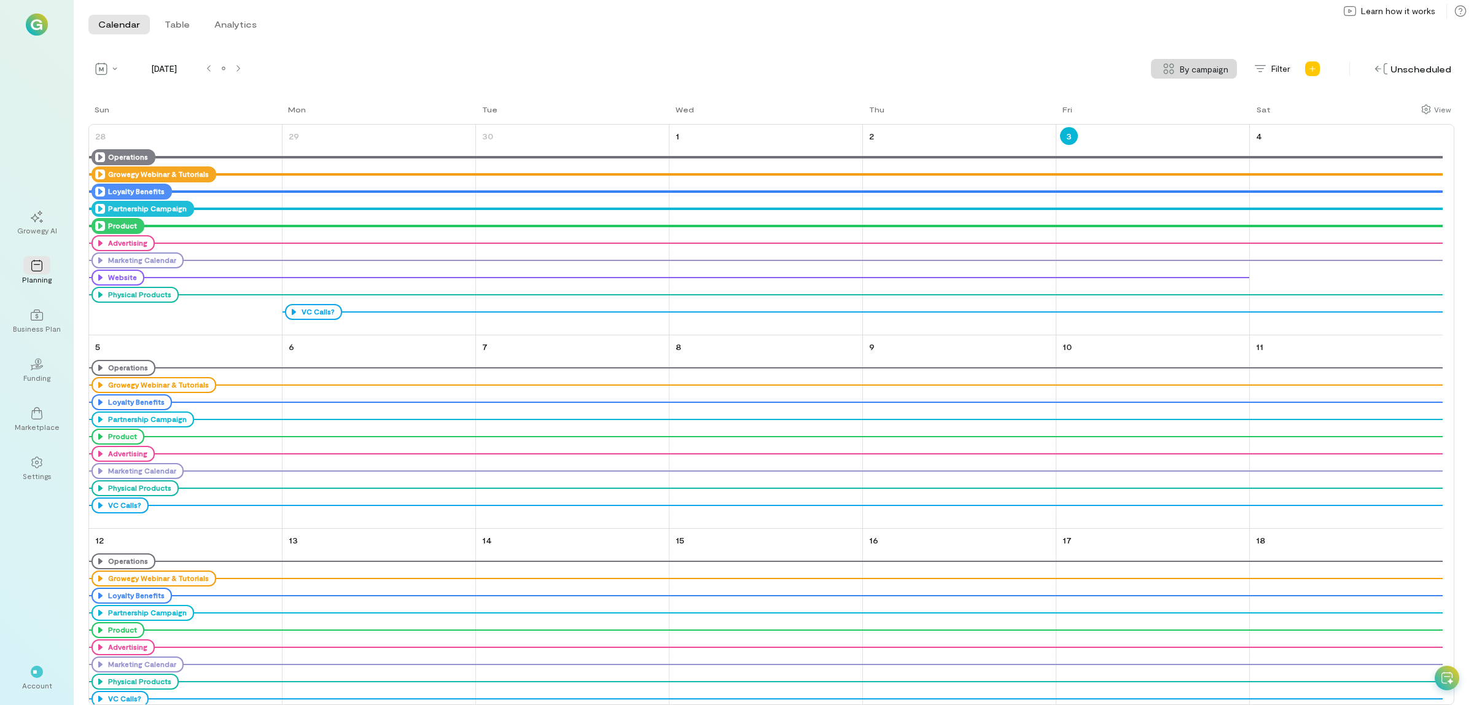
click at [96, 222] on icon at bounding box center [100, 226] width 10 height 10
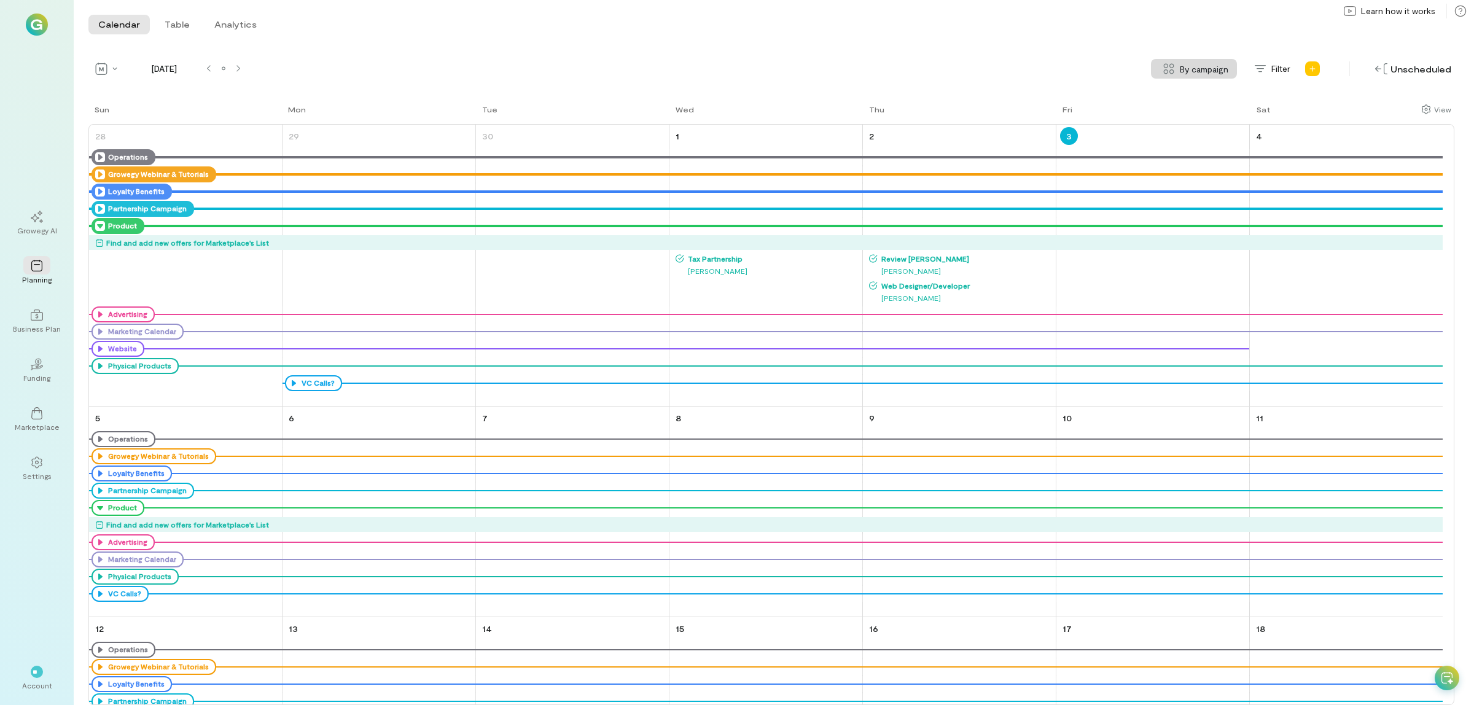
click at [96, 223] on icon at bounding box center [100, 226] width 10 height 10
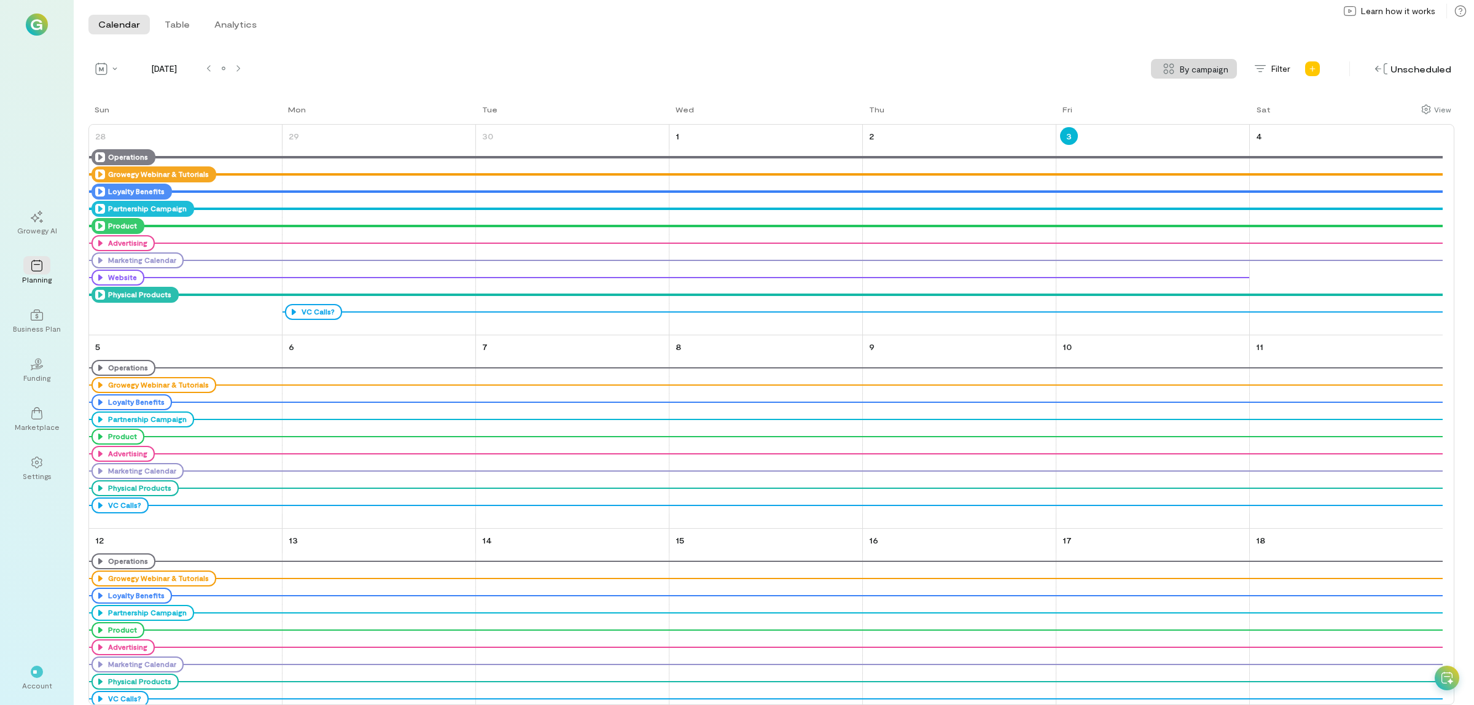
click at [92, 293] on div "Physical Products" at bounding box center [135, 295] width 87 height 16
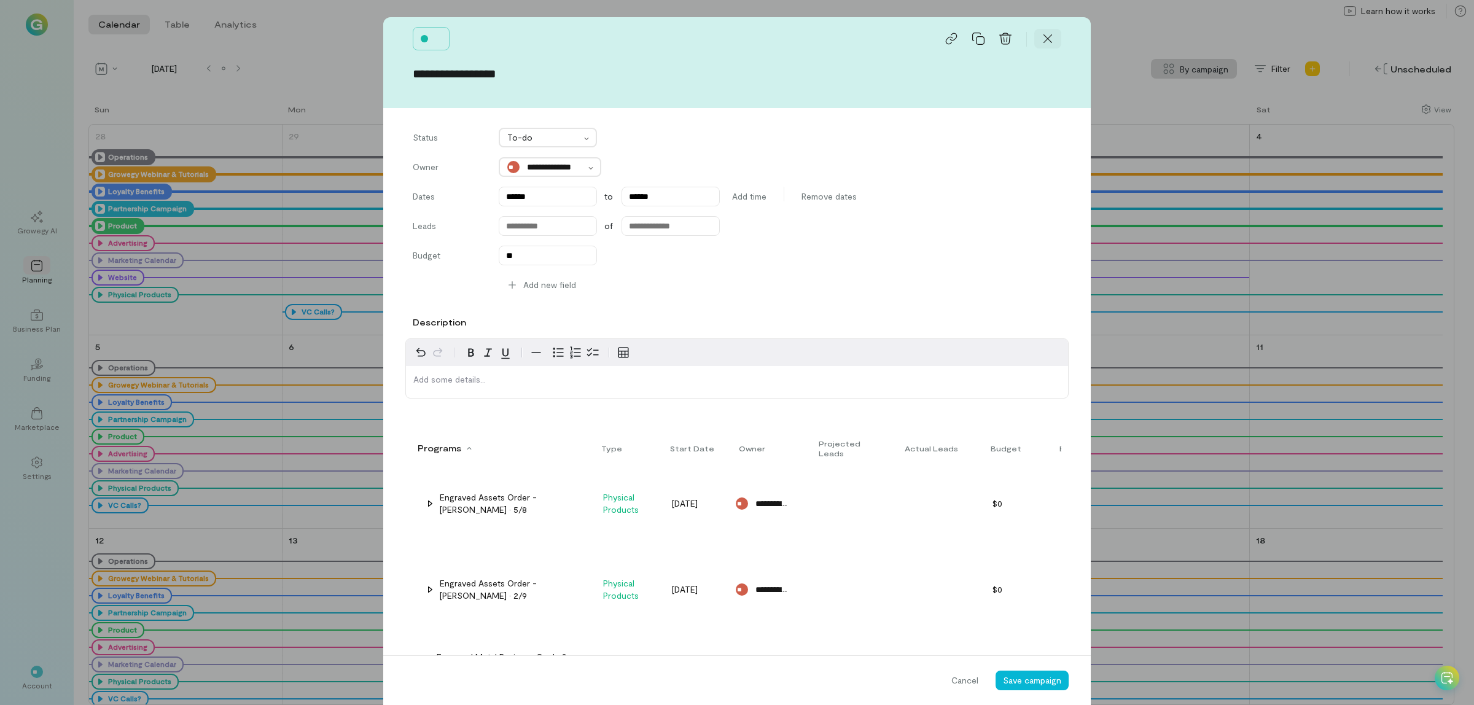
click at [1042, 43] on icon at bounding box center [1048, 39] width 12 height 12
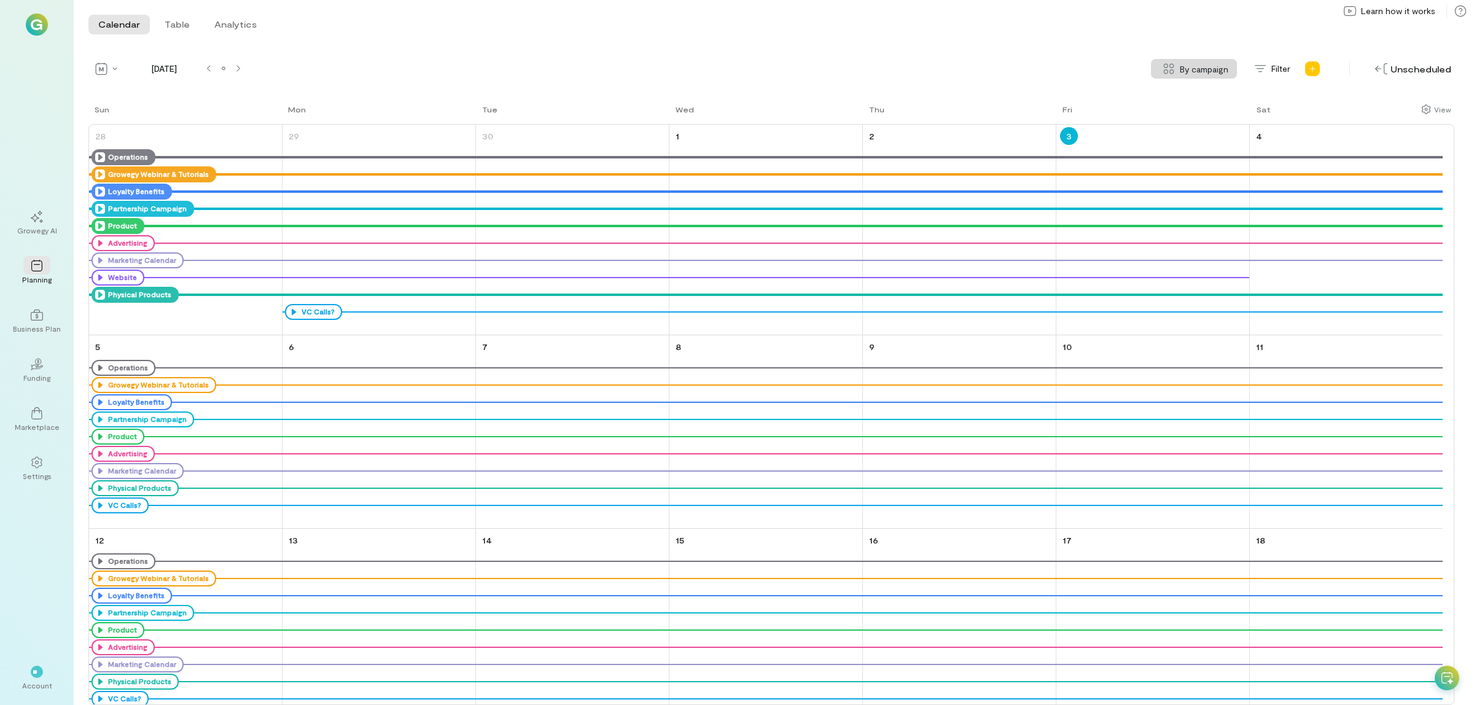
click at [99, 292] on icon at bounding box center [100, 295] width 10 height 10
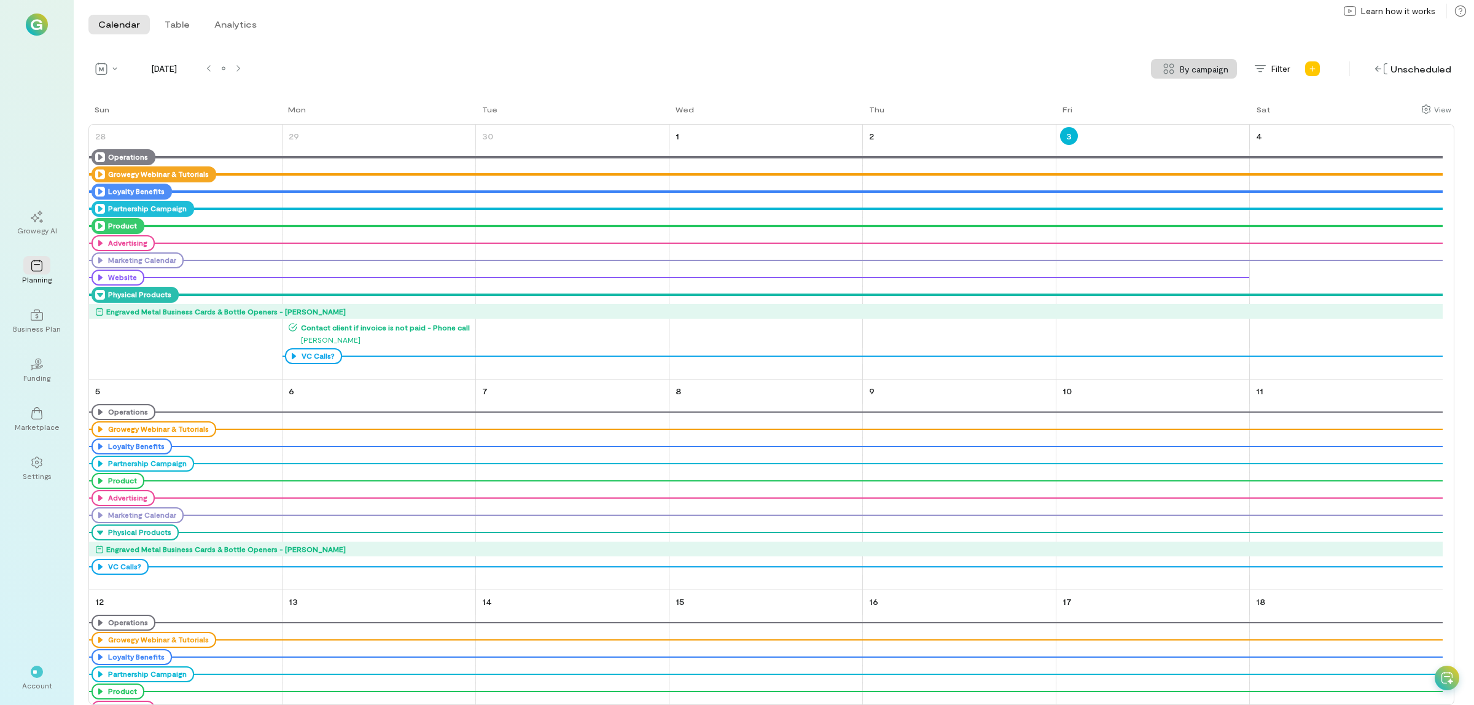
click at [413, 330] on span "Contact client if invoice is not paid - Phone call" at bounding box center [385, 328] width 177 height 10
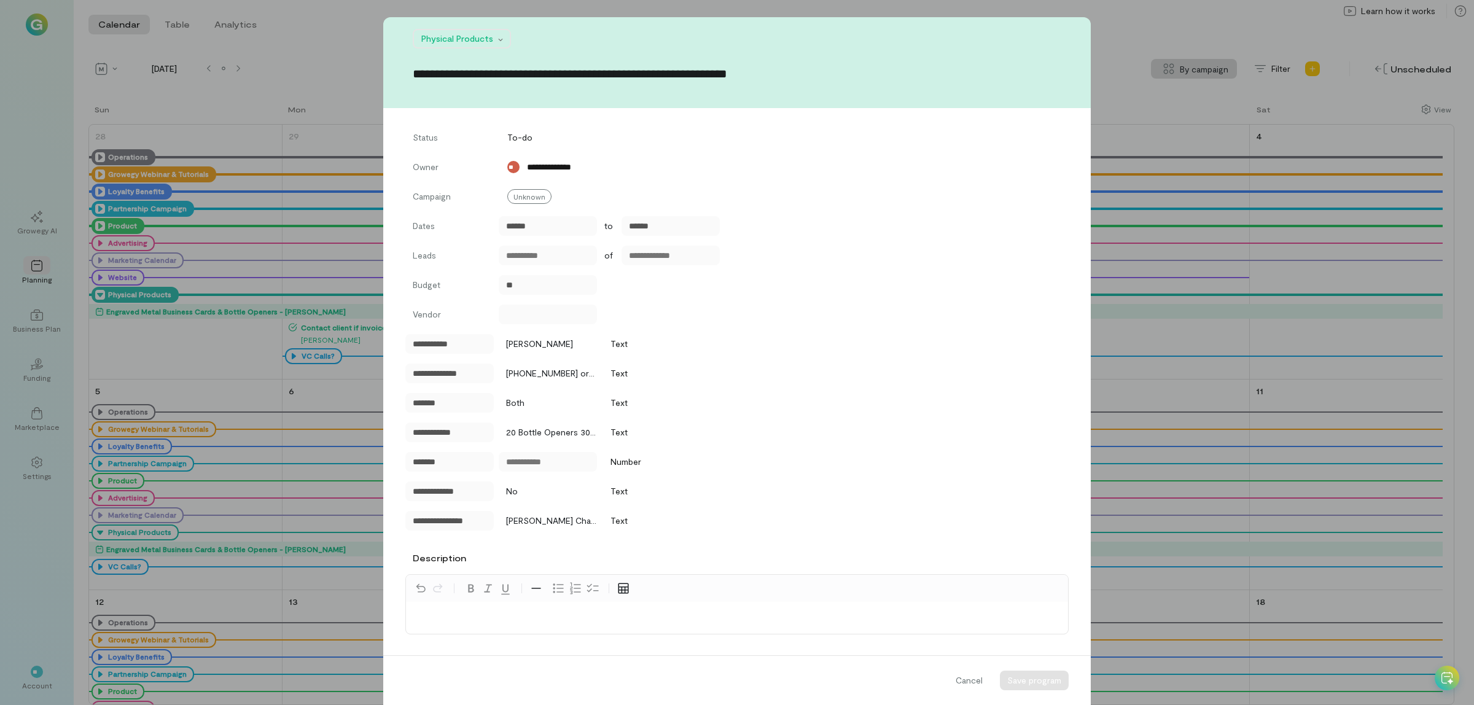
scroll to position [381, 0]
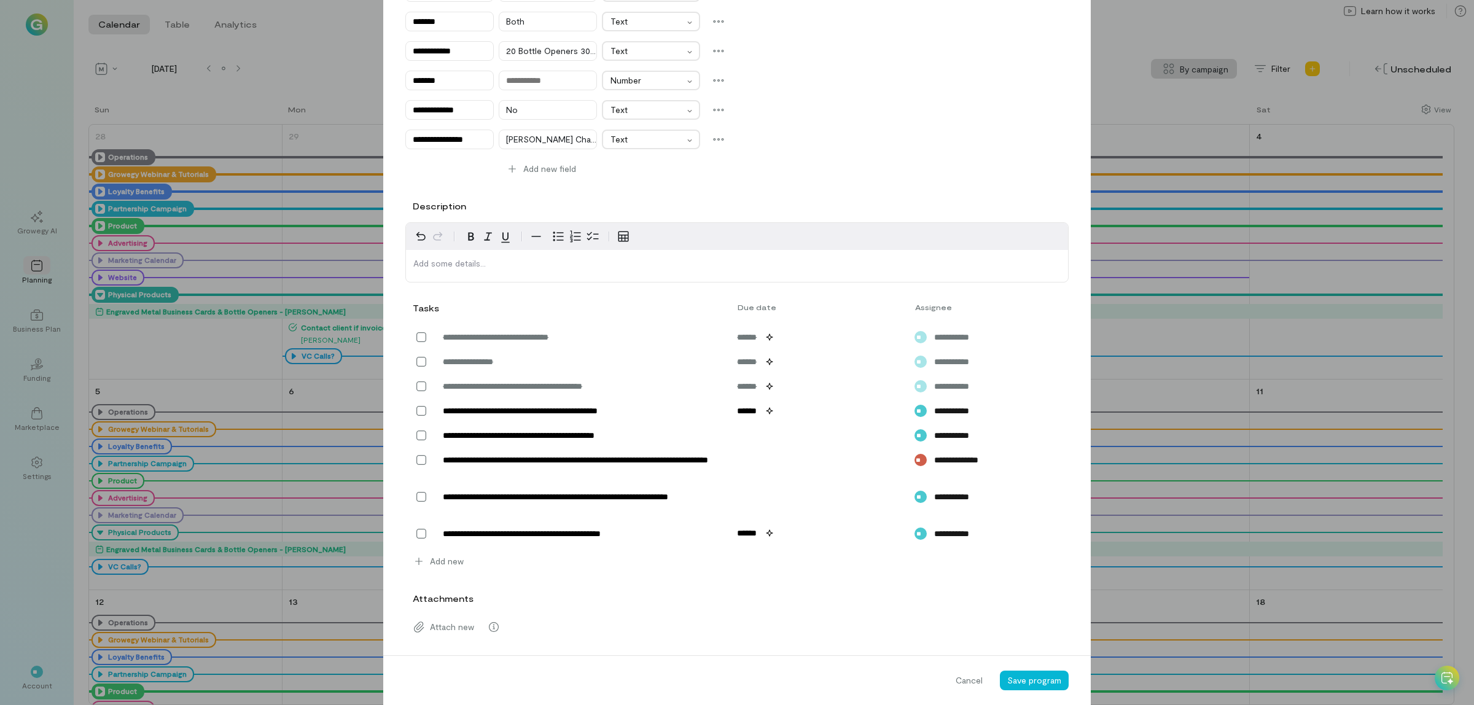
click at [971, 685] on span "Cancel" at bounding box center [969, 681] width 27 height 12
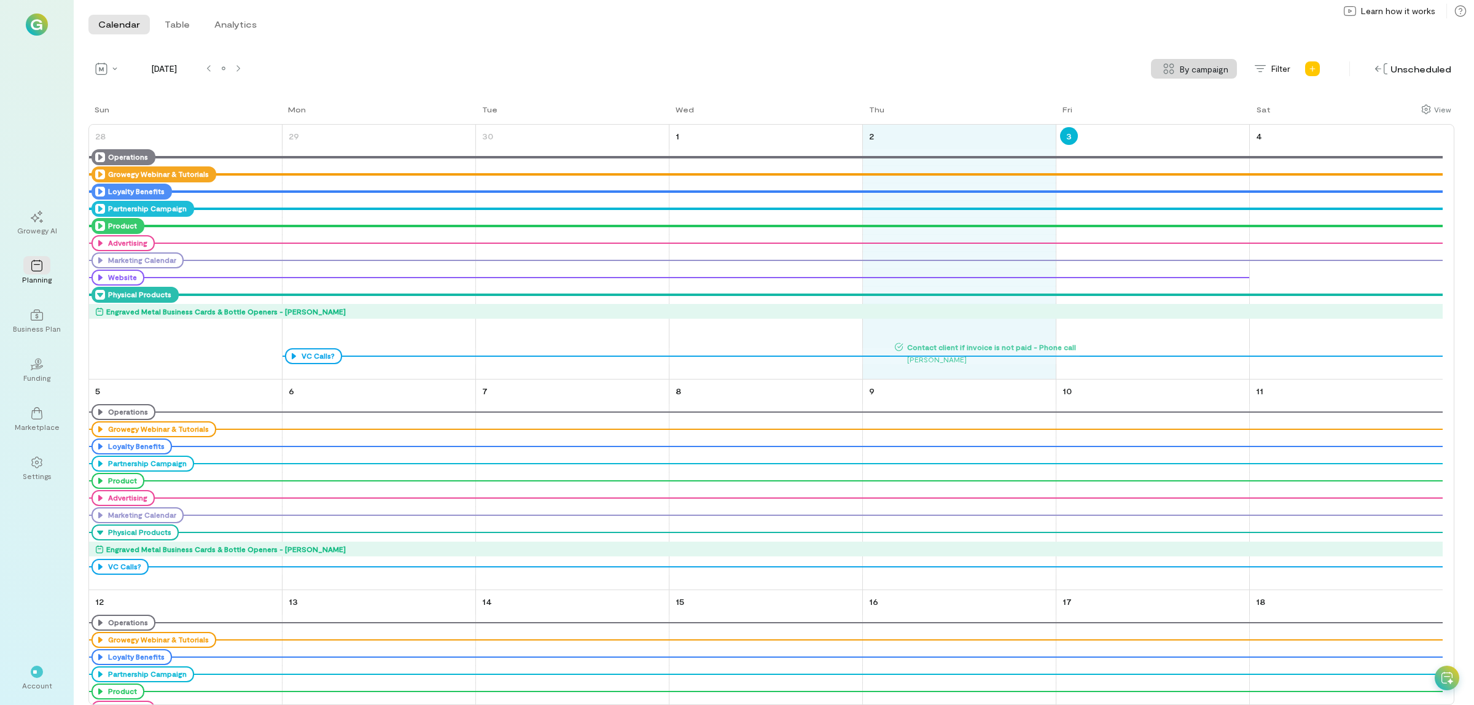
drag, startPoint x: 323, startPoint y: 326, endPoint x: 929, endPoint y: 345, distance: 606.0
click at [929, 345] on div "Sun Mon Tue Wed Thu Fri Sat 28 Operations Growegy Webinar & Tutorials Loyalty B…" at bounding box center [771, 404] width 1366 height 602
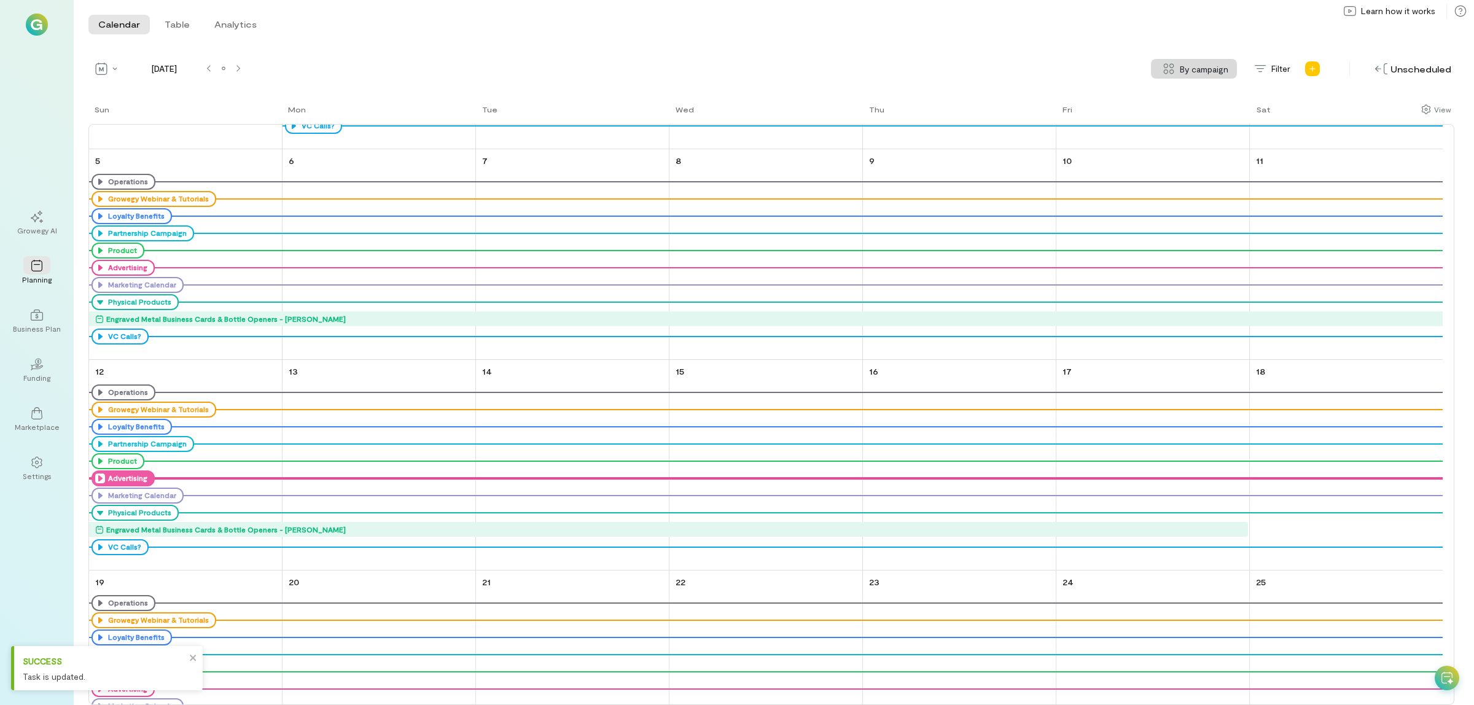
scroll to position [0, 0]
